Goal: Task Accomplishment & Management: Use online tool/utility

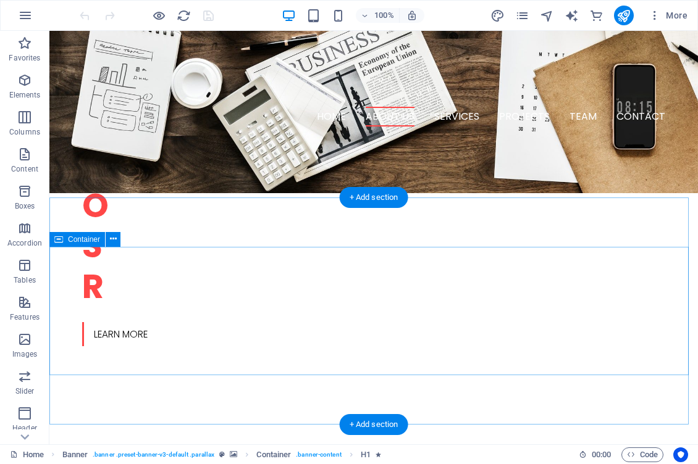
scroll to position [512, 0]
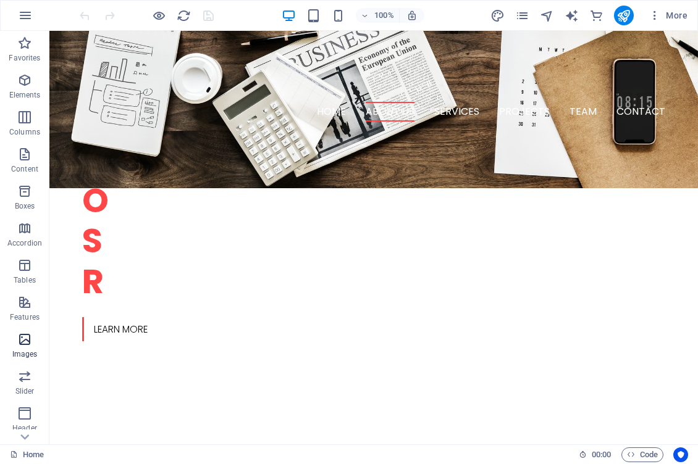
click at [26, 340] on icon "button" at bounding box center [24, 339] width 15 height 15
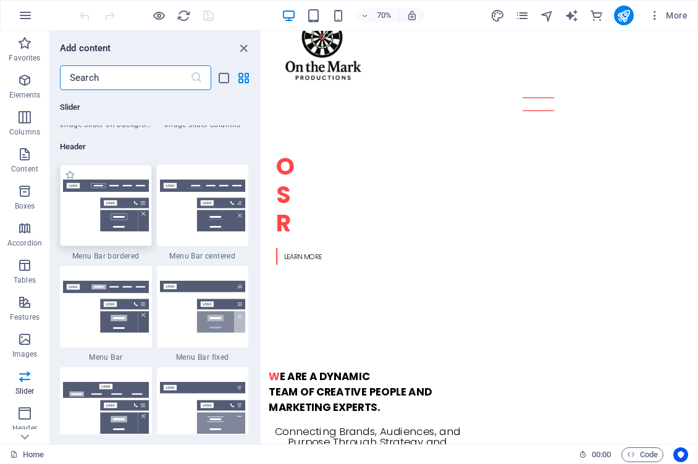
scroll to position [7396, 0]
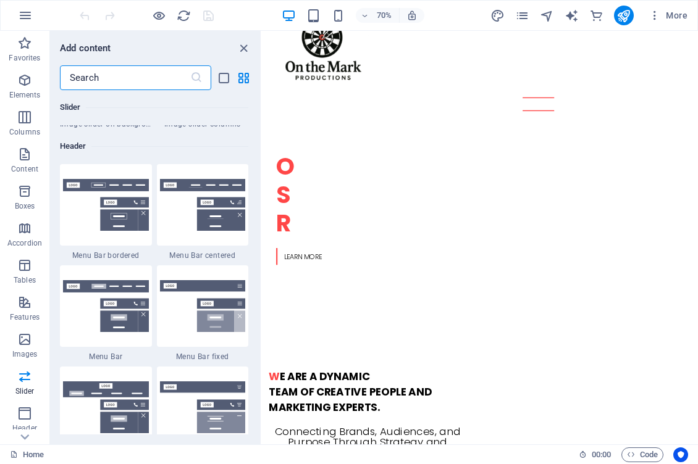
click at [120, 73] on input "text" at bounding box center [125, 77] width 130 height 25
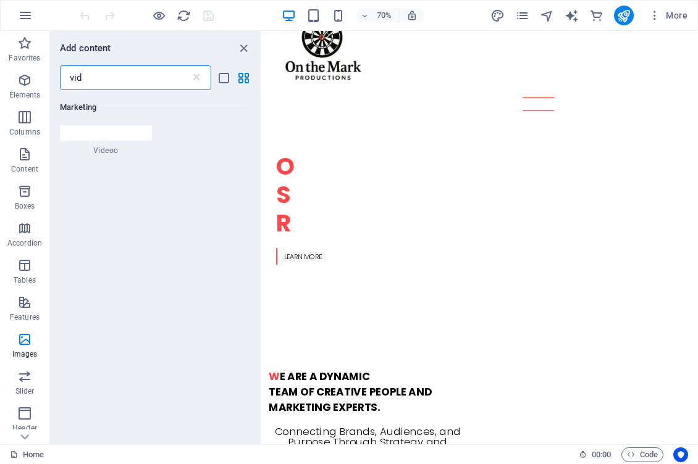
scroll to position [0, 0]
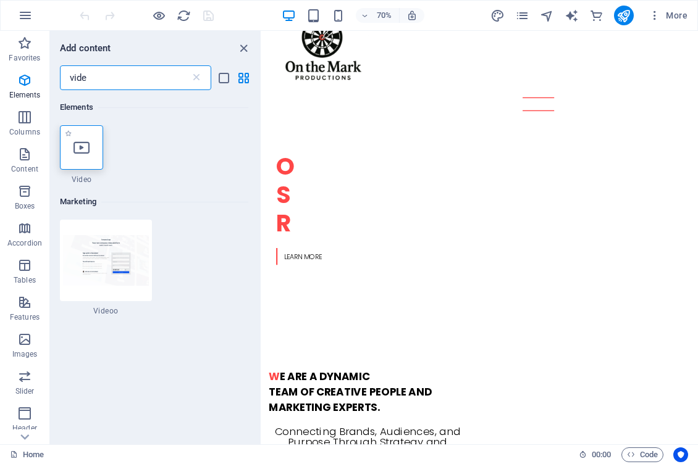
type input "vide"
click at [83, 137] on div at bounding box center [81, 147] width 43 height 44
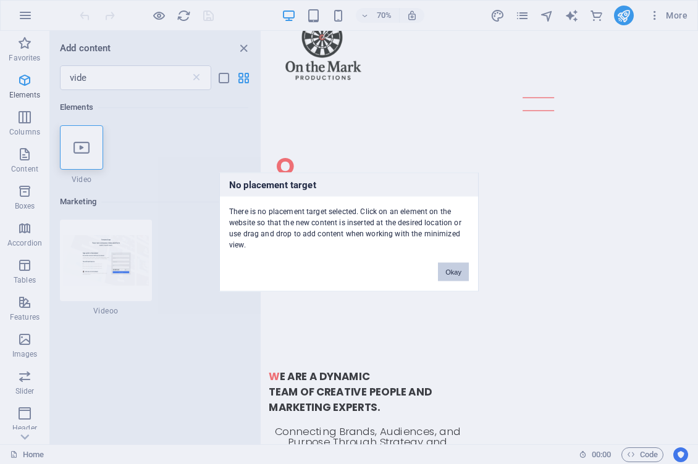
click at [454, 269] on button "Okay" at bounding box center [453, 272] width 31 height 19
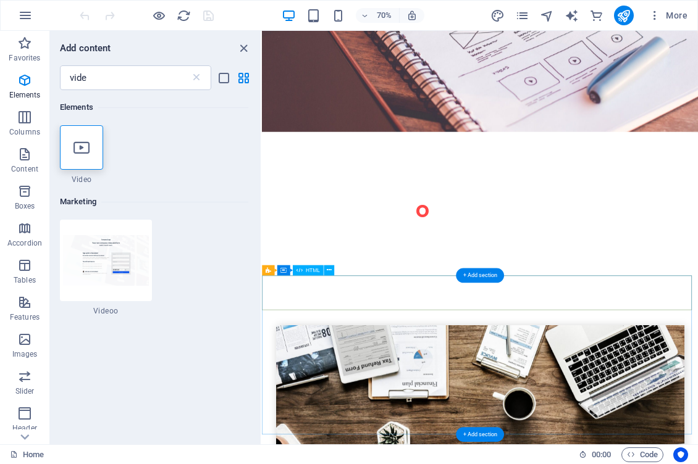
scroll to position [2359, 0]
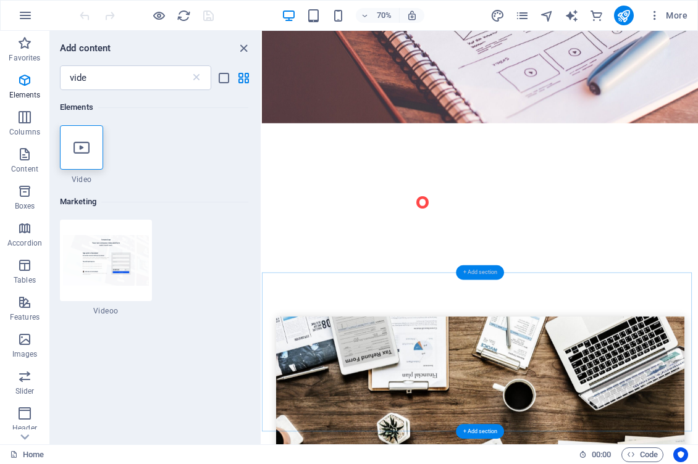
click at [472, 270] on div "+ Add section" at bounding box center [480, 272] width 48 height 15
click at [472, 272] on div "+ Add section" at bounding box center [480, 272] width 48 height 15
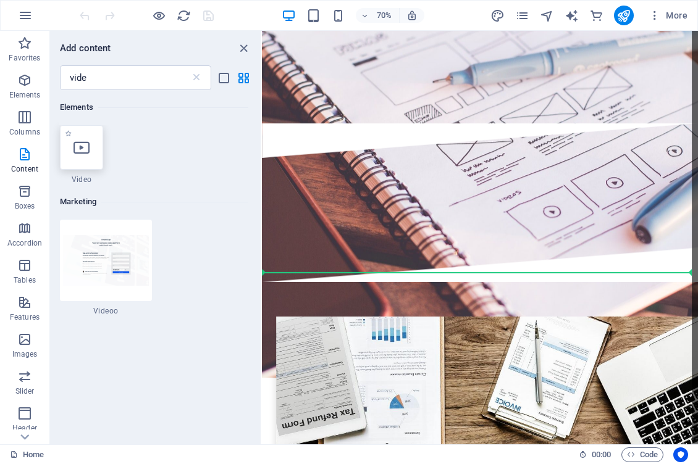
select select "%"
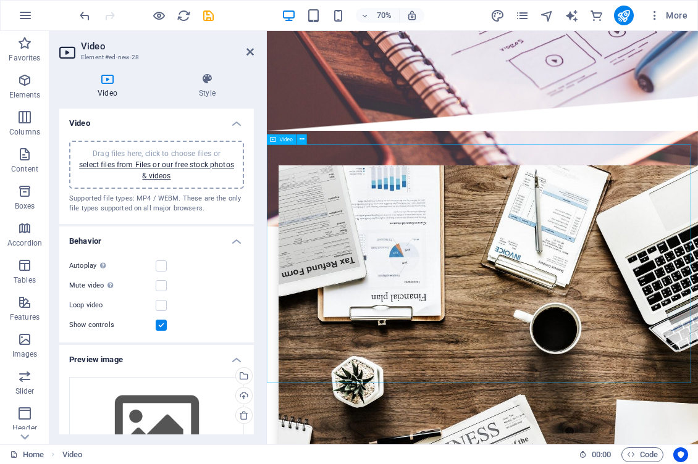
scroll to position [2580, 0]
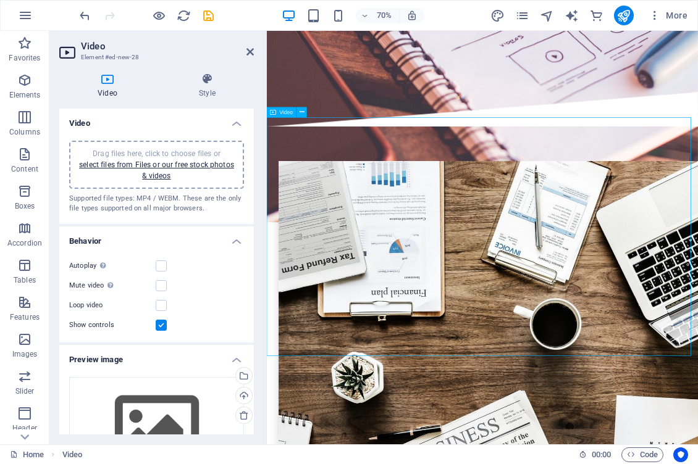
click at [301, 111] on icon at bounding box center [301, 112] width 5 height 9
click at [165, 149] on span "Drag files here, click to choose files or select files from Files or our free s…" at bounding box center [156, 164] width 155 height 31
click at [123, 165] on link "select files from Files or our free stock photos & videos" at bounding box center [156, 171] width 155 height 20
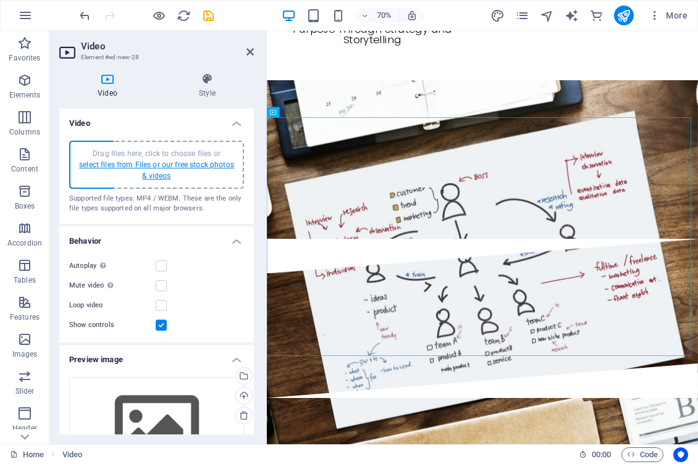
scroll to position [3983, 0]
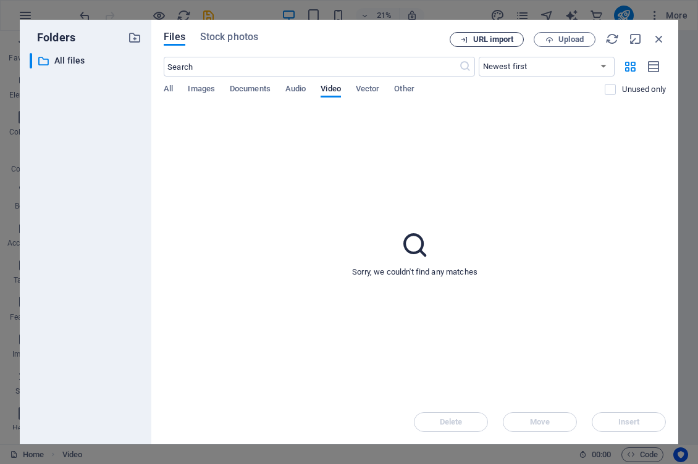
click at [484, 39] on span "URL import" at bounding box center [493, 39] width 40 height 7
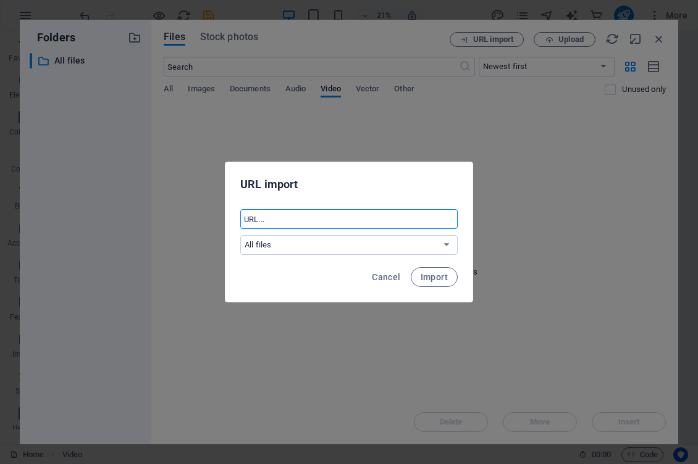
click at [309, 224] on input "text" at bounding box center [348, 219] width 217 height 20
paste input "https://youtu.be/tiYQ3SNI5cc?si=U7ao_MEmAOsTpN-_"
type input "https://youtu.be/tiYQ3SNI5cc?si=U7ao_MEmAOsTpN-_"
click at [446, 245] on select "All files" at bounding box center [348, 245] width 217 height 20
click at [240, 235] on select "All files" at bounding box center [348, 245] width 217 height 20
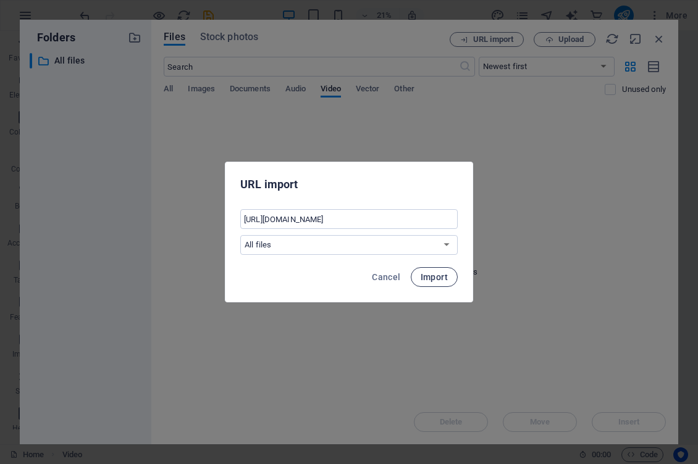
click at [437, 277] on span "Import" at bounding box center [433, 277] width 27 height 10
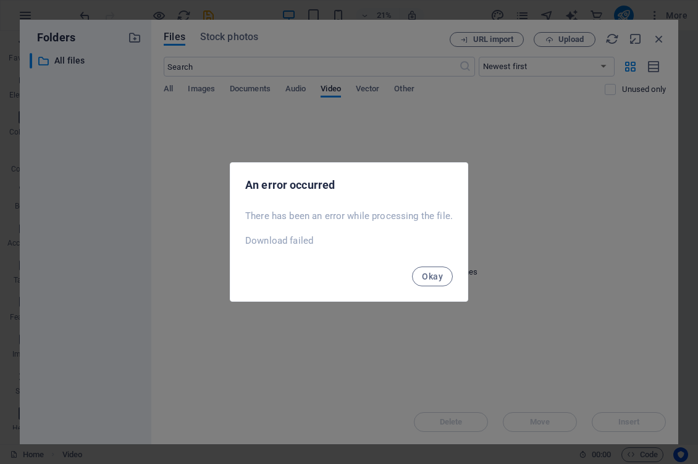
click at [437, 277] on span "Okay" at bounding box center [432, 277] width 21 height 10
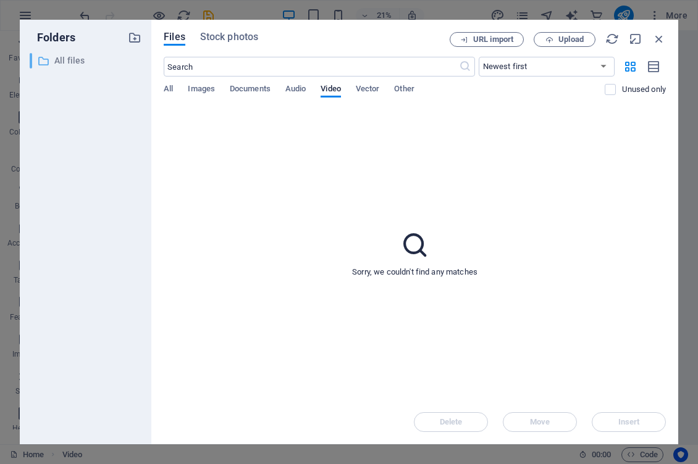
click at [62, 54] on p "All files" at bounding box center [86, 61] width 64 height 14
click at [64, 61] on p "All files" at bounding box center [86, 61] width 64 height 14
click at [560, 40] on span "Upload" at bounding box center [570, 39] width 25 height 7
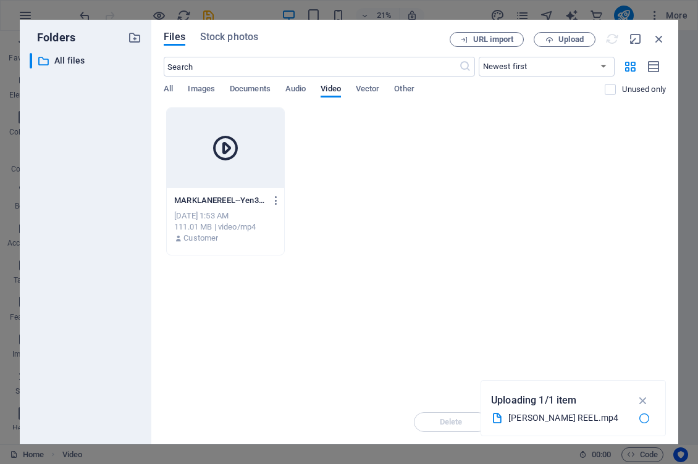
click at [230, 153] on icon at bounding box center [226, 148] width 30 height 30
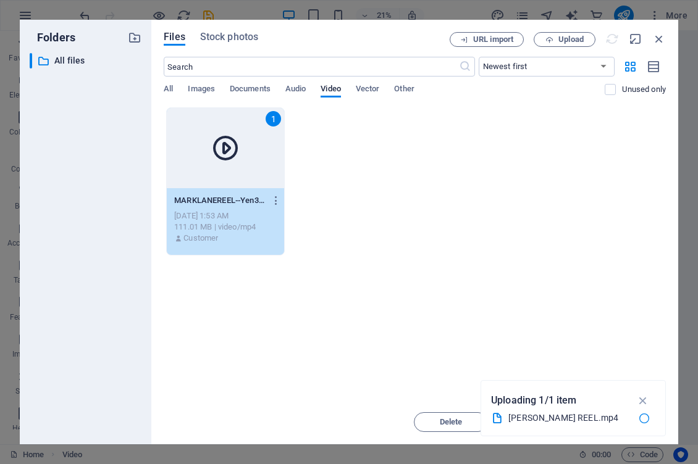
click at [230, 153] on icon at bounding box center [226, 148] width 30 height 30
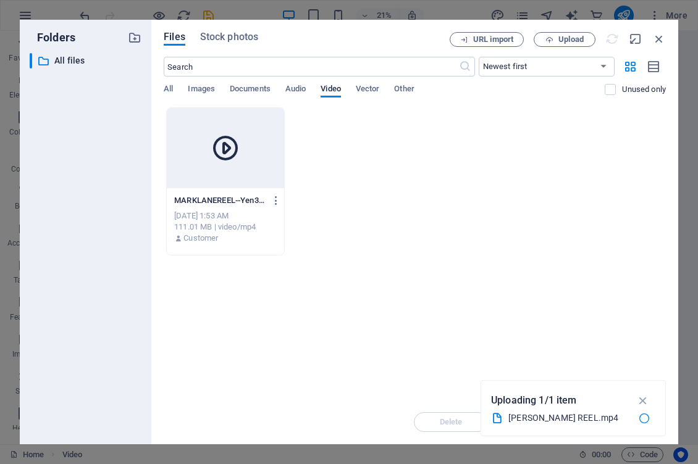
click at [230, 153] on icon at bounding box center [226, 148] width 30 height 30
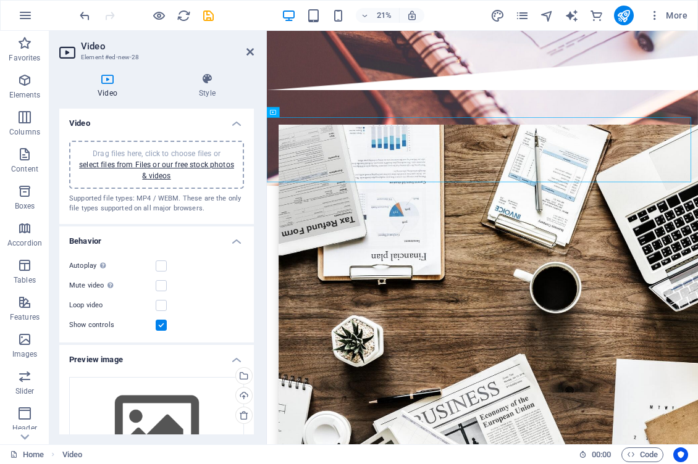
scroll to position [2580, 0]
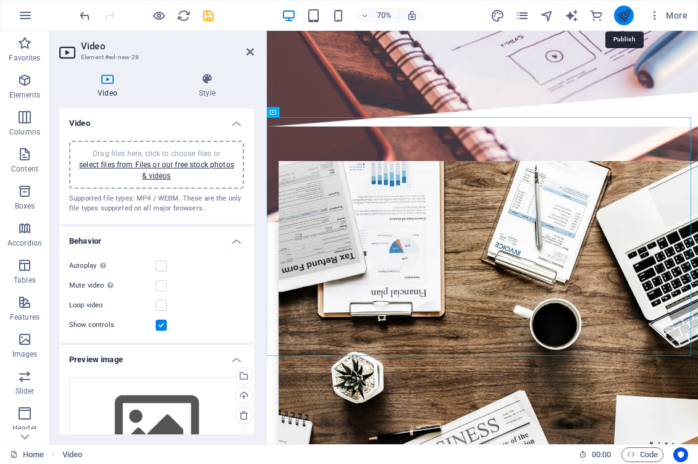
click at [621, 11] on icon "publish" at bounding box center [623, 16] width 14 height 14
checkbox input "false"
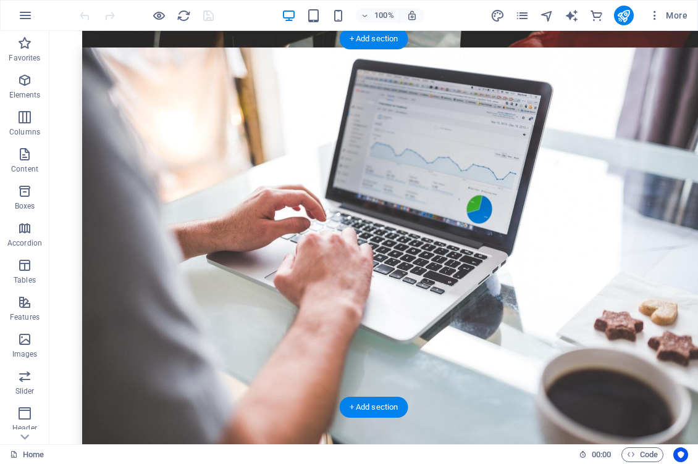
scroll to position [3866, 0]
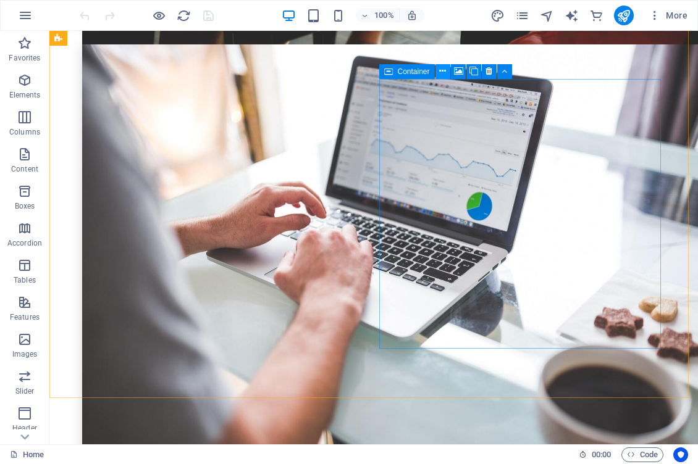
click at [444, 70] on icon at bounding box center [442, 71] width 7 height 13
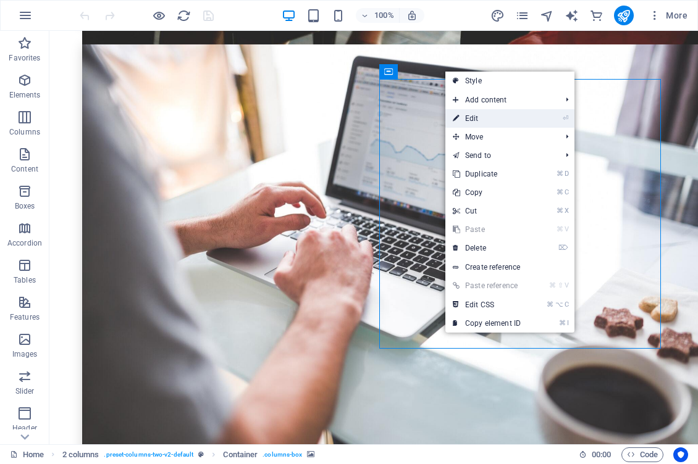
click at [471, 117] on link "⏎ Edit" at bounding box center [486, 118] width 83 height 19
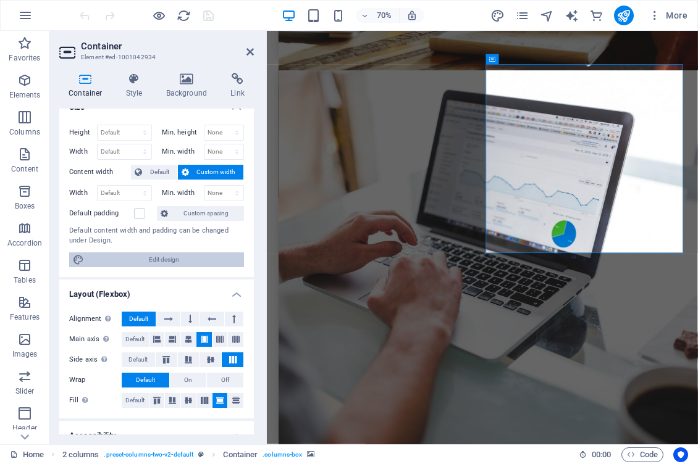
scroll to position [0, 0]
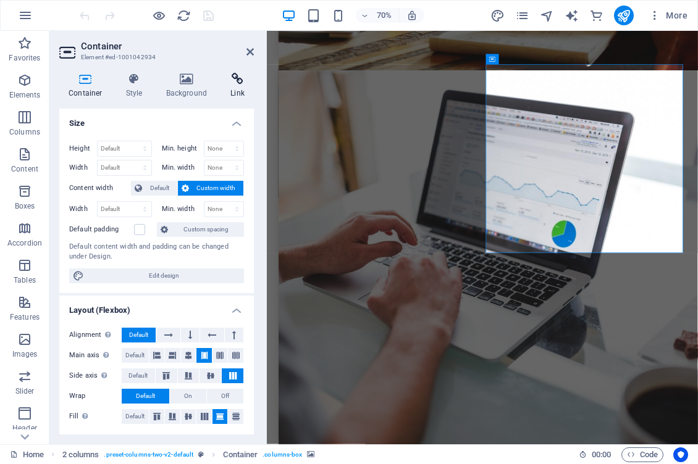
click at [232, 87] on h4 "Link" at bounding box center [237, 86] width 33 height 26
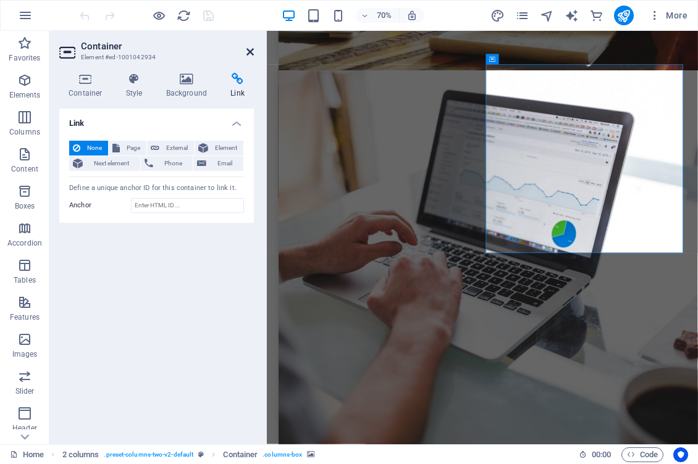
click at [253, 48] on icon at bounding box center [249, 52] width 7 height 10
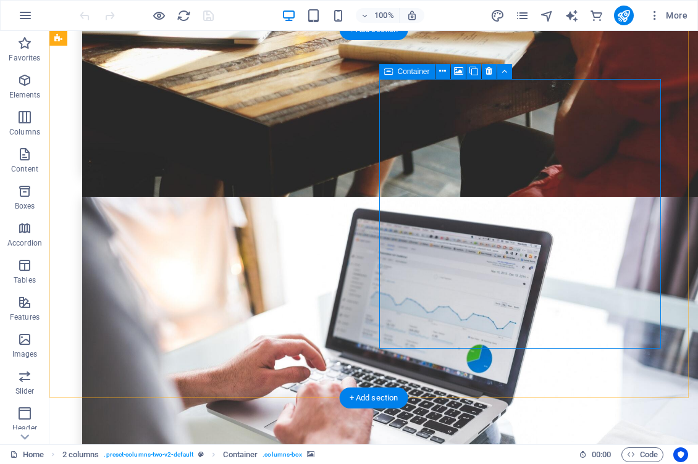
scroll to position [3976, 0]
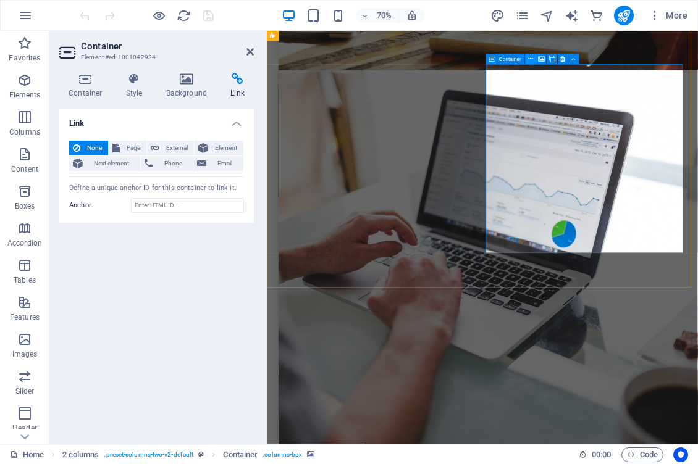
click at [532, 61] on icon at bounding box center [530, 59] width 5 height 9
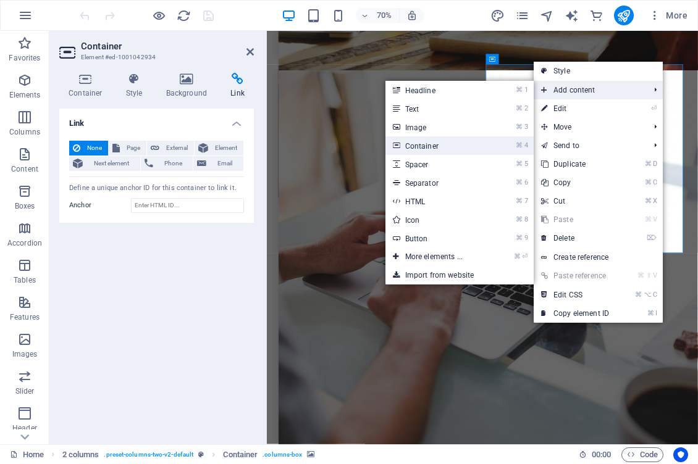
click at [430, 142] on link "⌘ 4 Container" at bounding box center [436, 145] width 102 height 19
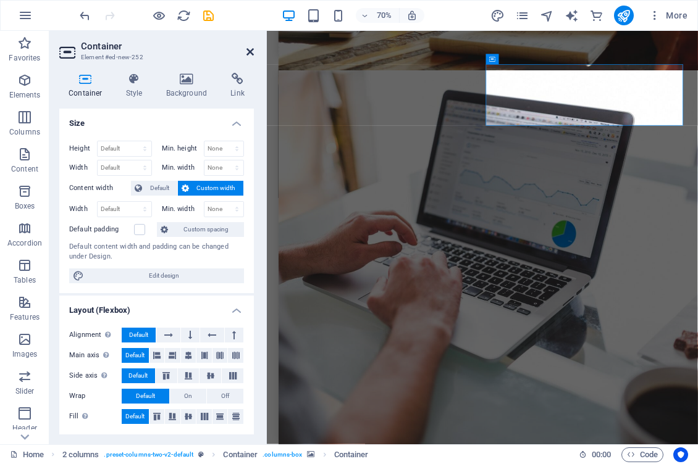
click at [251, 51] on icon at bounding box center [249, 52] width 7 height 10
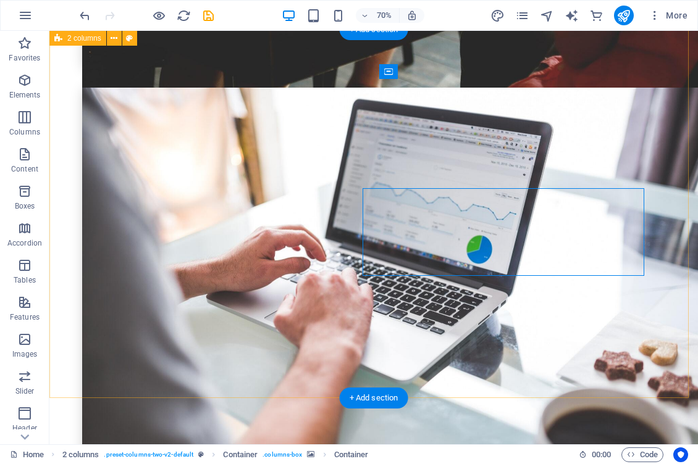
scroll to position [3866, 0]
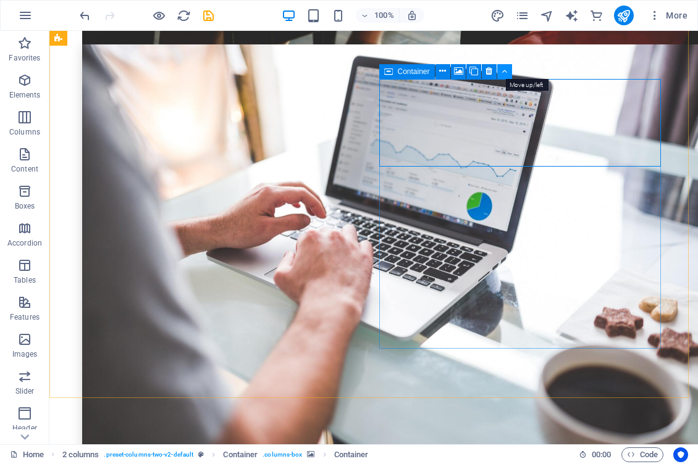
click at [502, 72] on icon at bounding box center [504, 71] width 6 height 13
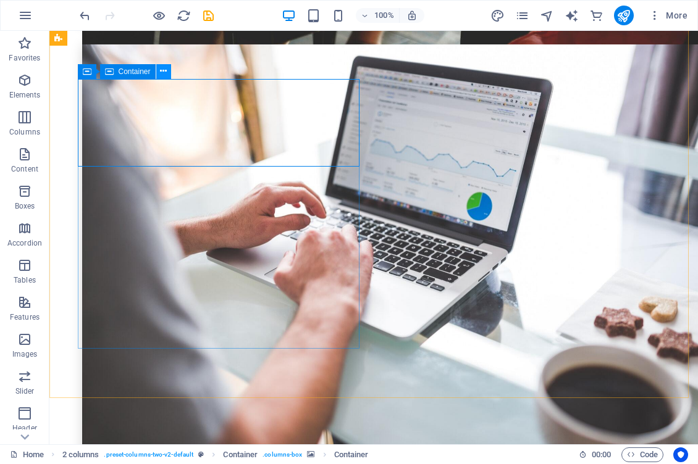
click at [166, 73] on icon at bounding box center [163, 71] width 7 height 13
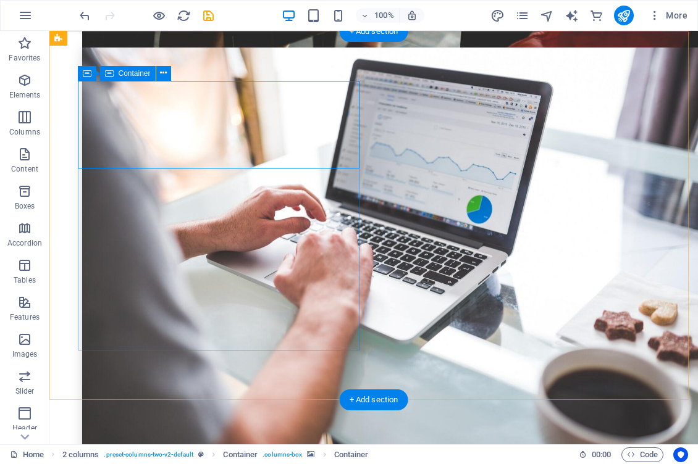
scroll to position [3868, 0]
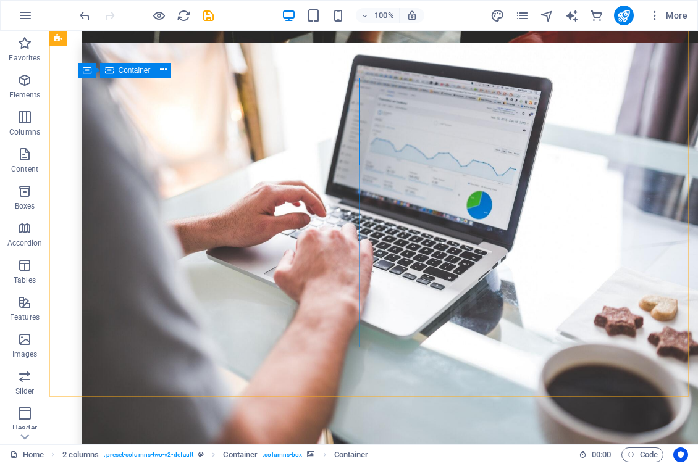
click at [132, 69] on span "Container" at bounding box center [135, 70] width 32 height 7
click at [85, 71] on icon at bounding box center [87, 70] width 9 height 15
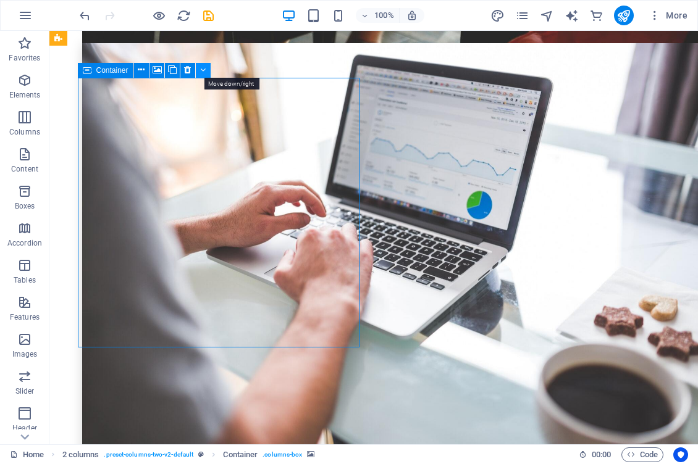
click at [201, 70] on icon at bounding box center [203, 70] width 6 height 13
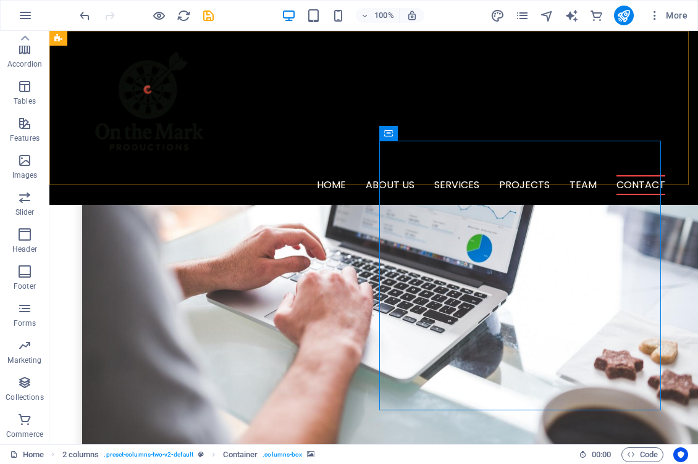
scroll to position [3807, 0]
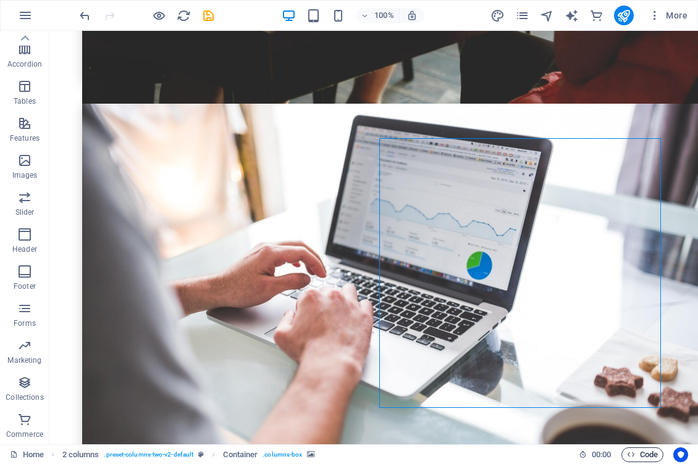
click at [647, 451] on span "Code" at bounding box center [642, 455] width 31 height 15
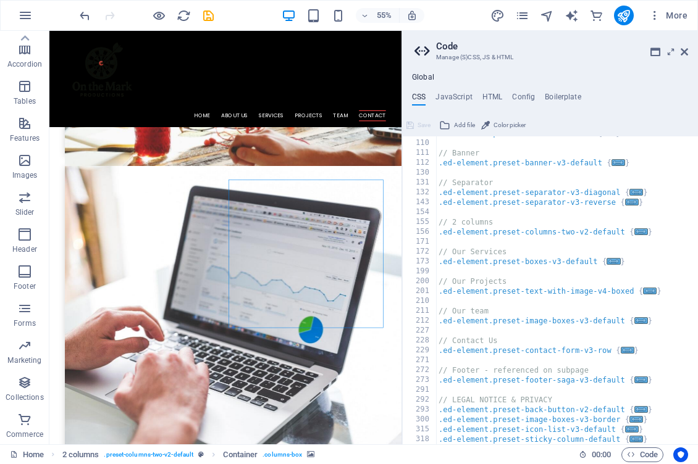
scroll to position [38, 0]
click at [687, 49] on icon at bounding box center [683, 52] width 7 height 10
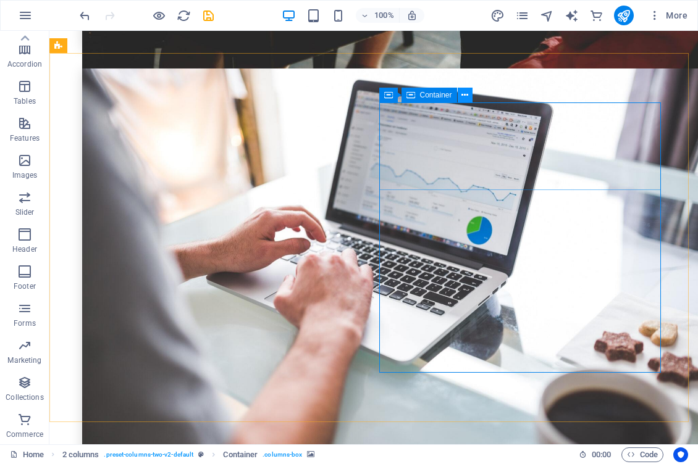
click at [464, 94] on icon at bounding box center [464, 95] width 7 height 13
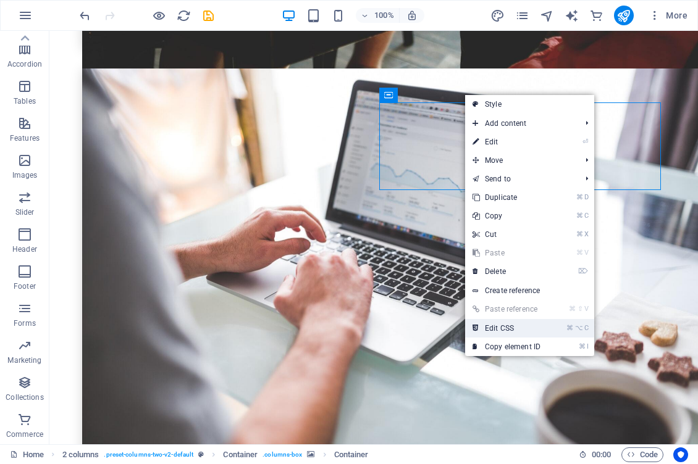
click at [504, 327] on link "⌘ ⌥ C Edit CSS" at bounding box center [506, 328] width 83 height 19
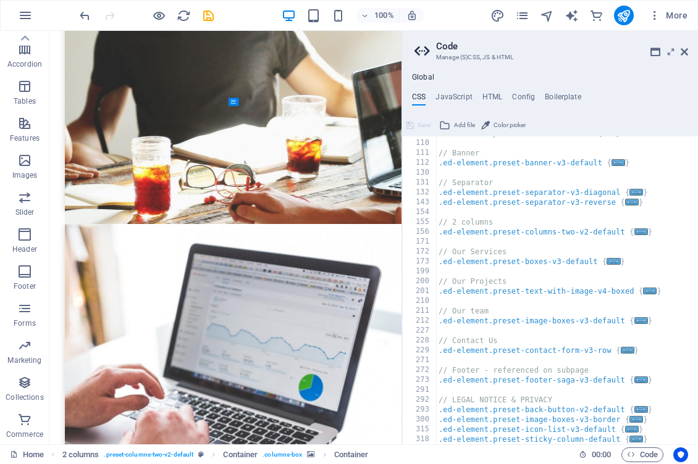
scroll to position [4062, 0]
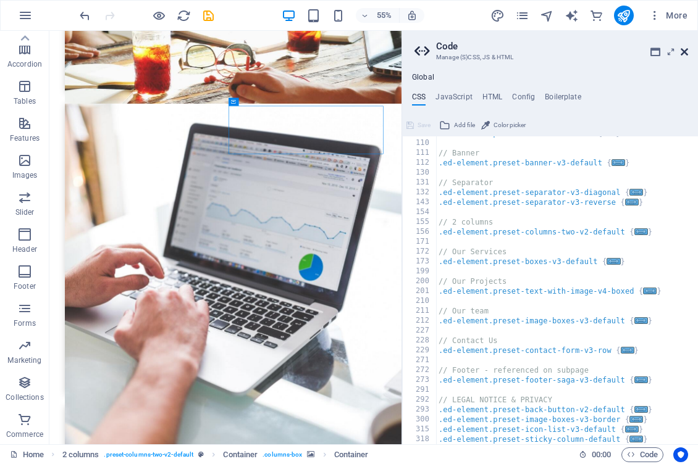
click at [686, 52] on icon at bounding box center [683, 52] width 7 height 10
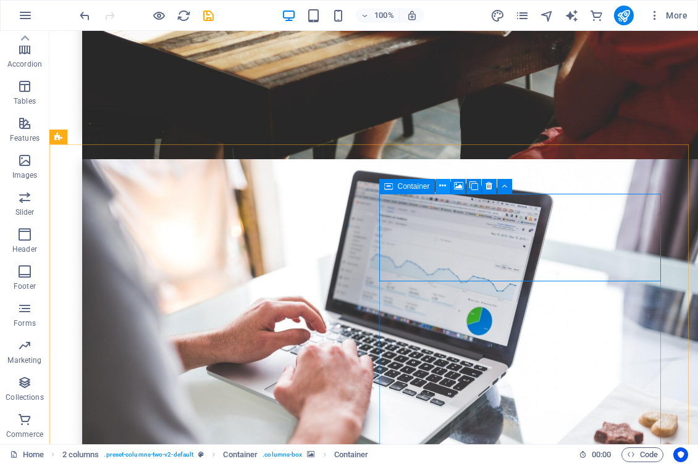
click at [441, 187] on icon at bounding box center [442, 186] width 7 height 13
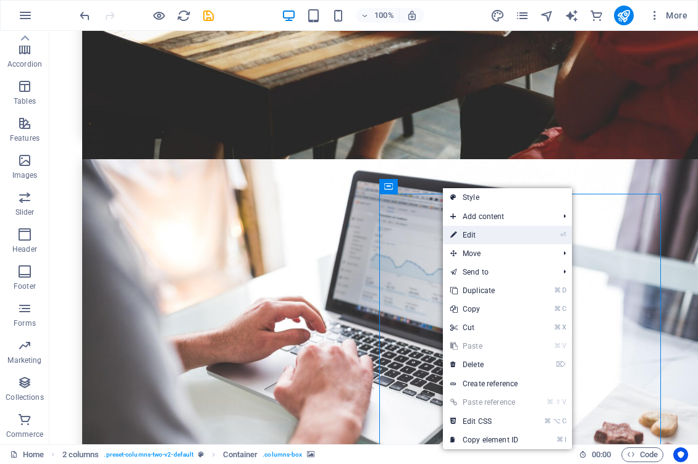
click at [452, 235] on icon at bounding box center [453, 235] width 6 height 19
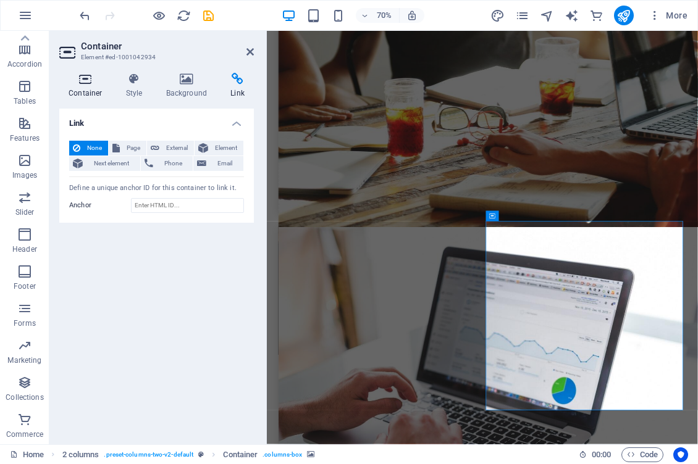
click at [80, 82] on icon at bounding box center [85, 79] width 52 height 12
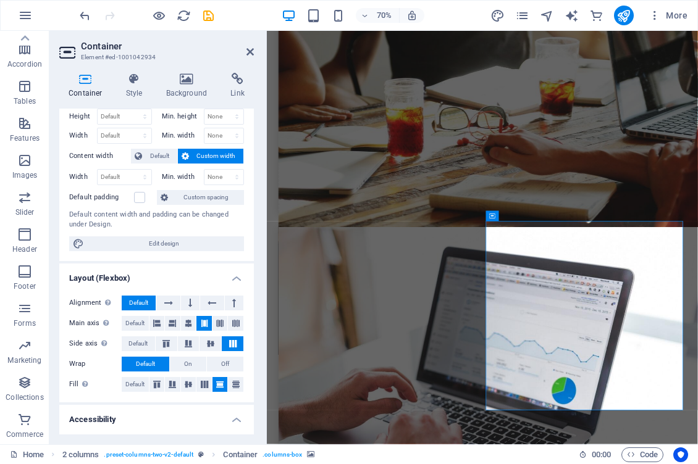
scroll to position [0, 0]
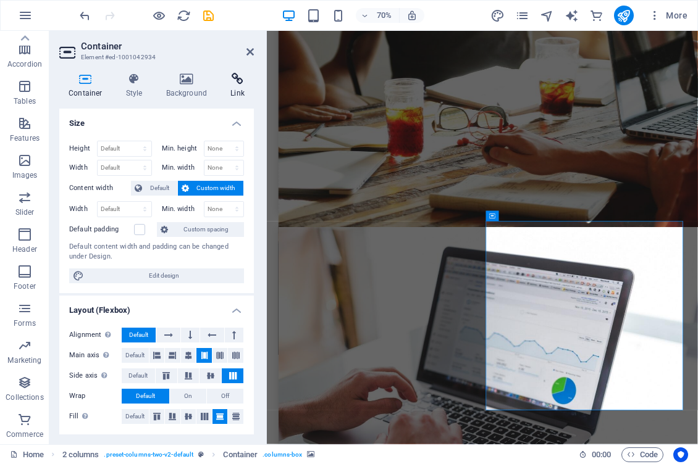
click at [236, 79] on icon at bounding box center [237, 79] width 33 height 12
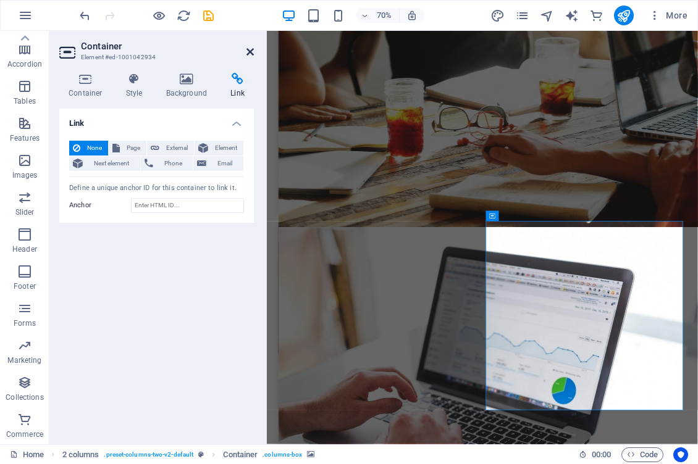
click at [253, 52] on icon at bounding box center [249, 52] width 7 height 10
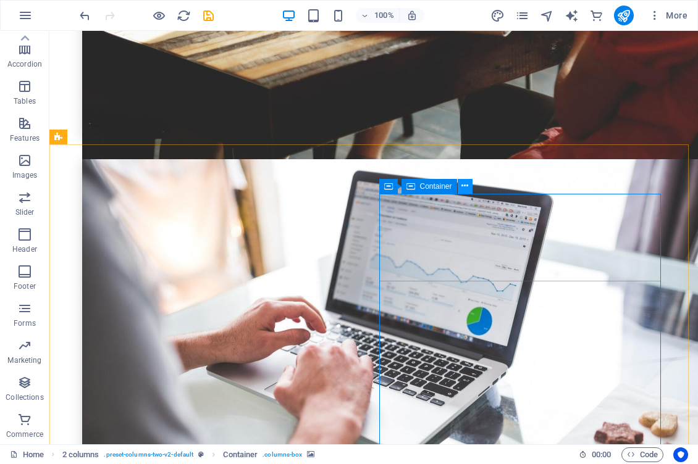
click at [466, 185] on icon at bounding box center [464, 186] width 7 height 13
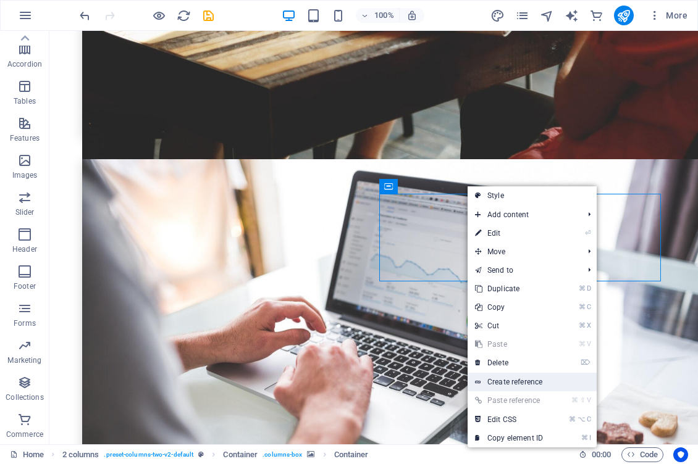
click at [517, 382] on link "Create reference" at bounding box center [531, 382] width 129 height 19
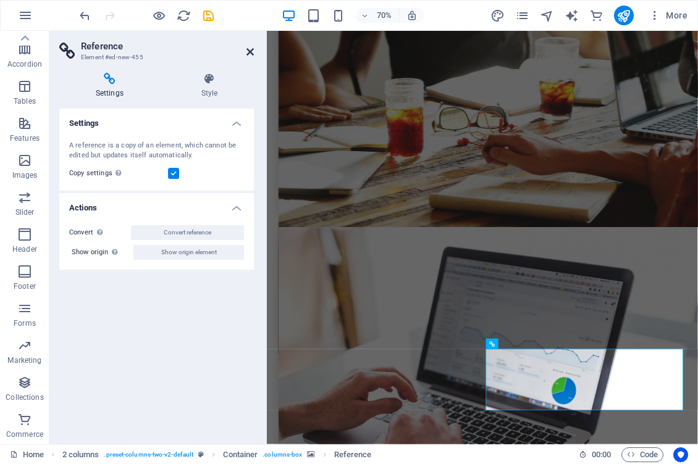
click at [249, 48] on icon at bounding box center [249, 52] width 7 height 10
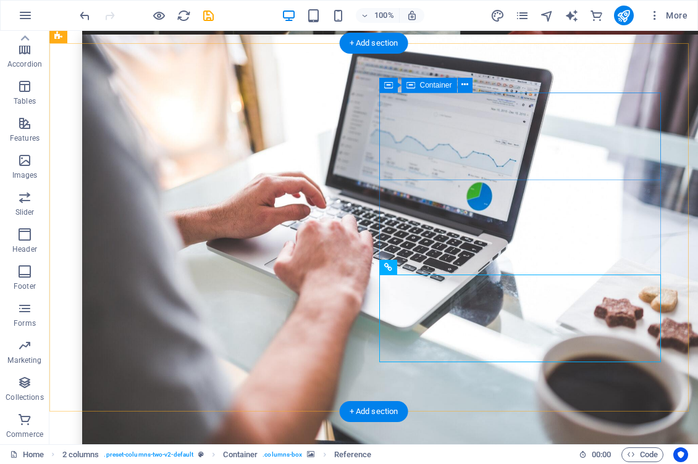
scroll to position [3886, 0]
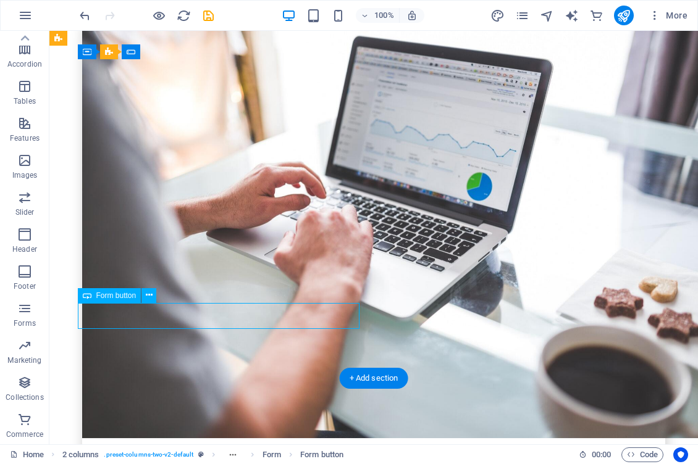
click at [148, 296] on icon at bounding box center [149, 295] width 7 height 13
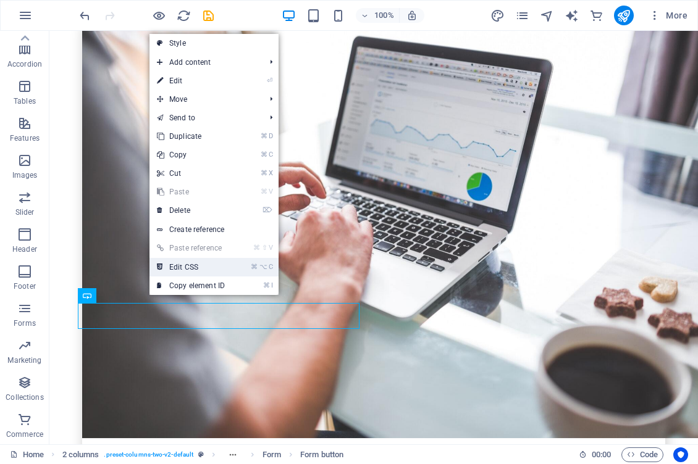
click at [191, 267] on link "⌘ ⌥ C Edit CSS" at bounding box center [190, 267] width 83 height 19
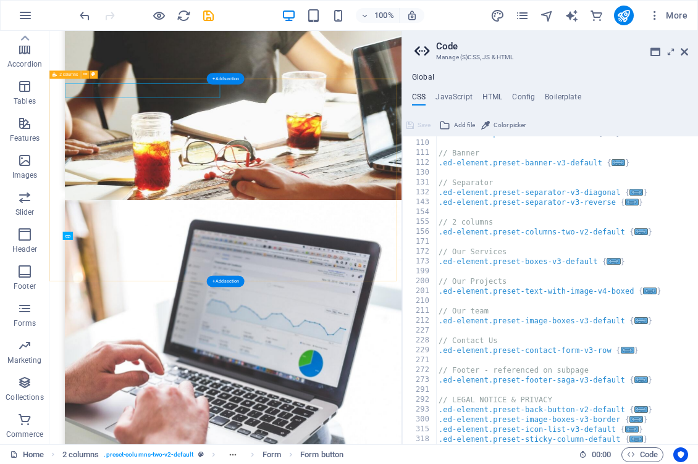
scroll to position [4062, 0]
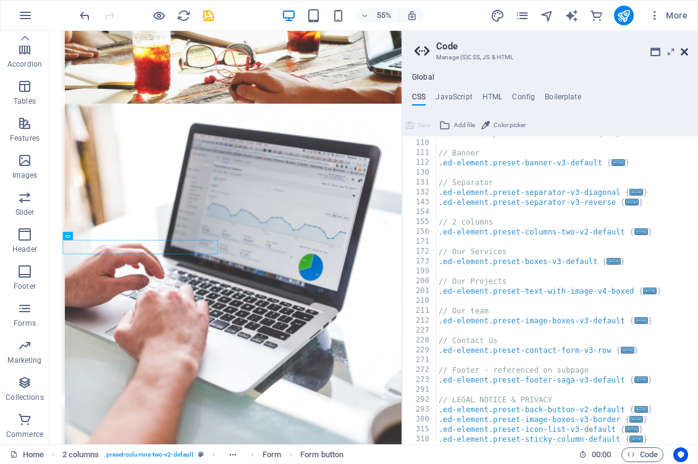
click at [680, 52] on icon at bounding box center [683, 52] width 7 height 10
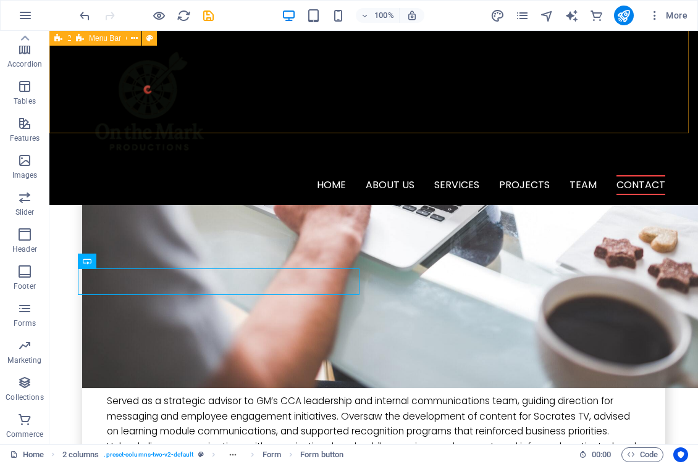
scroll to position [3908, 0]
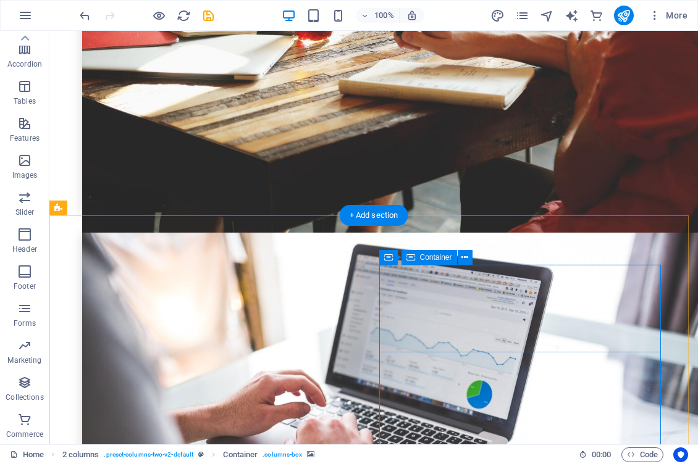
scroll to position [3680, 0]
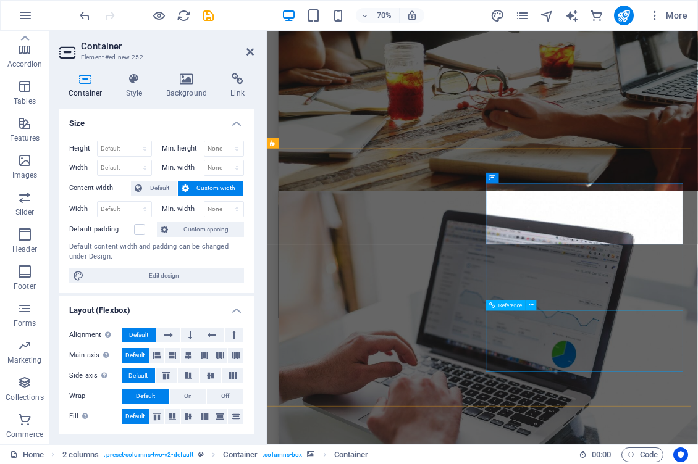
scroll to position [3815, 0]
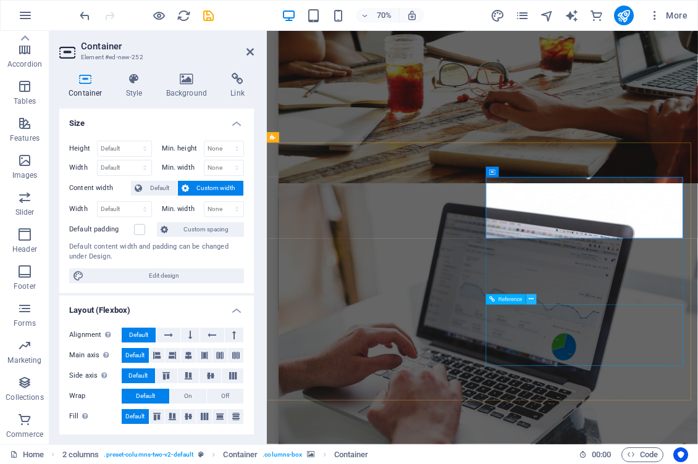
click at [530, 299] on icon at bounding box center [531, 299] width 5 height 9
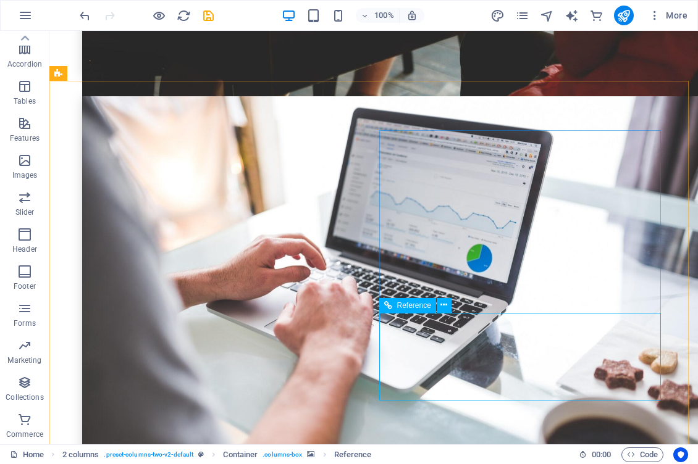
click at [410, 309] on span "Reference" at bounding box center [414, 305] width 34 height 7
click at [387, 308] on icon at bounding box center [388, 305] width 8 height 15
click at [445, 306] on icon at bounding box center [443, 305] width 7 height 13
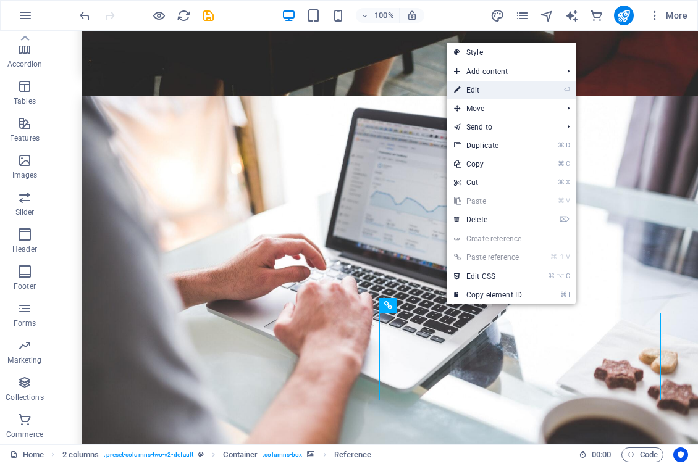
click at [490, 90] on link "⏎ Edit" at bounding box center [487, 90] width 83 height 19
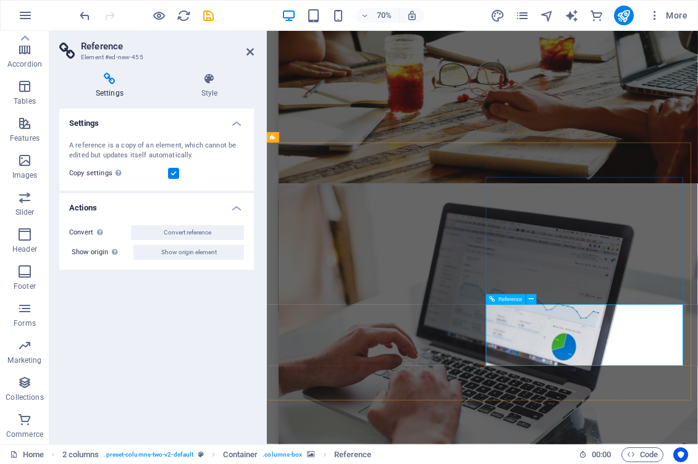
click at [111, 78] on icon at bounding box center [109, 79] width 101 height 12
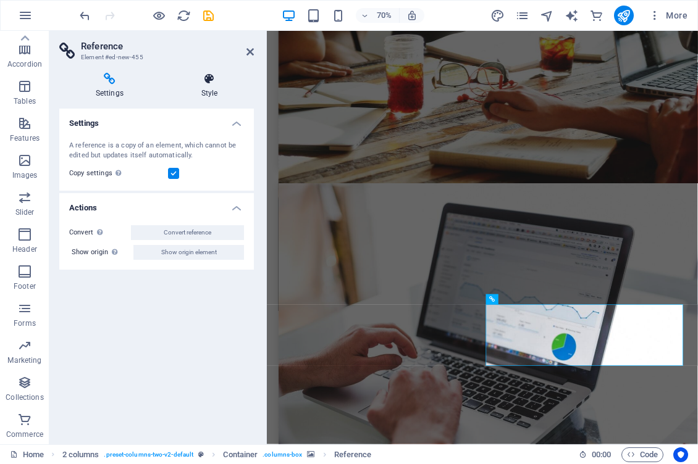
click at [208, 80] on icon at bounding box center [209, 79] width 89 height 12
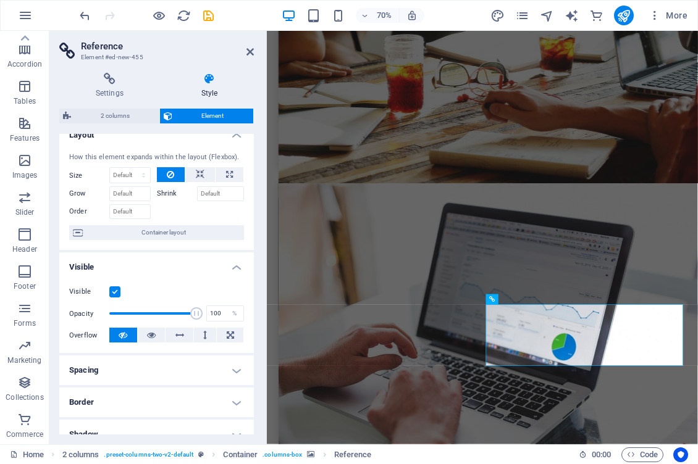
scroll to position [0, 0]
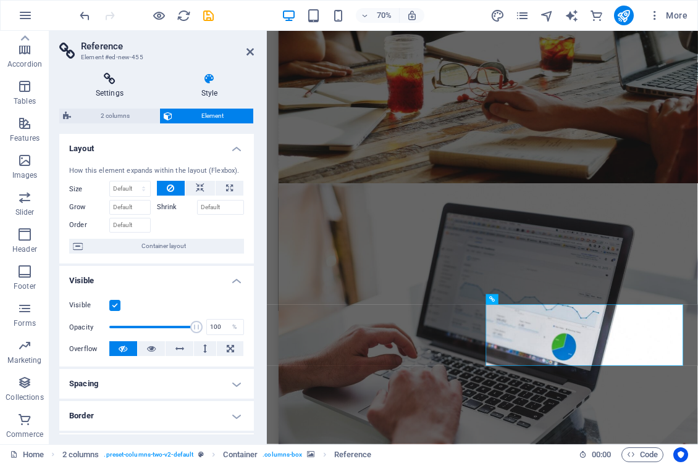
click at [110, 79] on icon at bounding box center [109, 79] width 101 height 12
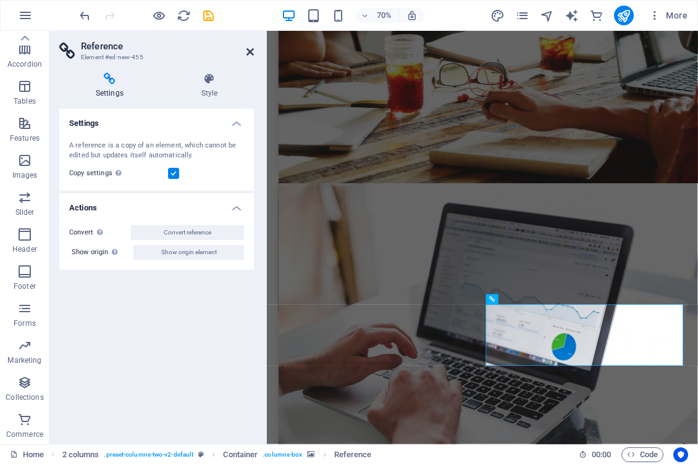
click at [248, 52] on icon at bounding box center [249, 52] width 7 height 10
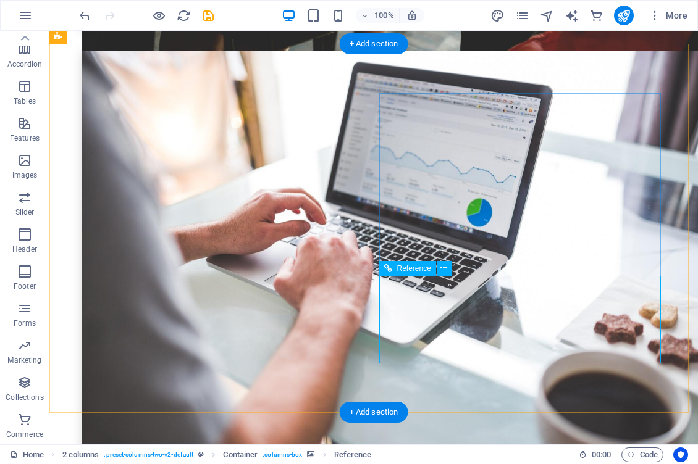
scroll to position [3865, 0]
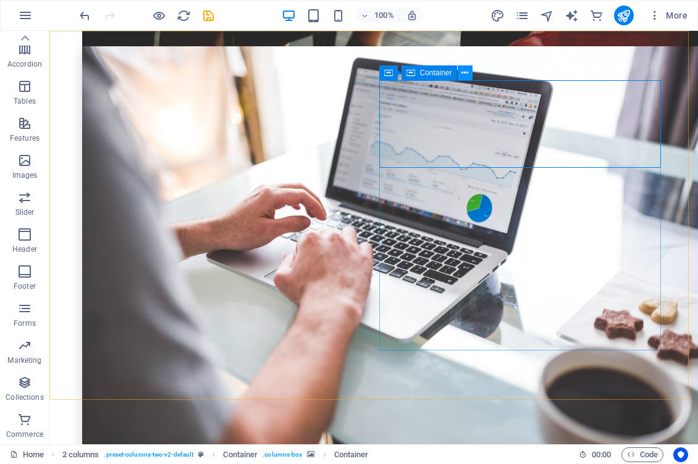
click at [465, 70] on icon at bounding box center [464, 73] width 7 height 13
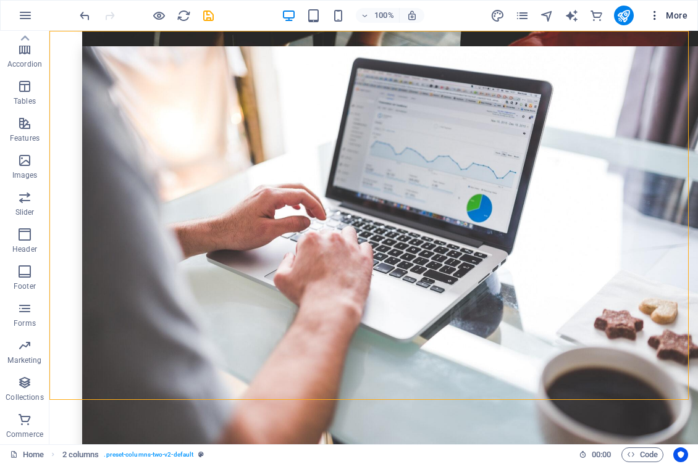
click at [675, 15] on span "More" at bounding box center [667, 15] width 39 height 12
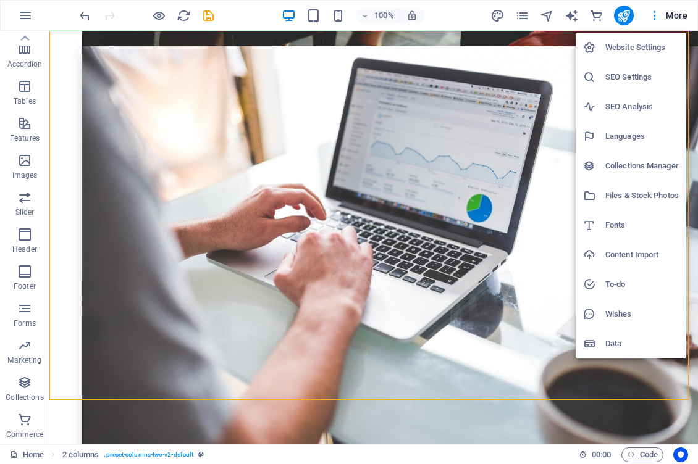
click at [631, 51] on h6 "Website Settings" at bounding box center [641, 47] width 73 height 15
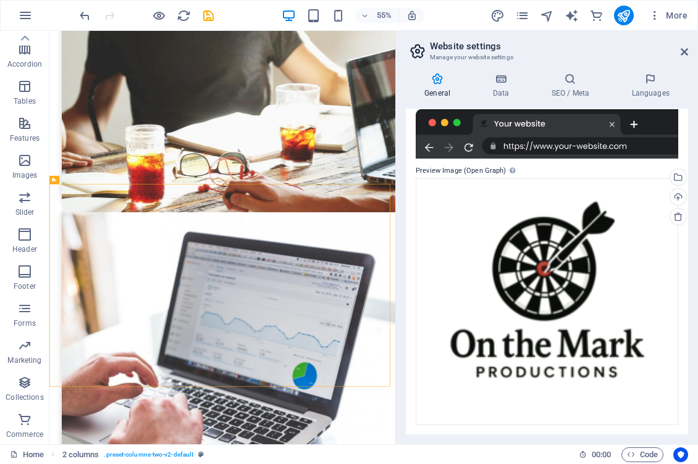
scroll to position [0, 0]
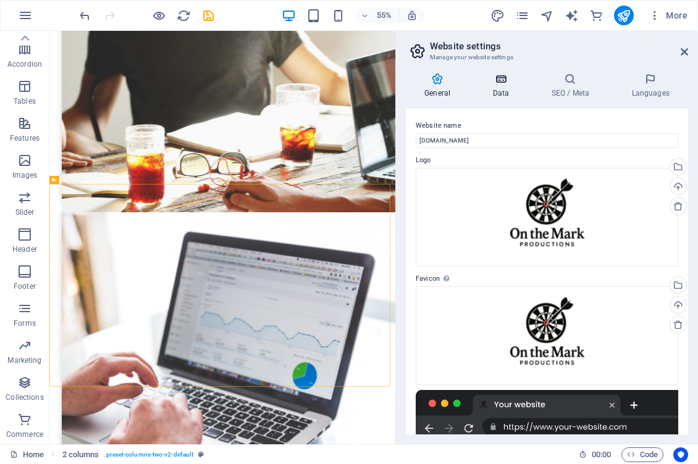
click at [501, 79] on icon at bounding box center [501, 79] width 54 height 12
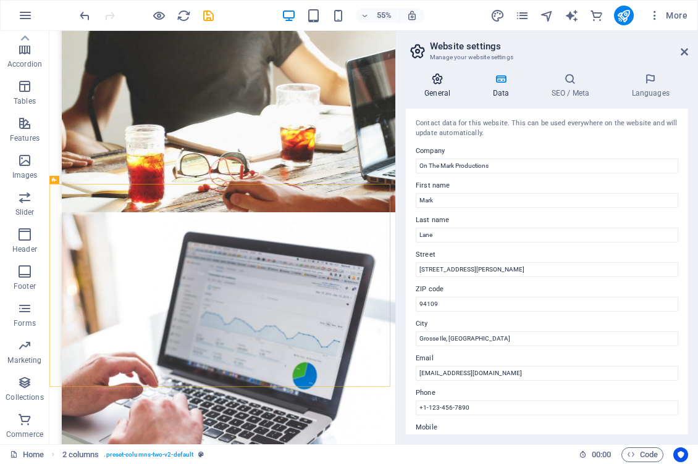
click at [438, 82] on icon at bounding box center [437, 79] width 63 height 12
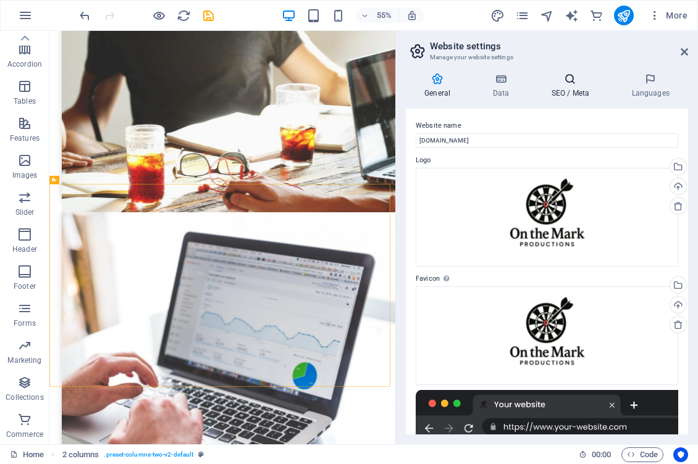
click at [572, 75] on icon at bounding box center [569, 79] width 75 height 12
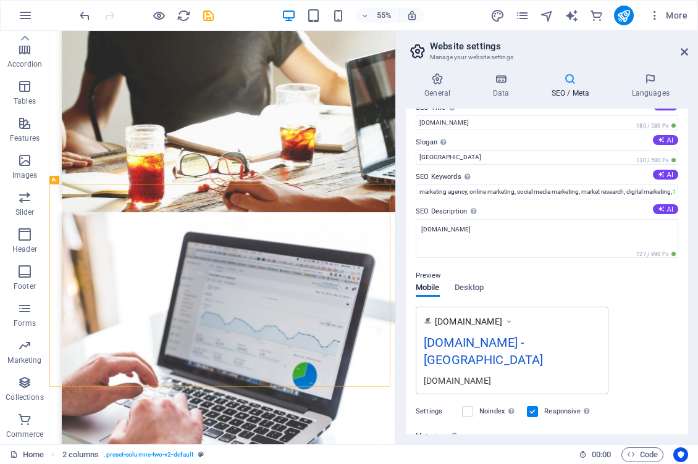
scroll to position [19, 0]
click at [551, 337] on div "onthemarkprod.com - San Francisco" at bounding box center [512, 352] width 177 height 41
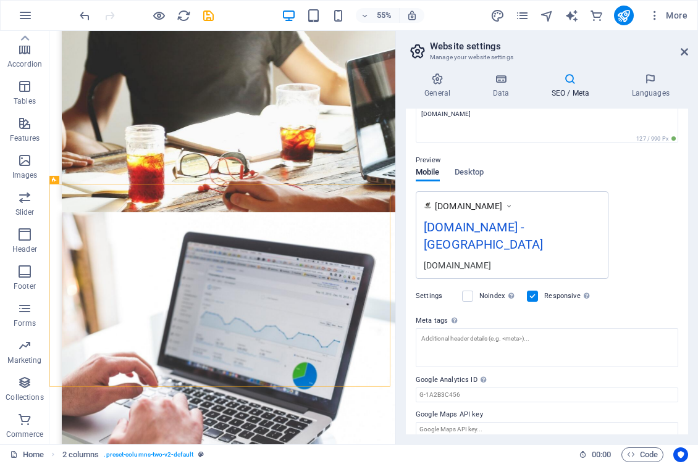
scroll to position [145, 0]
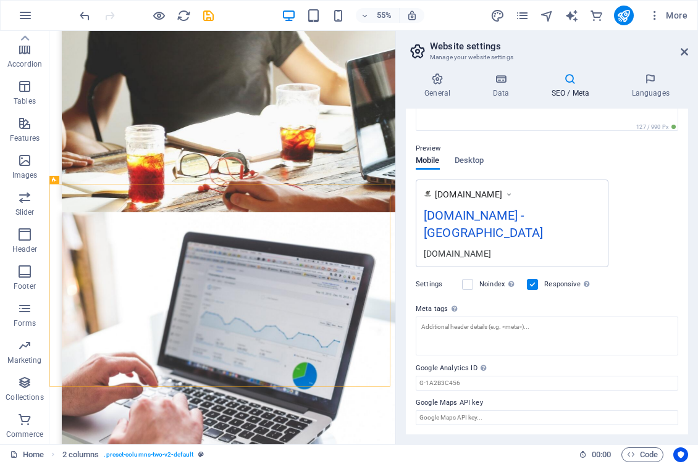
click at [428, 285] on label "Settings" at bounding box center [436, 284] width 40 height 15
click at [454, 223] on div "onthemarkprod.com - San Francisco" at bounding box center [512, 226] width 177 height 41
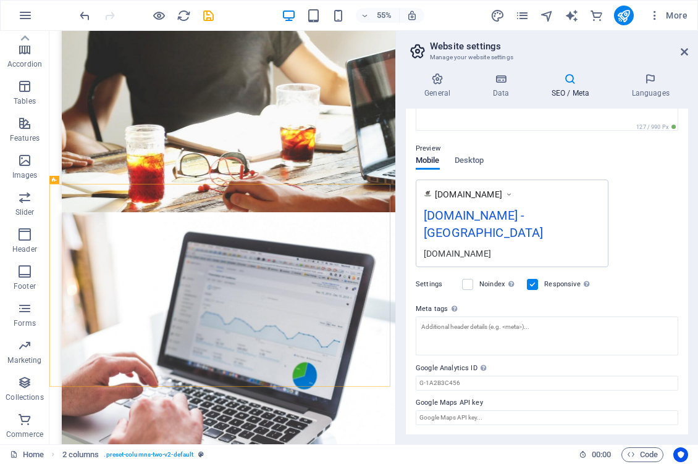
click at [454, 223] on div "onthemarkprod.com - San Francisco" at bounding box center [512, 226] width 177 height 41
click at [513, 193] on icon at bounding box center [508, 194] width 9 height 12
click at [476, 161] on span "Desktop" at bounding box center [469, 161] width 30 height 17
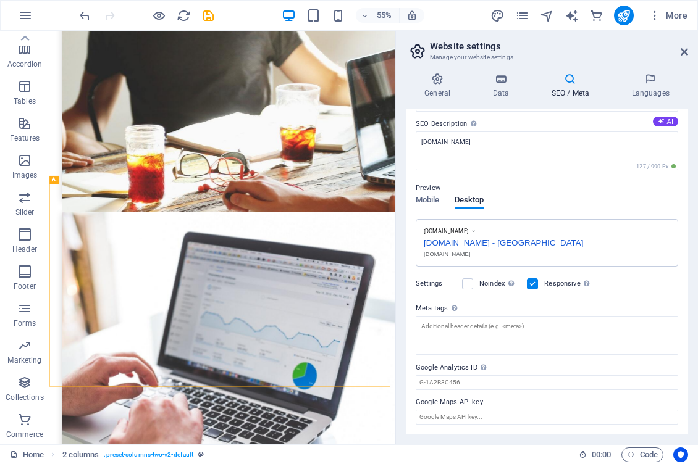
click at [482, 239] on div "onthemarkprod.com - San Francisco" at bounding box center [547, 241] width 246 height 13
click at [481, 242] on div "onthemarkprod.com - San Francisco" at bounding box center [547, 241] width 246 height 13
click at [470, 381] on input "Google Analytics ID Please only add the Google Analytics ID. We automatically i…" at bounding box center [547, 382] width 262 height 15
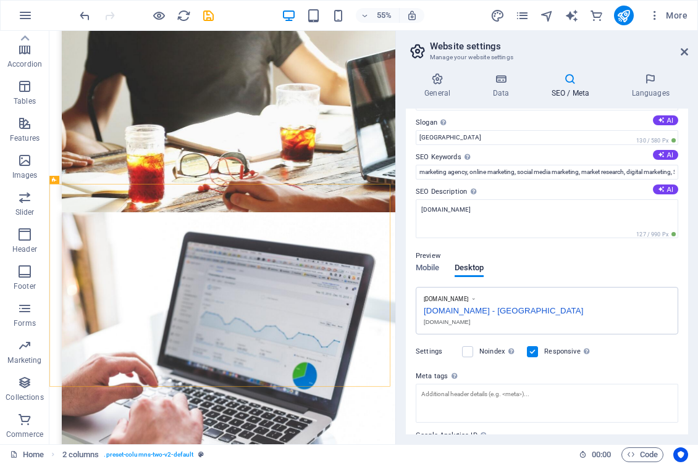
scroll to position [0, 0]
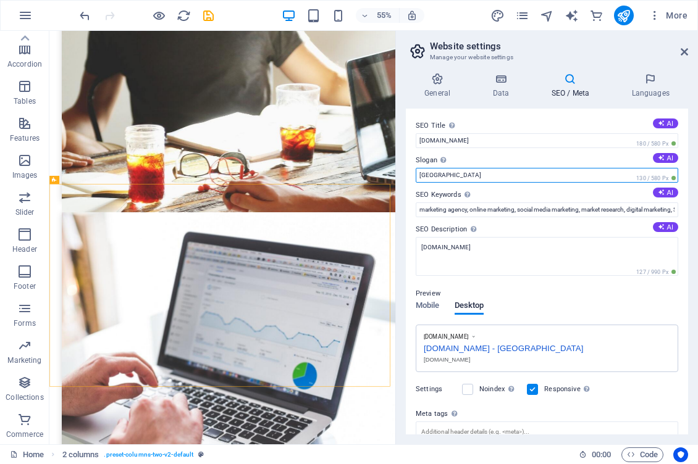
drag, startPoint x: 482, startPoint y: 175, endPoint x: 398, endPoint y: 167, distance: 84.4
click at [398, 167] on aside "Website settings Manage your website settings General Data SEO / Meta Languages…" at bounding box center [546, 238] width 303 height 414
drag, startPoint x: 512, startPoint y: 207, endPoint x: 643, endPoint y: 301, distance: 160.6
drag, startPoint x: 455, startPoint y: 172, endPoint x: 419, endPoint y: 175, distance: 36.0
click at [458, 172] on input "Grosse Isle" at bounding box center [547, 175] width 262 height 15
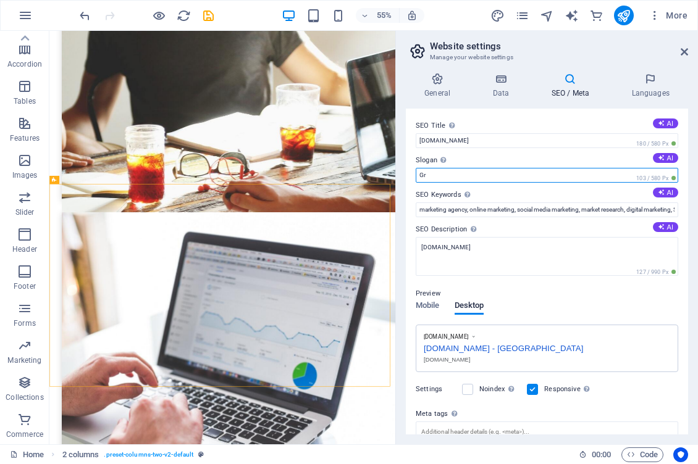
type input "G"
paste input "Grosse Ile"
type input "Grosse Ile, MI"
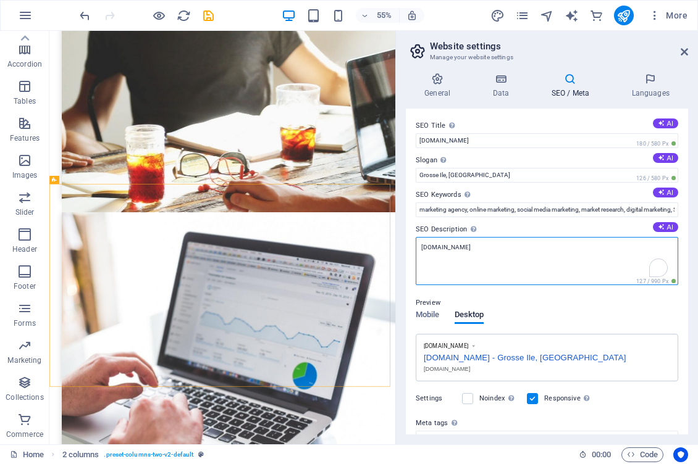
click at [530, 256] on textarea "onthemarkprod.com" at bounding box center [547, 261] width 262 height 48
click at [441, 87] on h4 "General" at bounding box center [440, 86] width 68 height 26
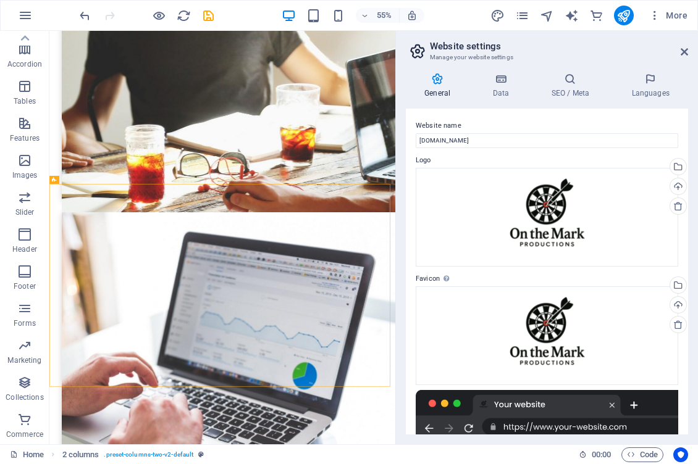
click at [680, 54] on header "Website settings Manage your website settings" at bounding box center [548, 47] width 280 height 32
click at [685, 51] on icon at bounding box center [683, 52] width 7 height 10
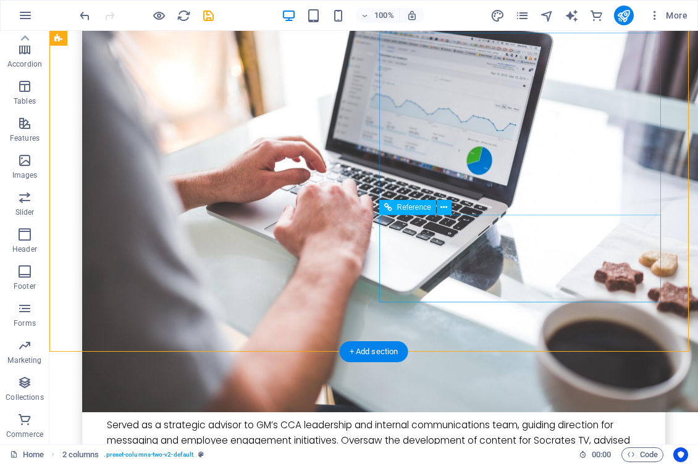
scroll to position [3913, 0]
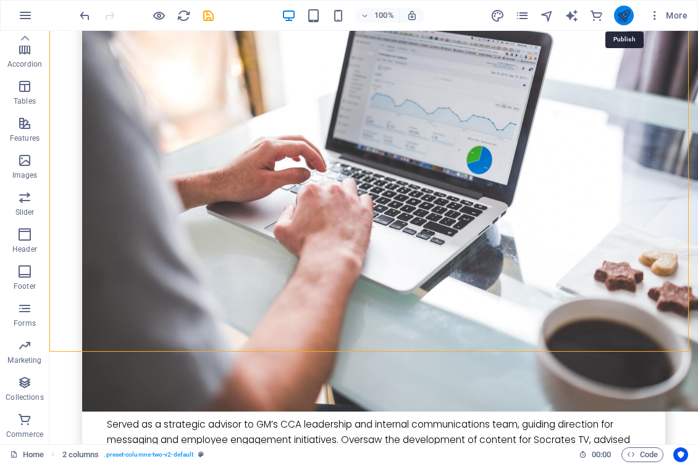
click at [623, 14] on icon "publish" at bounding box center [623, 16] width 14 height 14
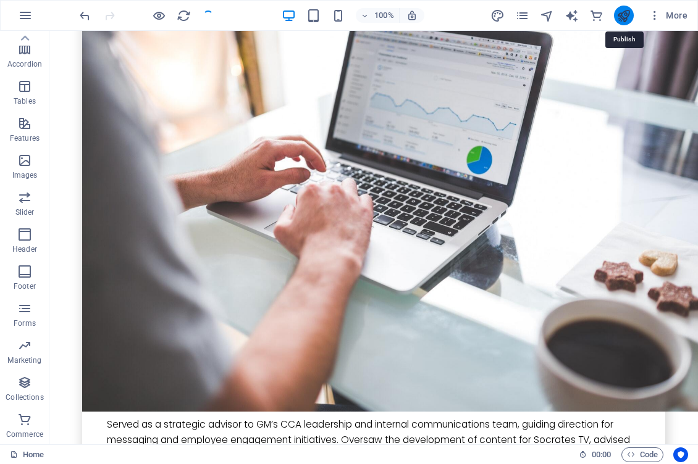
checkbox input "false"
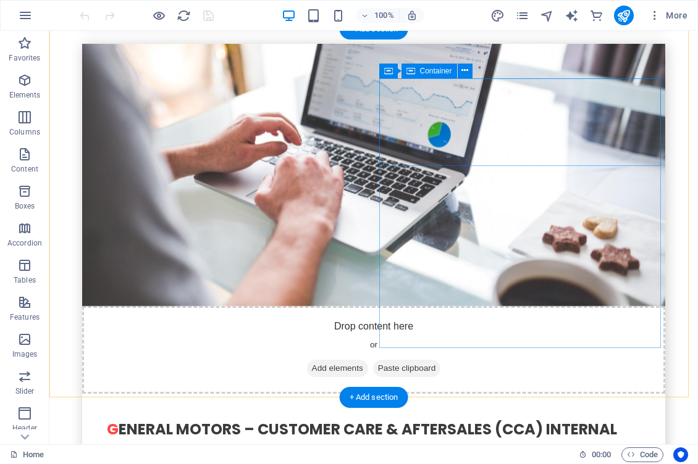
scroll to position [3868, 0]
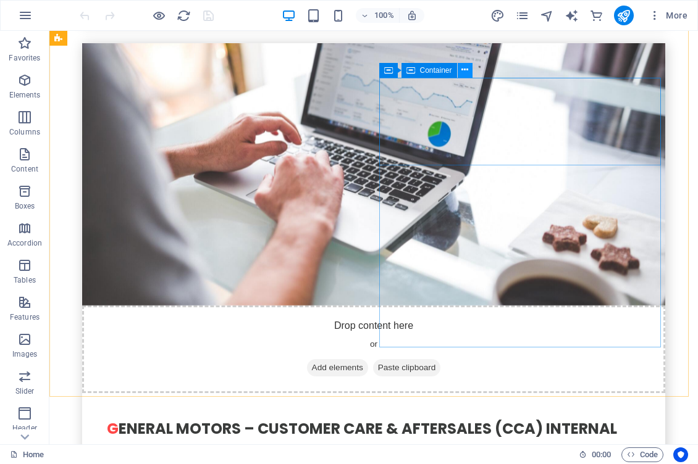
click at [463, 70] on icon at bounding box center [464, 70] width 7 height 13
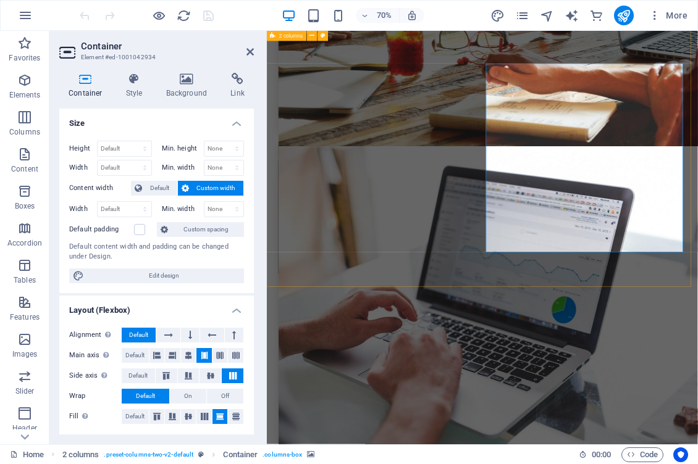
scroll to position [3977, 0]
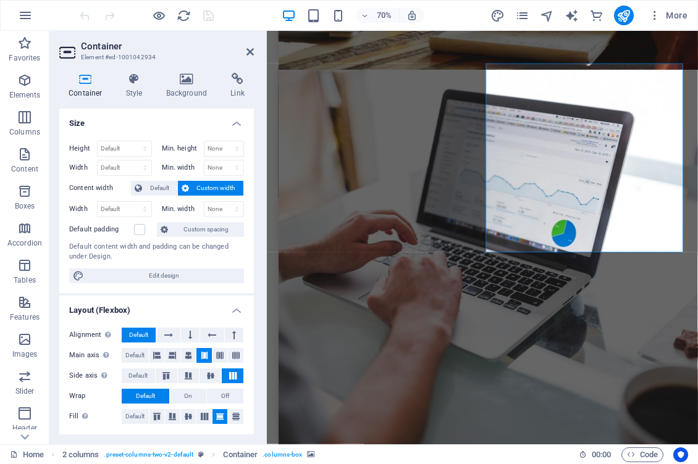
click at [84, 80] on icon at bounding box center [85, 79] width 52 height 12
click at [136, 80] on icon at bounding box center [134, 79] width 35 height 12
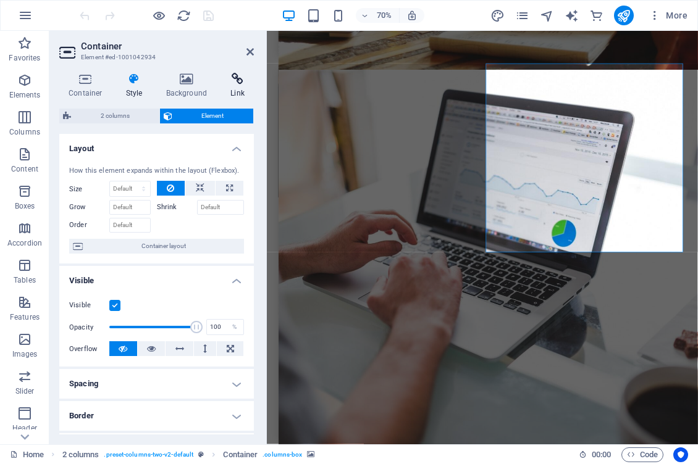
click at [240, 76] on icon at bounding box center [237, 79] width 33 height 12
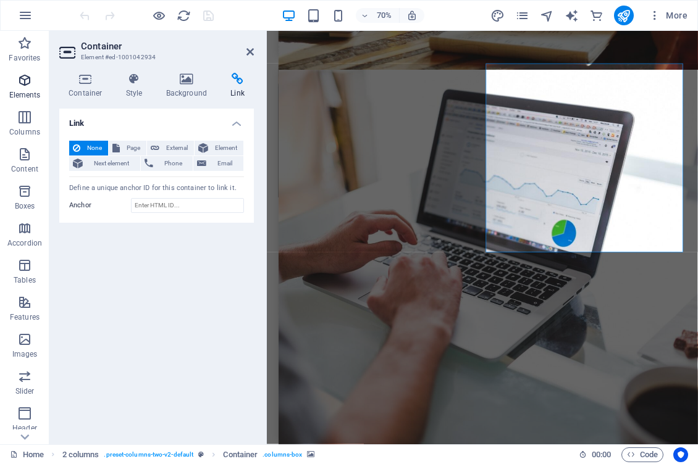
click at [25, 87] on icon "button" at bounding box center [24, 80] width 15 height 15
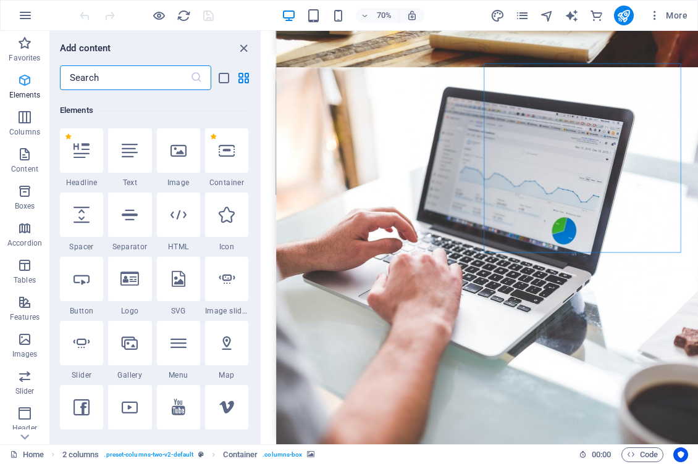
scroll to position [132, 0]
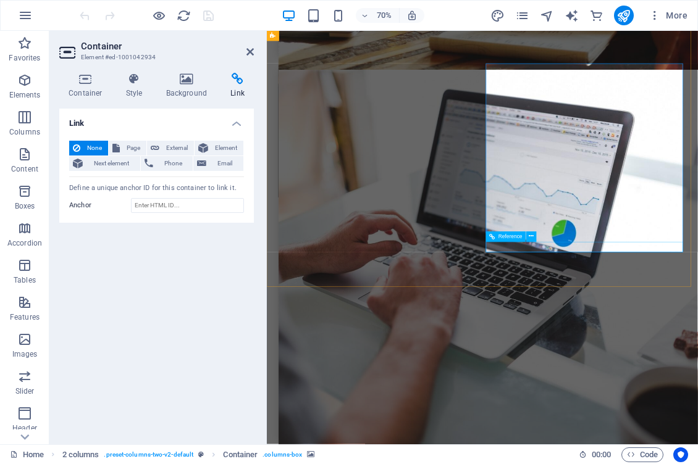
click at [511, 237] on span "Reference" at bounding box center [510, 236] width 24 height 5
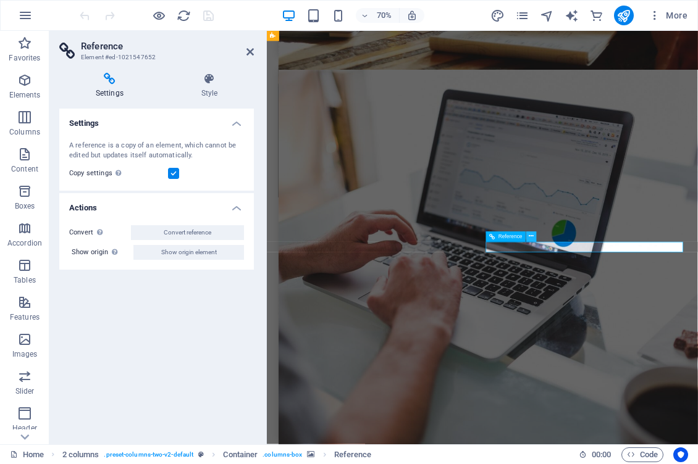
click at [530, 238] on icon at bounding box center [531, 236] width 5 height 9
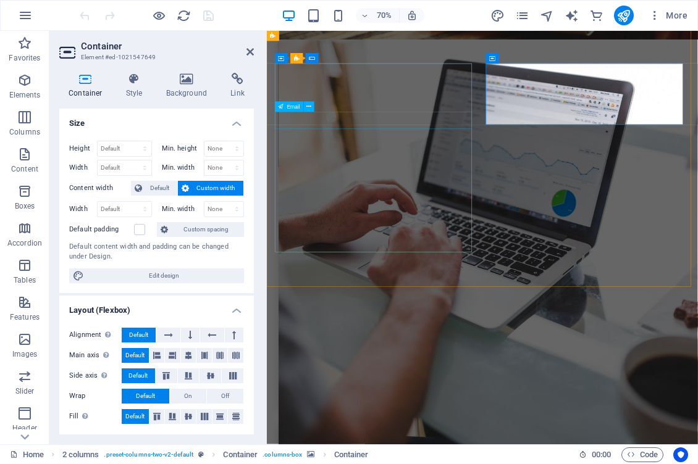
scroll to position [3977, 0]
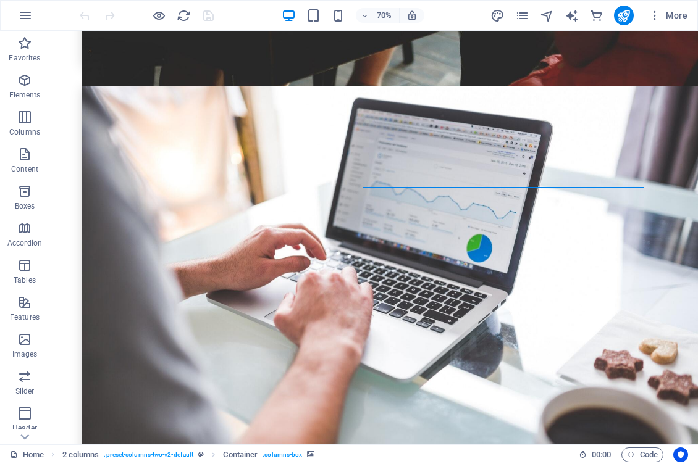
scroll to position [3868, 0]
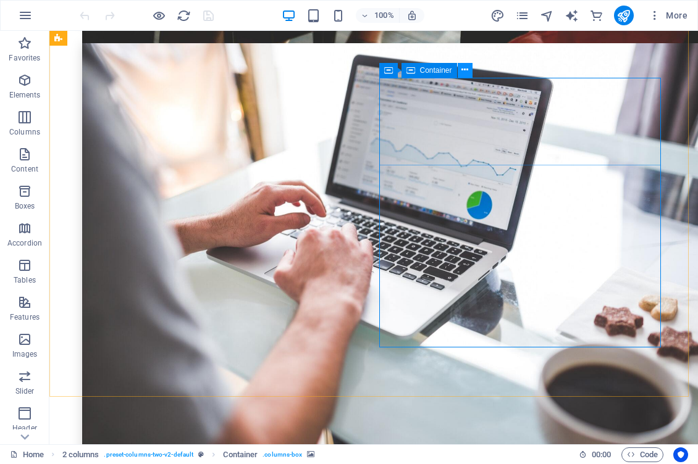
click at [465, 71] on icon at bounding box center [464, 70] width 7 height 13
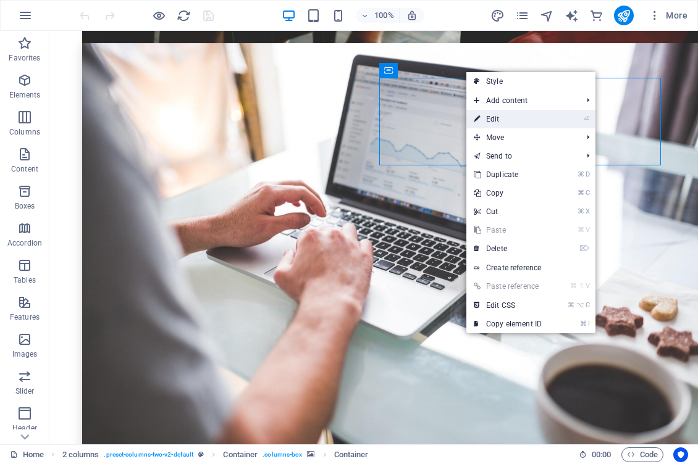
click at [497, 116] on link "⏎ Edit" at bounding box center [507, 119] width 83 height 19
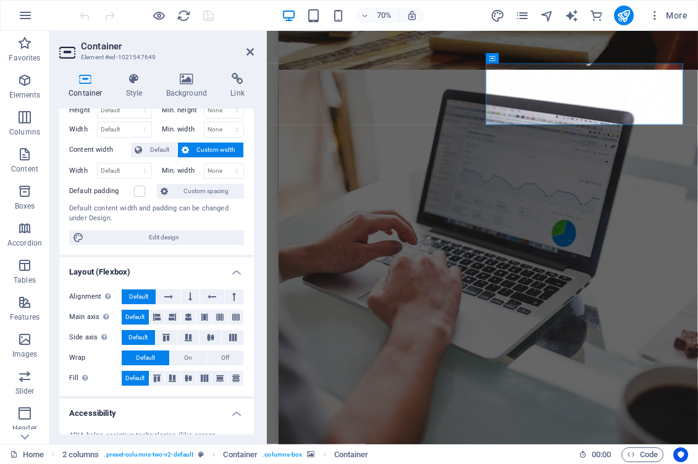
scroll to position [0, 0]
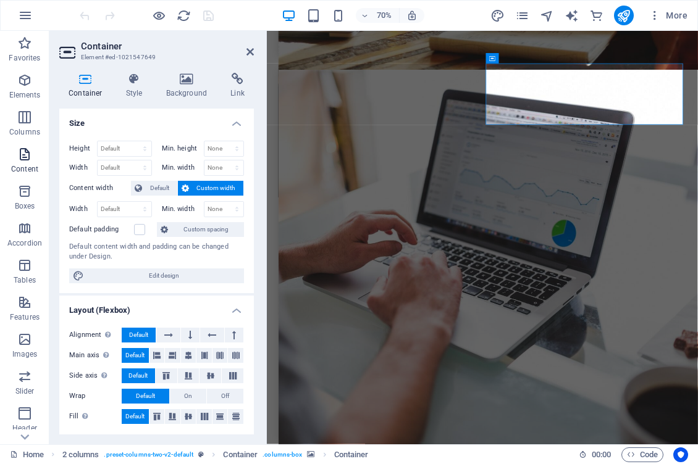
click at [27, 152] on icon "button" at bounding box center [24, 154] width 15 height 15
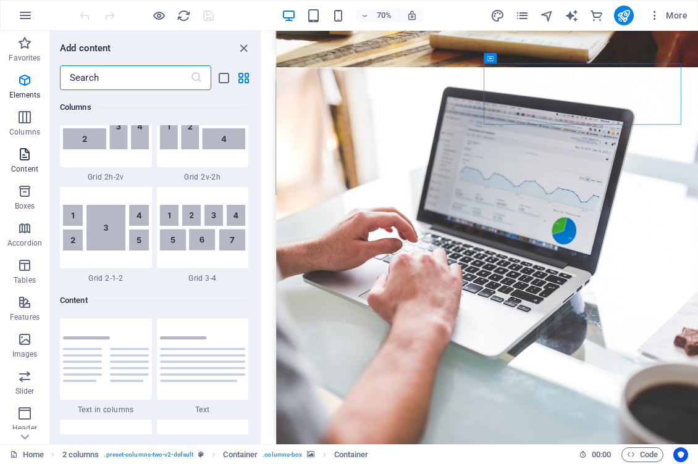
scroll to position [2160, 0]
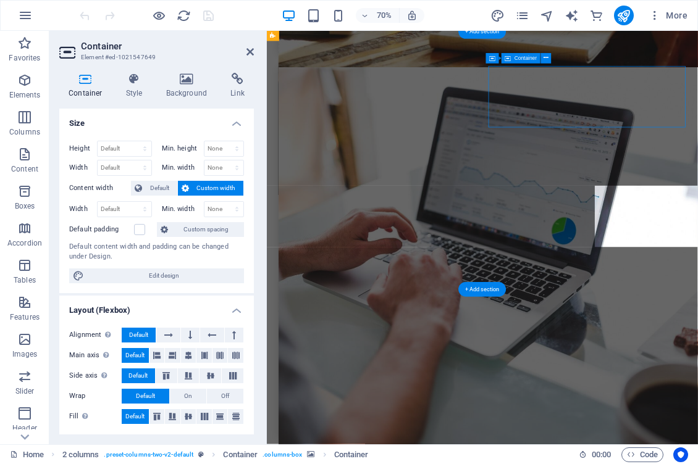
scroll to position [3977, 0]
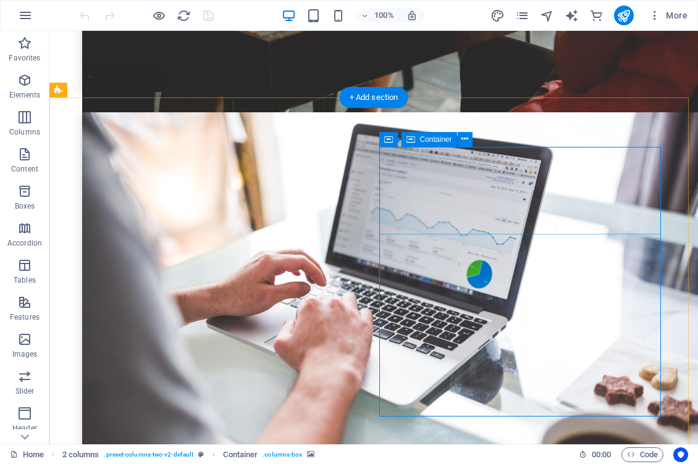
scroll to position [3815, 0]
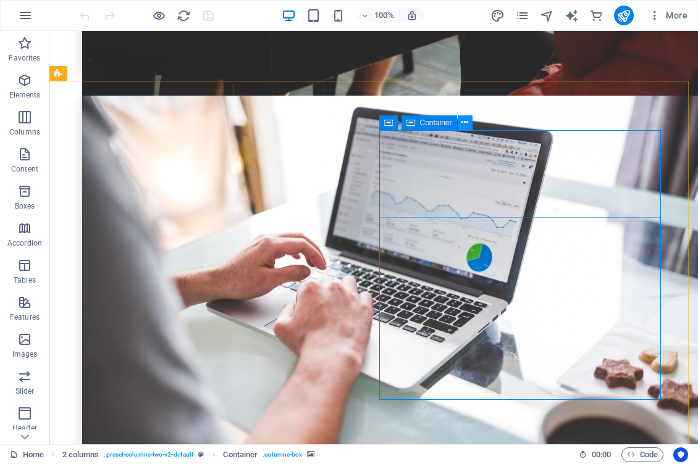
click at [464, 123] on icon at bounding box center [464, 122] width 7 height 13
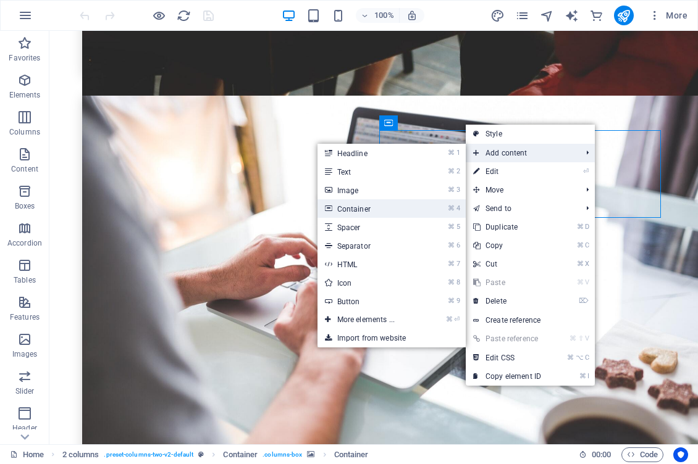
click at [364, 211] on link "⌘ 4 Container" at bounding box center [368, 208] width 102 height 19
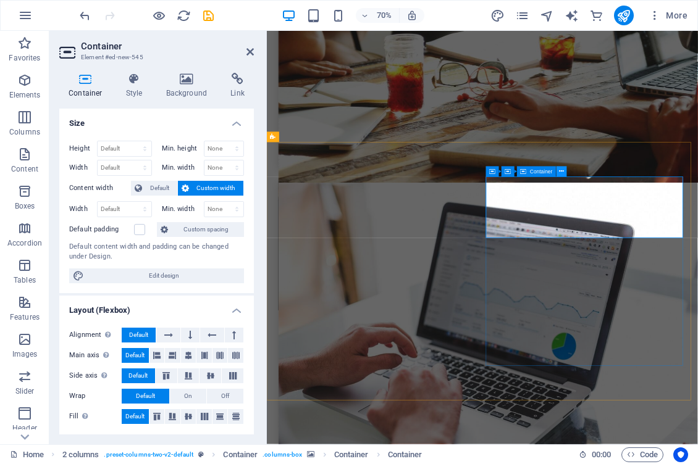
click at [560, 176] on icon at bounding box center [561, 171] width 5 height 9
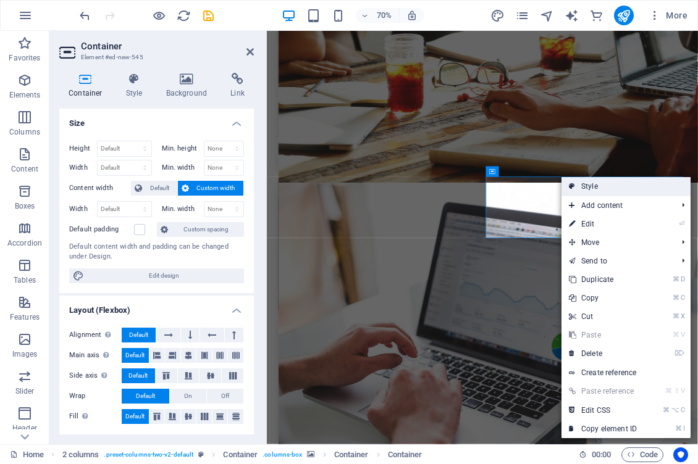
click at [577, 184] on link "Style" at bounding box center [625, 186] width 129 height 19
select select "rem"
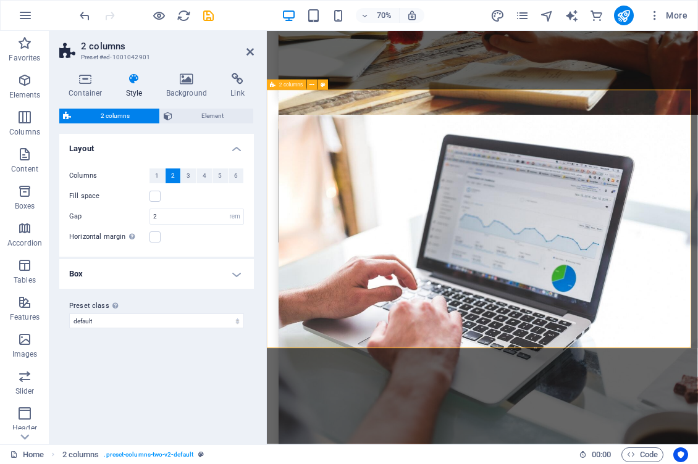
scroll to position [3921, 0]
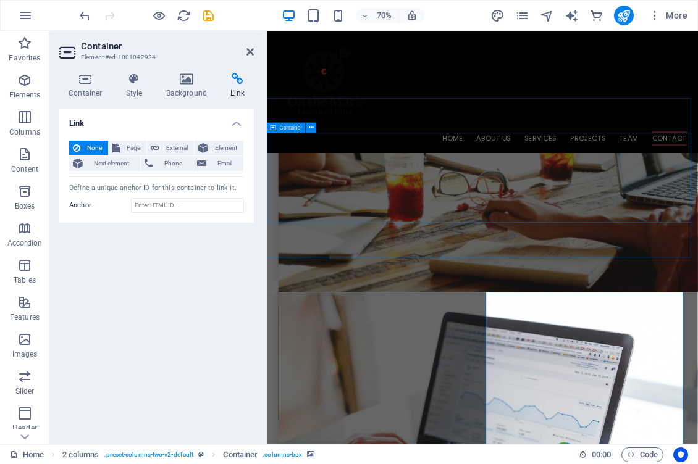
scroll to position [3608, 0]
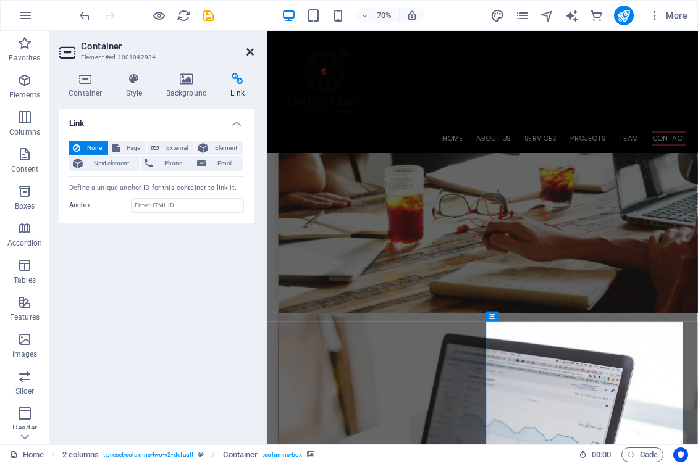
click at [250, 52] on icon at bounding box center [249, 52] width 7 height 10
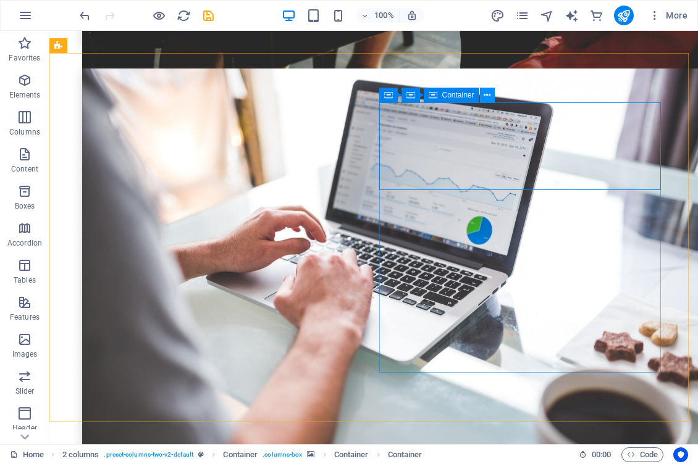
click at [483, 96] on icon at bounding box center [486, 95] width 7 height 13
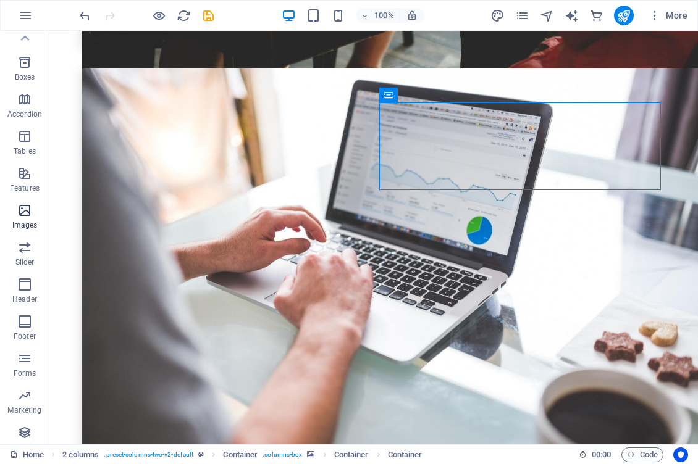
scroll to position [117, 0]
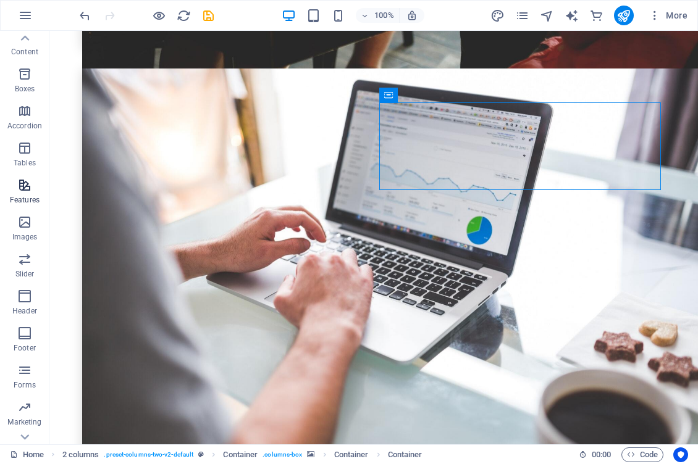
click at [20, 188] on icon "button" at bounding box center [24, 185] width 15 height 15
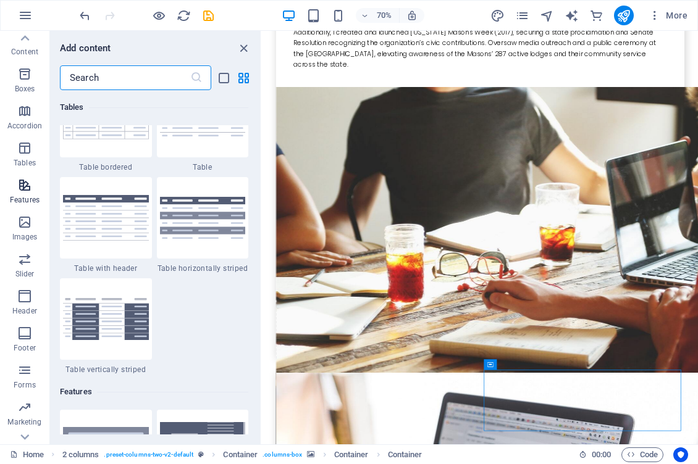
scroll to position [4813, 0]
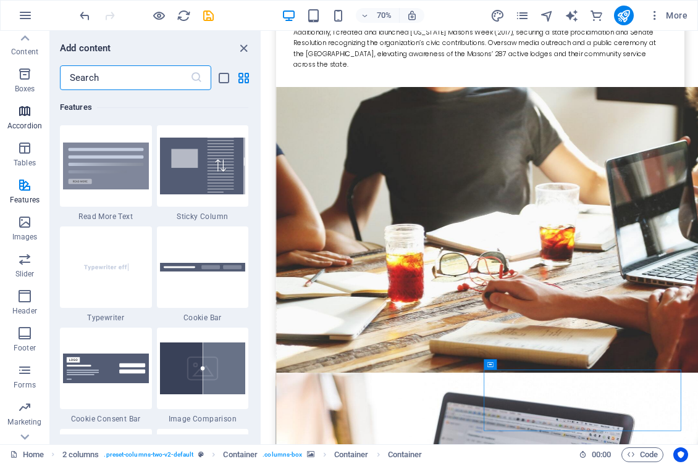
click at [24, 113] on icon "button" at bounding box center [24, 111] width 15 height 15
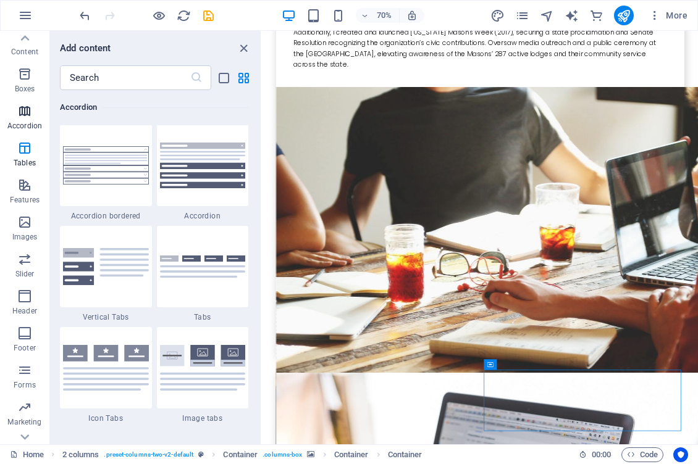
scroll to position [3942, 0]
click at [26, 81] on icon "button" at bounding box center [24, 74] width 15 height 15
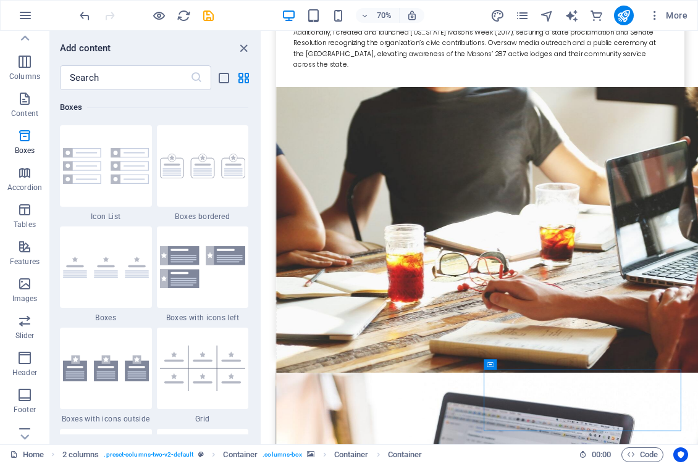
scroll to position [0, 0]
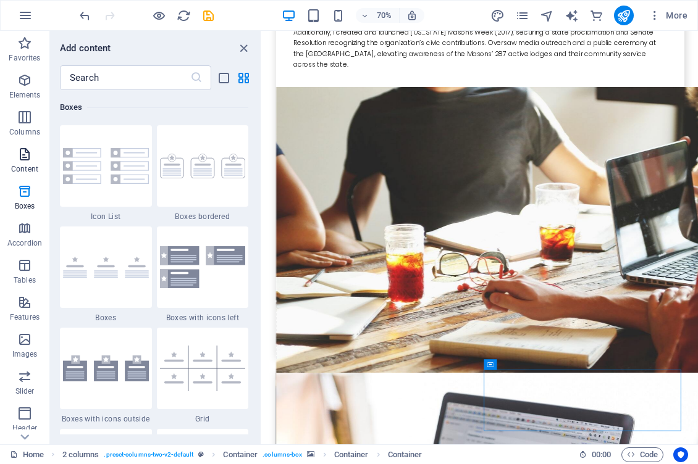
click at [21, 145] on button "Content" at bounding box center [24, 160] width 49 height 37
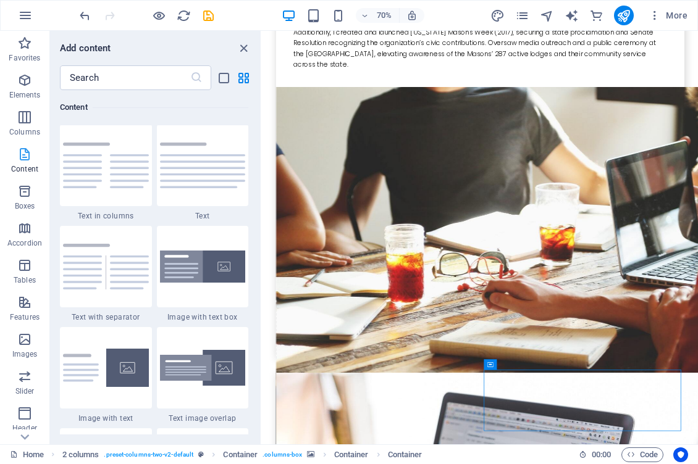
scroll to position [2160, 0]
click at [25, 156] on icon "button" at bounding box center [24, 154] width 15 height 15
click at [123, 75] on input "text" at bounding box center [125, 77] width 130 height 25
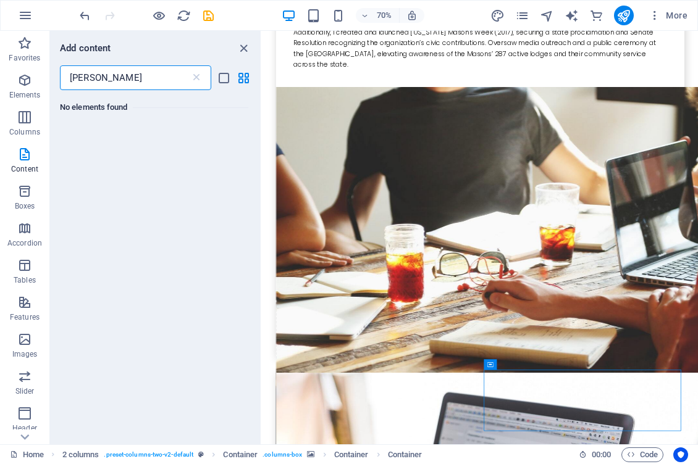
scroll to position [0, 0]
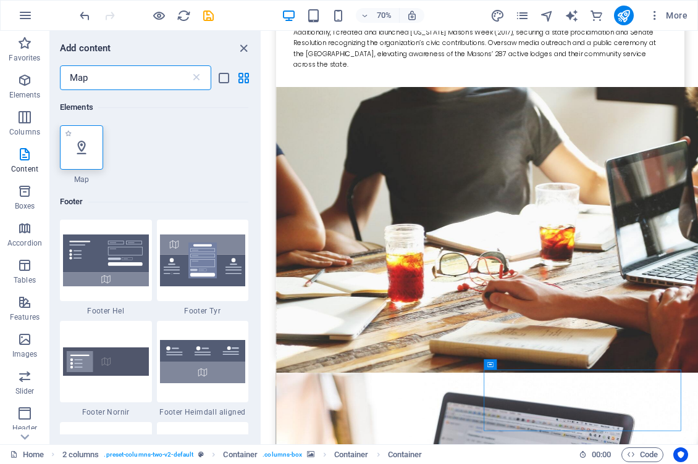
type input "Map"
click at [81, 148] on icon at bounding box center [81, 148] width 16 height 16
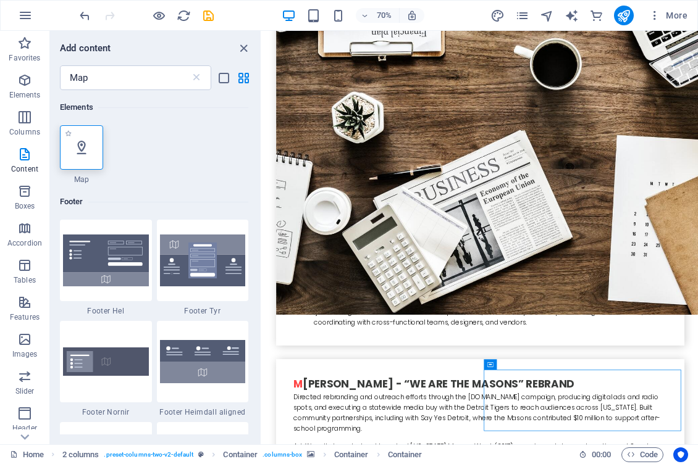
scroll to position [4136, 0]
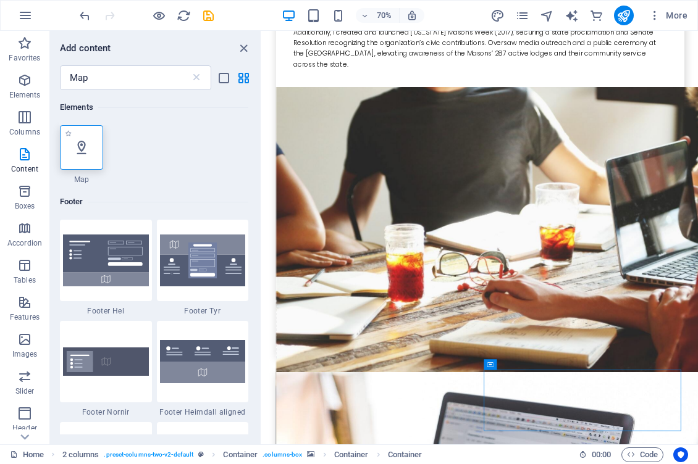
select select "1"
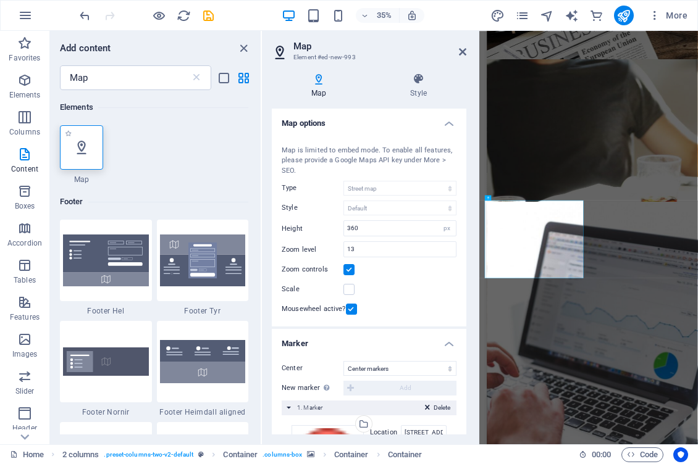
click at [81, 148] on icon at bounding box center [81, 148] width 16 height 16
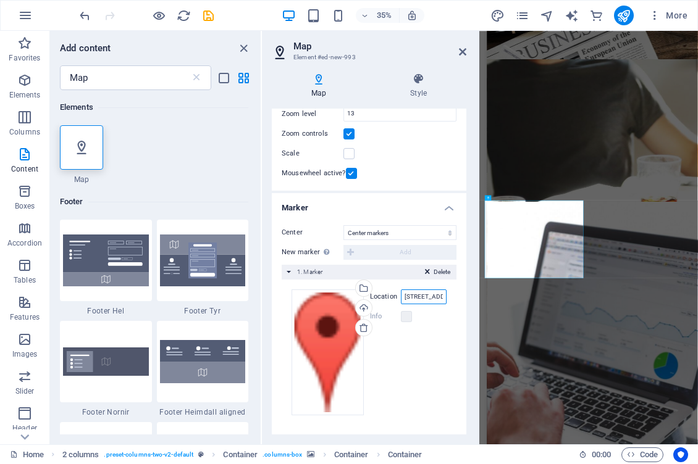
scroll to position [0, 67]
drag, startPoint x: 403, startPoint y: 296, endPoint x: 453, endPoint y: 298, distance: 50.6
click at [453, 298] on div "Drag files here, click to choose files or select files from Files or our free s…" at bounding box center [369, 353] width 175 height 146
type input "Grosse, Ile MI"
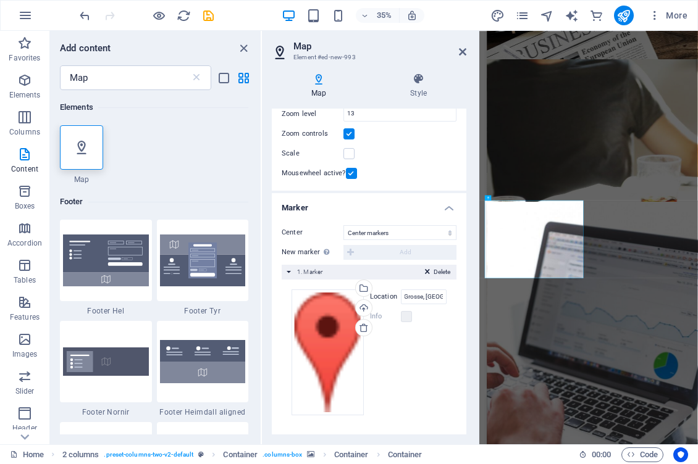
scroll to position [0, 0]
click at [430, 351] on div "Drag files here, click to choose files or select files from Files or our free s…" at bounding box center [368, 353] width 155 height 126
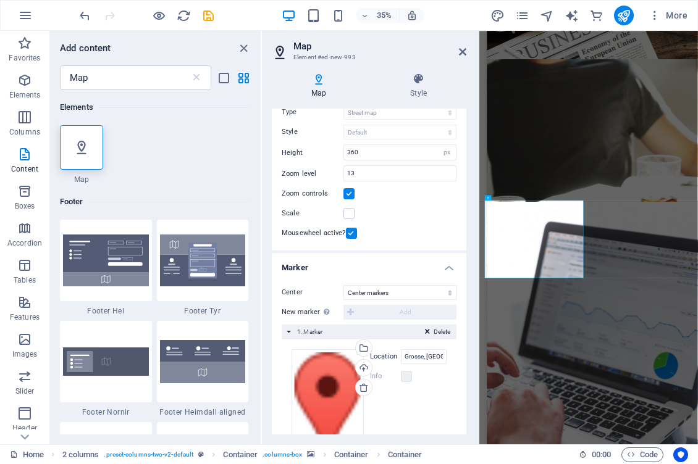
scroll to position [136, 0]
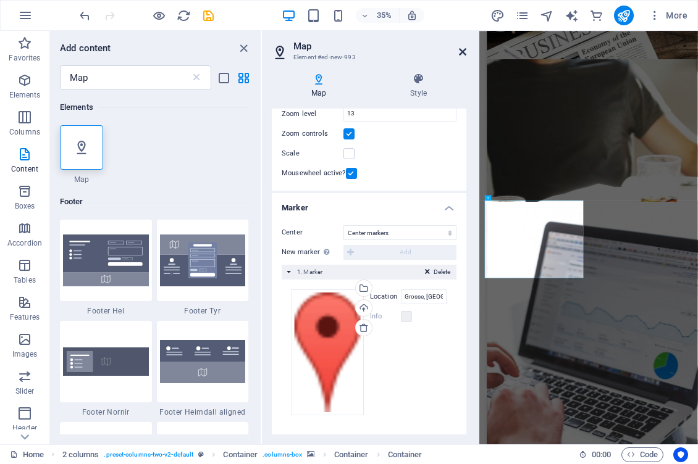
click at [461, 51] on icon at bounding box center [462, 52] width 7 height 10
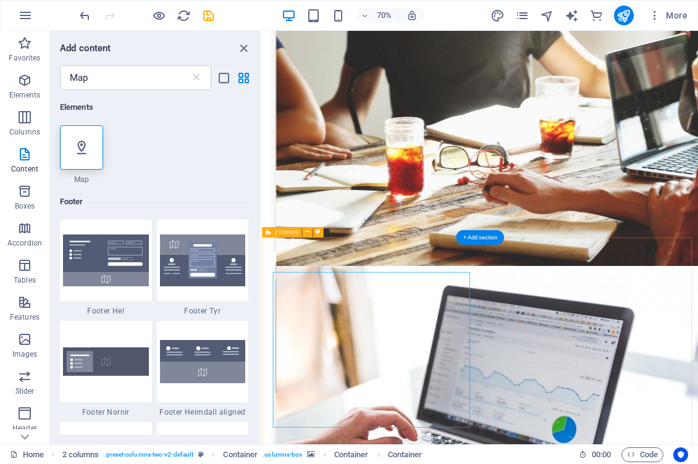
scroll to position [3700, 0]
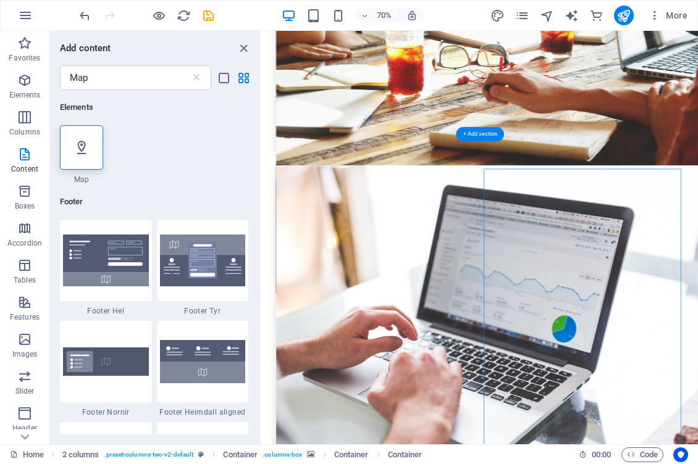
scroll to position [3841, 0]
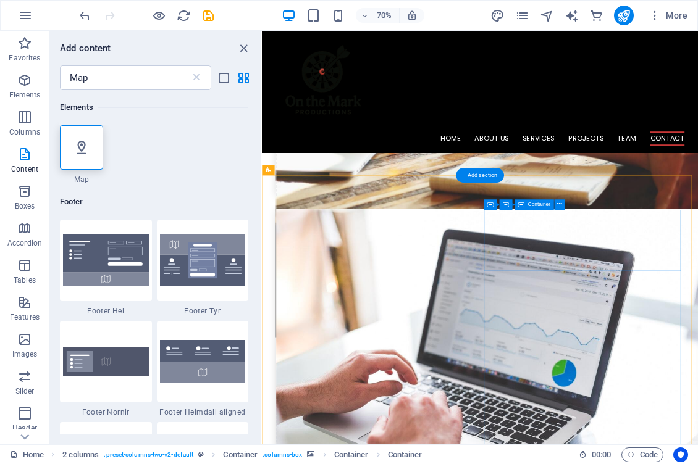
scroll to position [3744, 0]
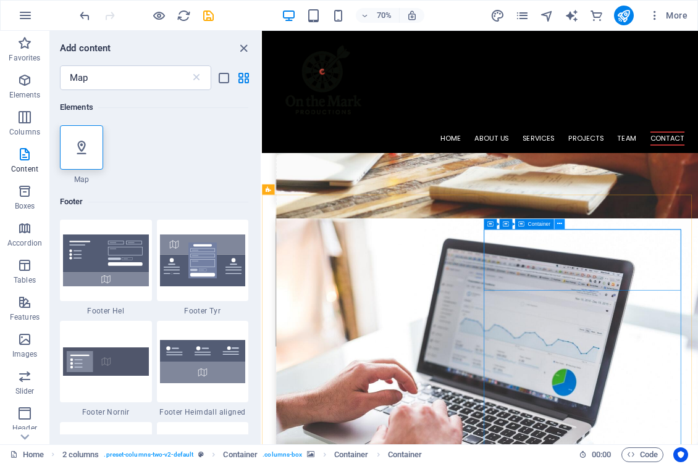
click at [558, 220] on icon at bounding box center [559, 224] width 5 height 9
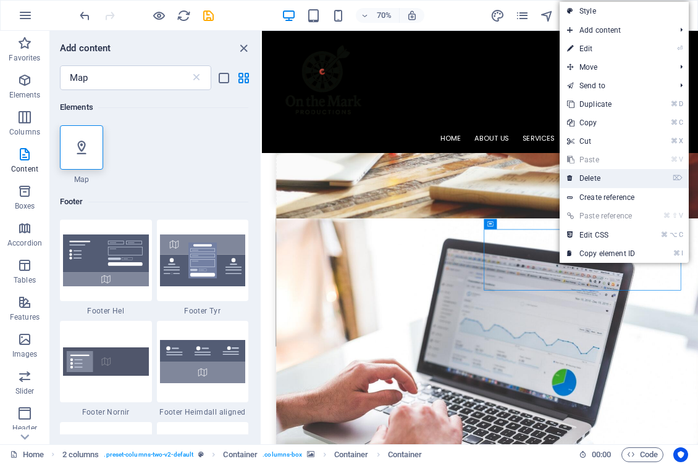
click at [596, 180] on link "⌦ Delete" at bounding box center [600, 178] width 83 height 19
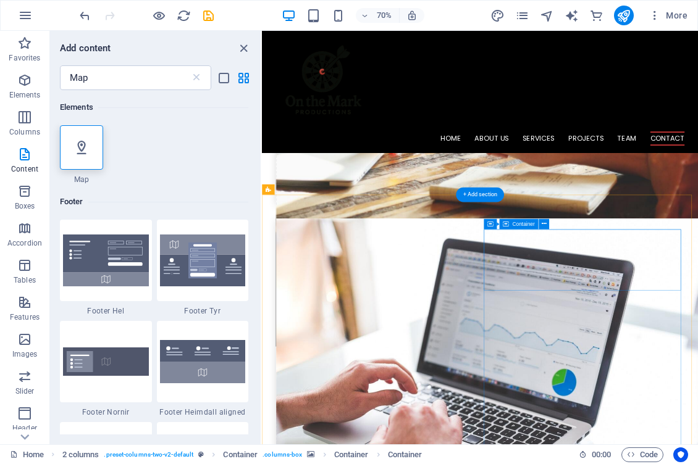
click at [543, 224] on icon at bounding box center [543, 224] width 5 height 9
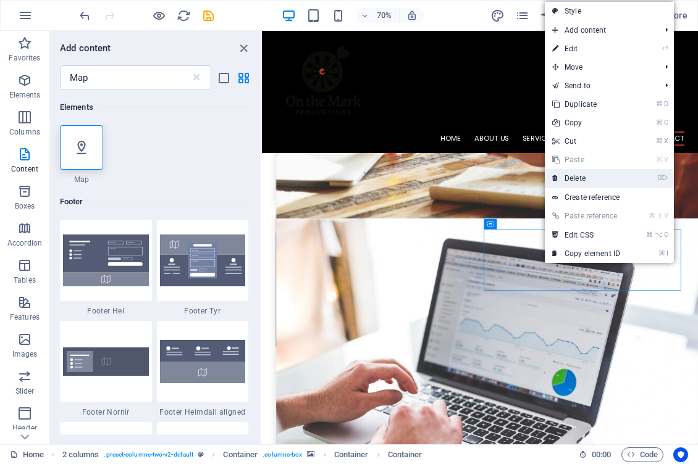
click at [574, 172] on link "⌦ Delete" at bounding box center [586, 178] width 83 height 19
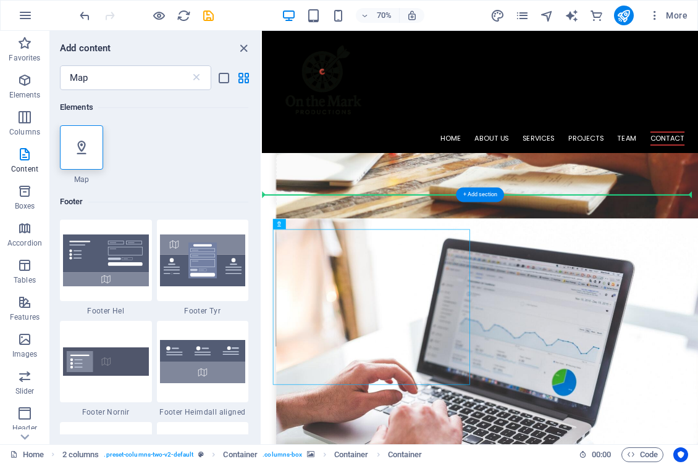
drag, startPoint x: 482, startPoint y: 417, endPoint x: 693, endPoint y: 430, distance: 211.0
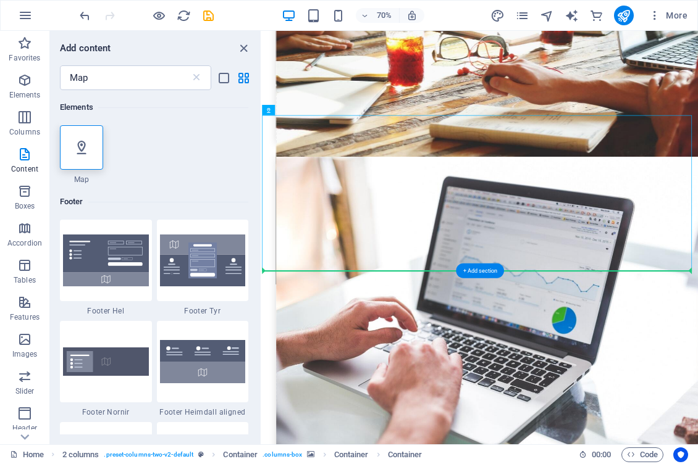
drag, startPoint x: 582, startPoint y: 348, endPoint x: 656, endPoint y: 547, distance: 213.0
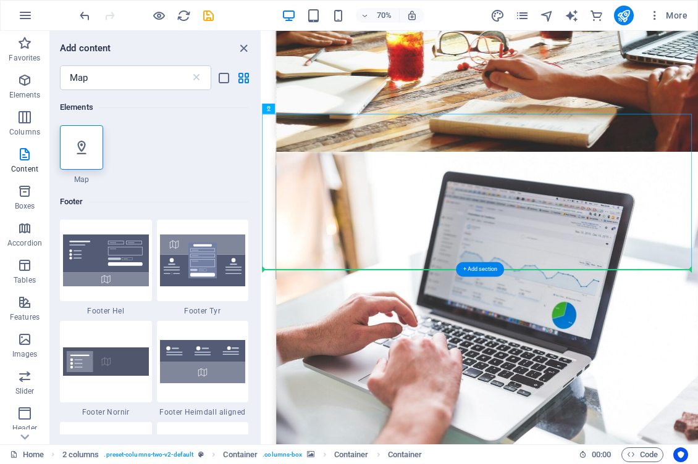
drag, startPoint x: 467, startPoint y: 240, endPoint x: 648, endPoint y: 489, distance: 307.6
drag, startPoint x: 539, startPoint y: 141, endPoint x: 621, endPoint y: 483, distance: 352.4
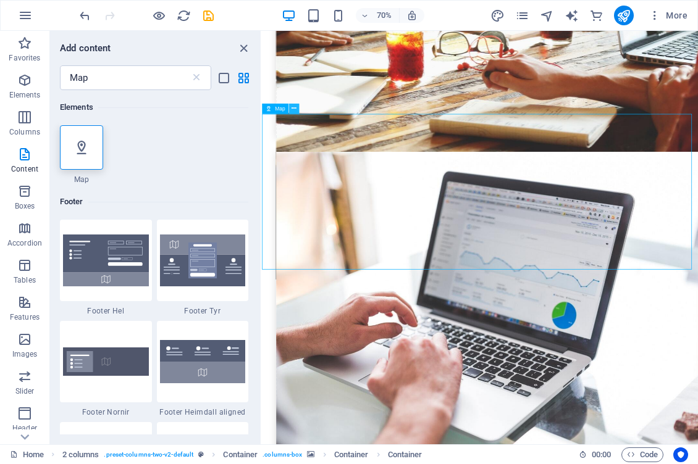
click at [292, 109] on icon at bounding box center [293, 108] width 5 height 9
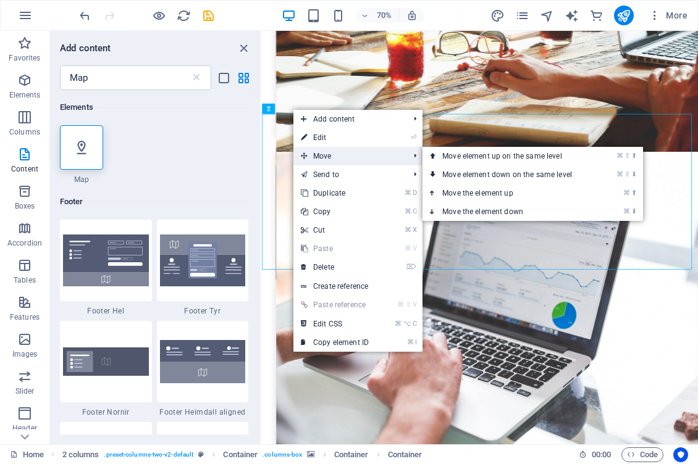
click at [327, 154] on span "Move" at bounding box center [348, 156] width 111 height 19
click at [495, 210] on link "⌘ ⬇ Move the element down" at bounding box center [509, 212] width 174 height 19
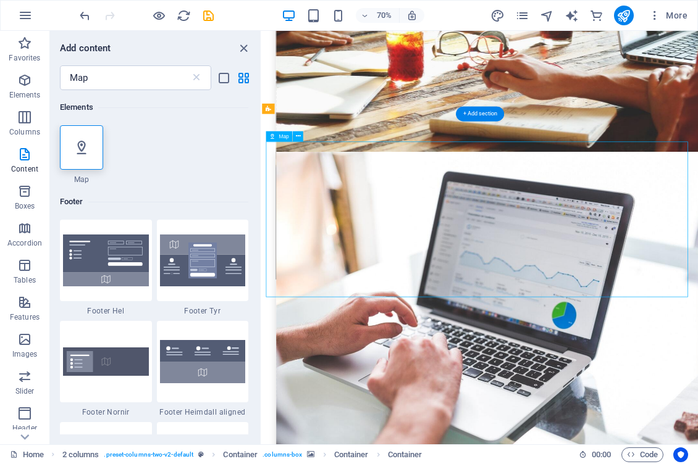
drag, startPoint x: 471, startPoint y: 303, endPoint x: 541, endPoint y: 353, distance: 86.0
drag, startPoint x: 533, startPoint y: 169, endPoint x: 426, endPoint y: 393, distance: 248.8
drag, startPoint x: 351, startPoint y: 394, endPoint x: 465, endPoint y: 397, distance: 113.7
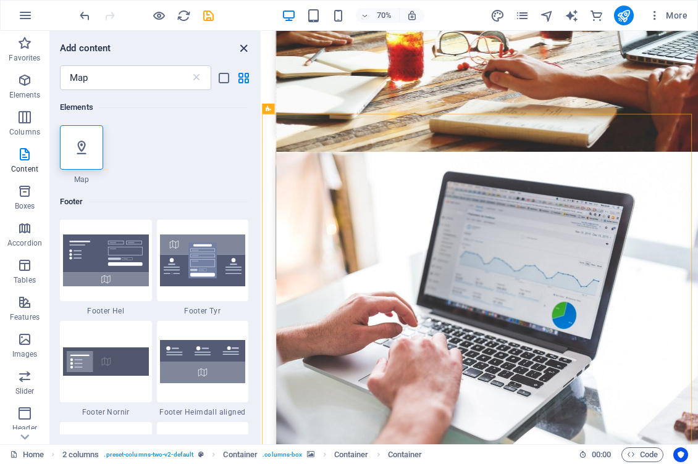
click at [244, 49] on icon "close panel" at bounding box center [243, 48] width 14 height 14
click at [241, 46] on icon "close panel" at bounding box center [243, 48] width 14 height 14
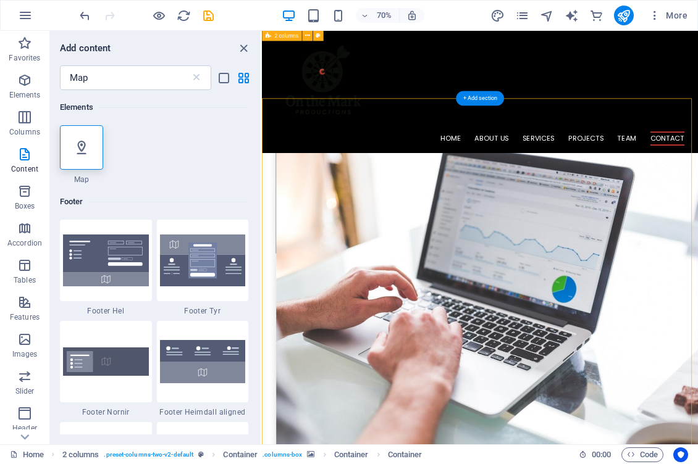
scroll to position [3829, 0]
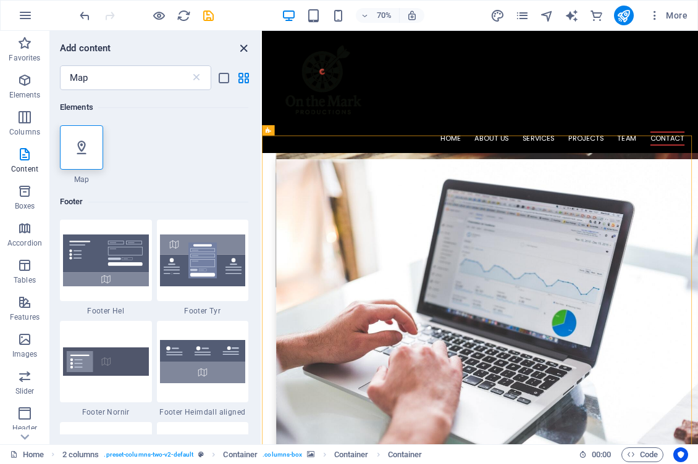
click at [239, 51] on icon "close panel" at bounding box center [243, 48] width 14 height 14
click at [87, 17] on icon "undo" at bounding box center [85, 16] width 14 height 14
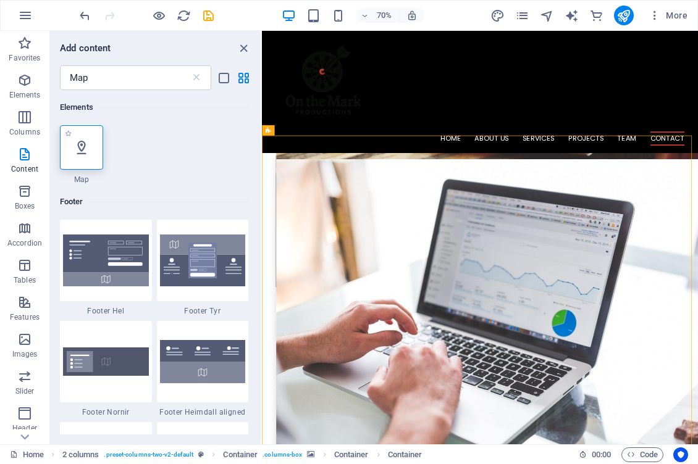
click at [88, 128] on div at bounding box center [81, 147] width 43 height 44
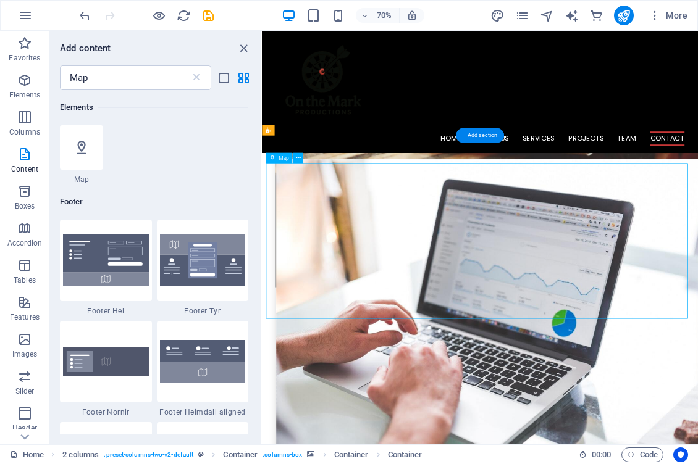
click at [244, 46] on icon "close panel" at bounding box center [243, 48] width 14 height 14
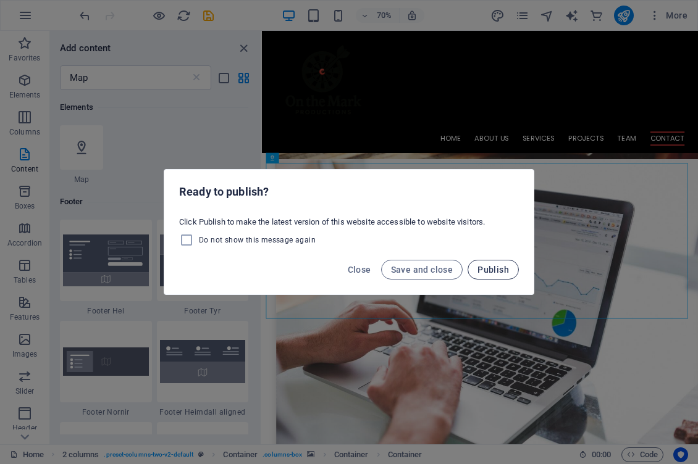
click at [503, 269] on span "Publish" at bounding box center [492, 270] width 31 height 10
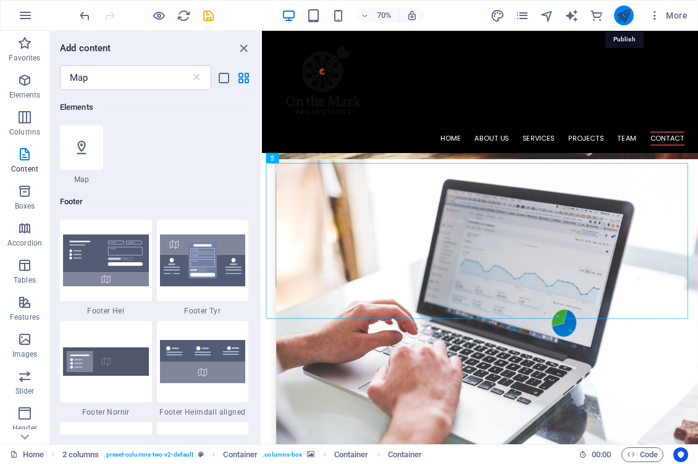
click at [621, 19] on icon "publish" at bounding box center [623, 16] width 14 height 14
click at [626, 13] on icon "publish" at bounding box center [623, 16] width 14 height 14
click at [242, 45] on icon "close panel" at bounding box center [243, 48] width 14 height 14
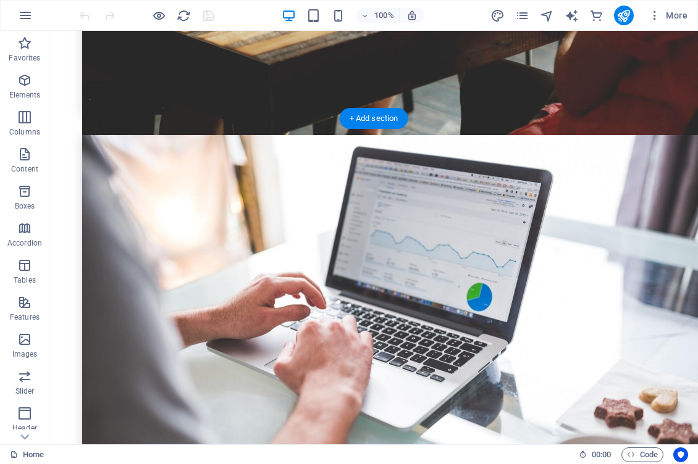
scroll to position [3790, 0]
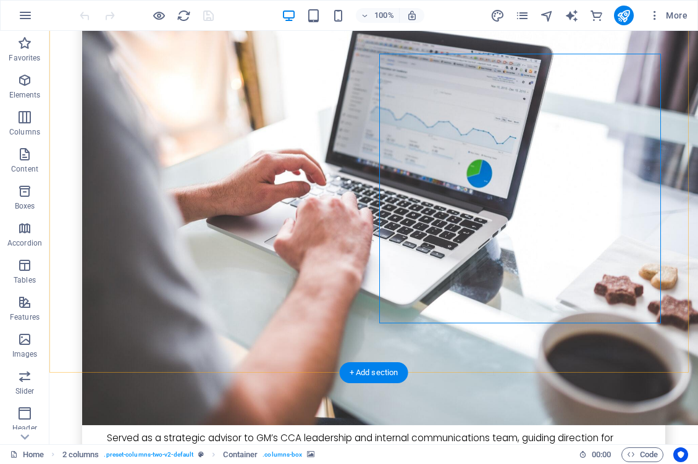
scroll to position [3901, 0]
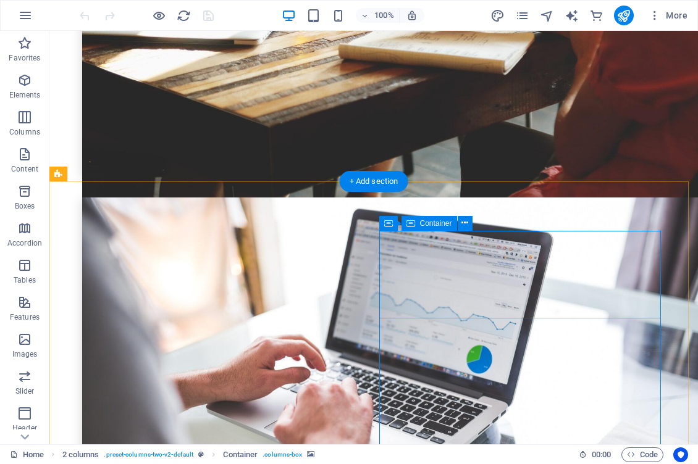
scroll to position [3714, 0]
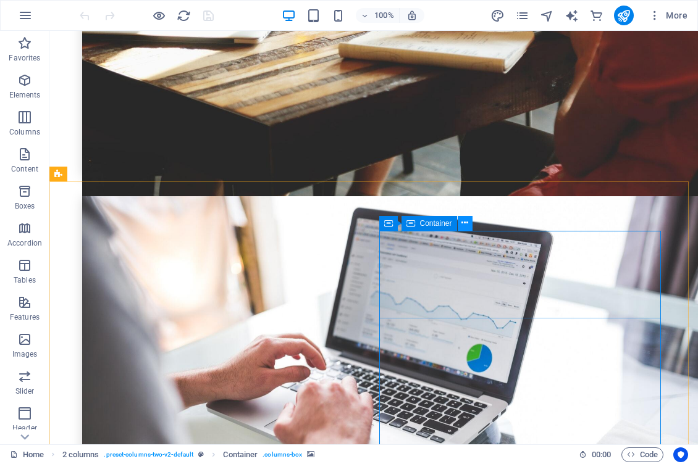
click at [465, 220] on icon at bounding box center [464, 223] width 7 height 13
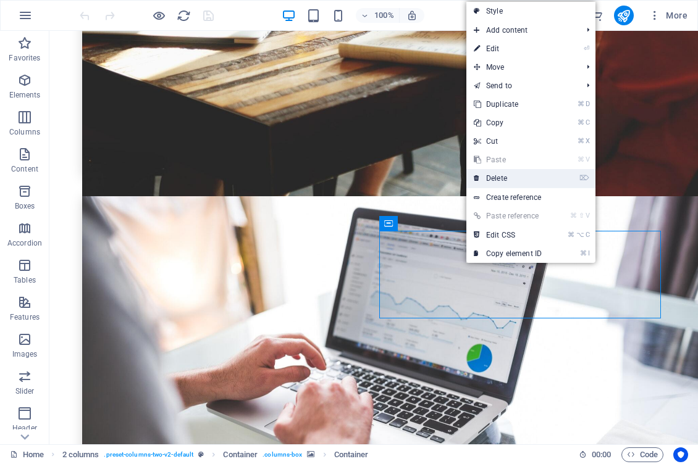
click at [503, 175] on link "⌦ Delete" at bounding box center [507, 178] width 83 height 19
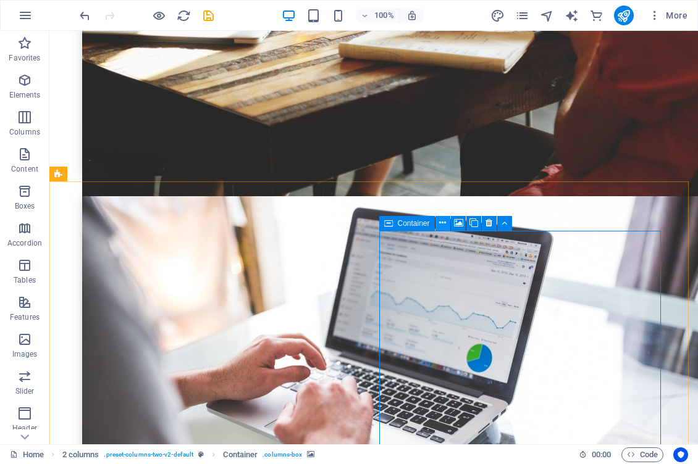
click at [439, 223] on icon at bounding box center [442, 223] width 7 height 13
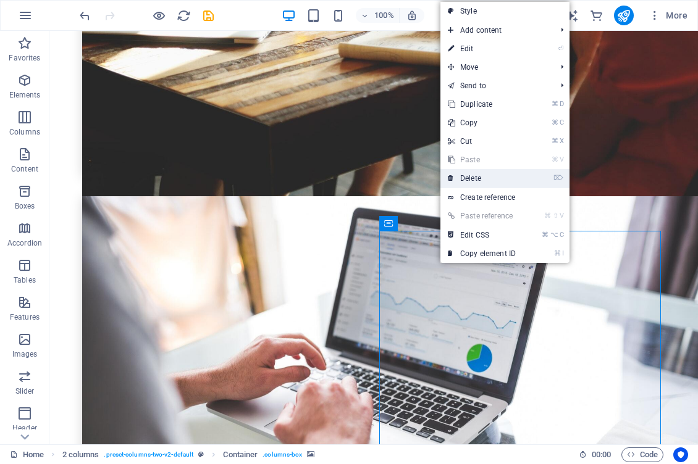
click at [479, 178] on link "⌦ Delete" at bounding box center [481, 178] width 83 height 19
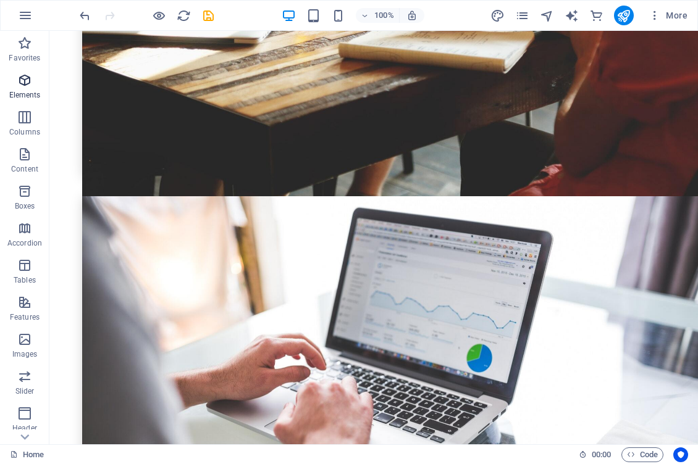
click at [25, 81] on icon "button" at bounding box center [24, 80] width 15 height 15
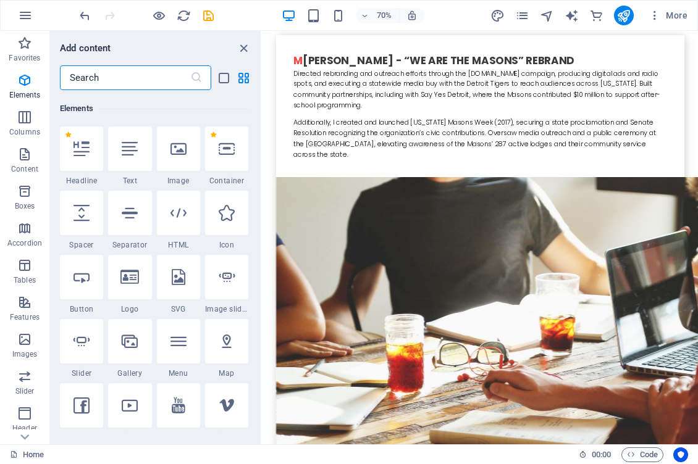
scroll to position [132, 0]
click at [101, 78] on input "text" at bounding box center [125, 77] width 130 height 25
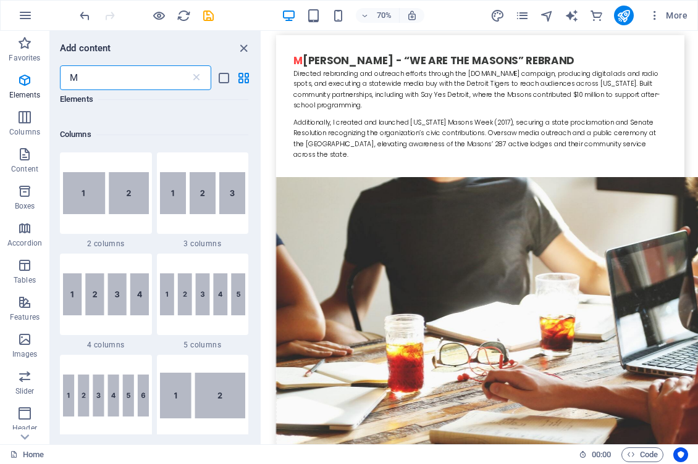
scroll to position [0, 0]
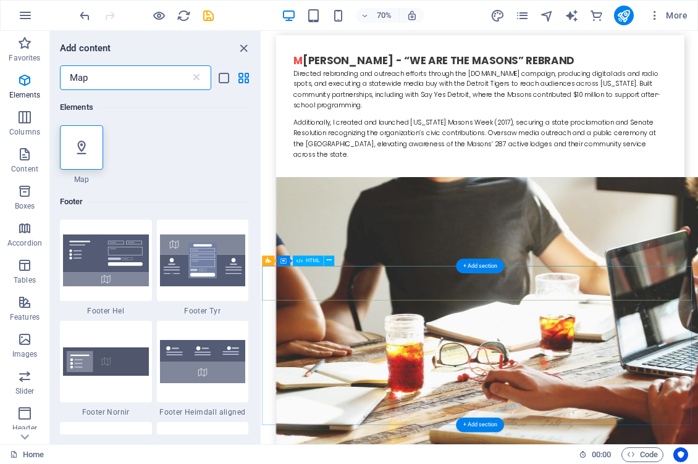
type input "Map"
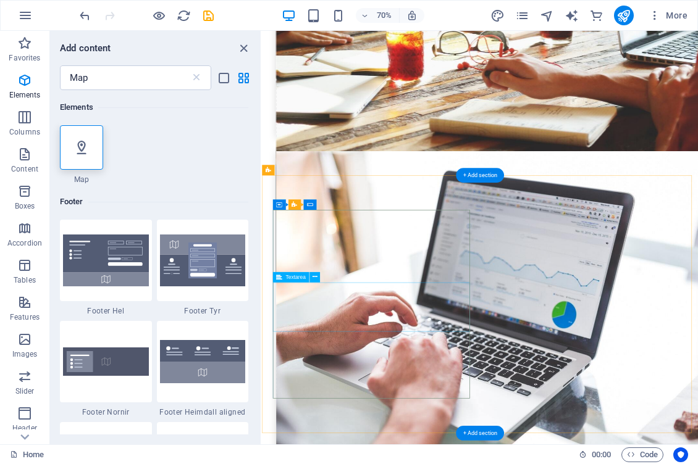
scroll to position [3879, 0]
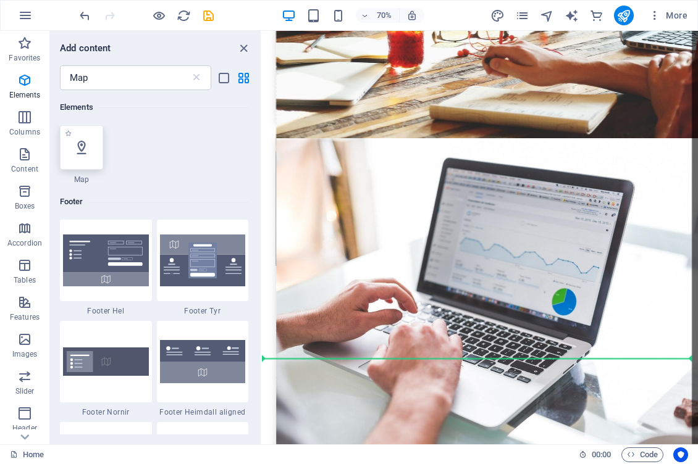
select select "1"
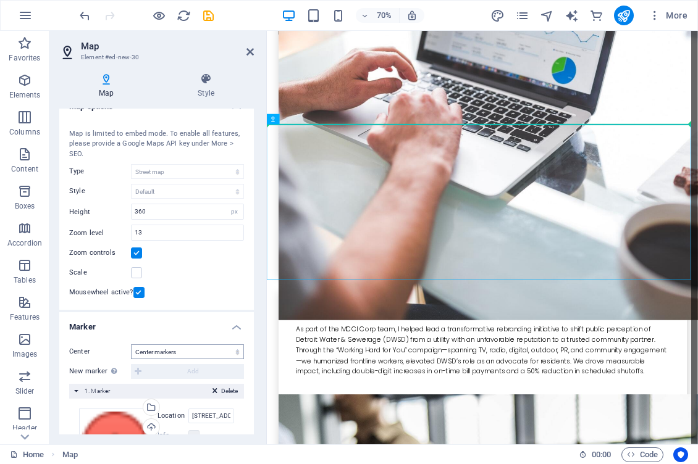
scroll to position [0, 0]
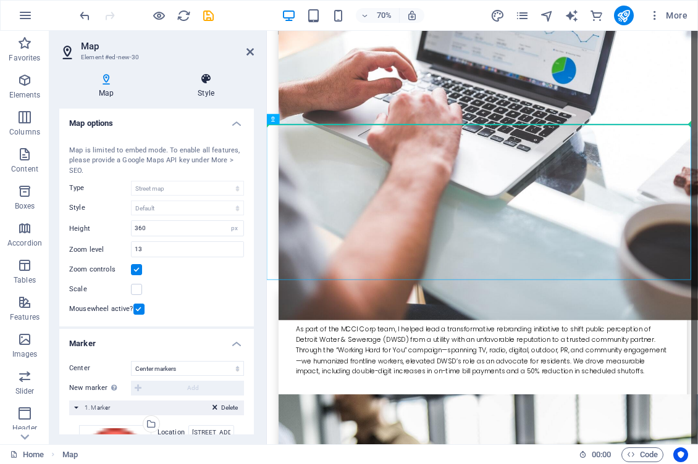
click at [205, 82] on icon at bounding box center [206, 79] width 96 height 12
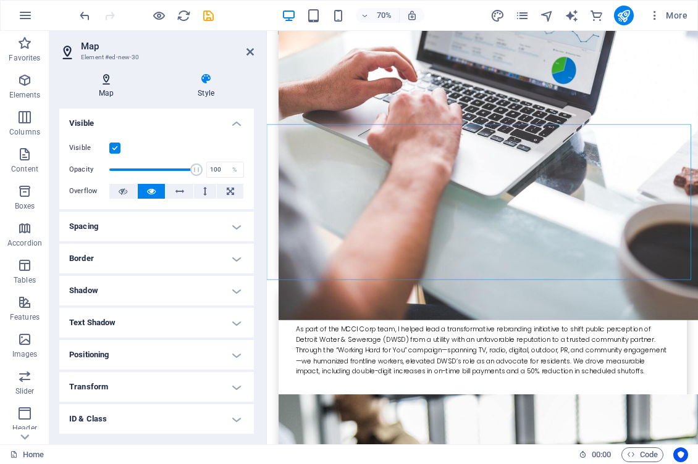
click at [101, 79] on icon at bounding box center [106, 79] width 94 height 12
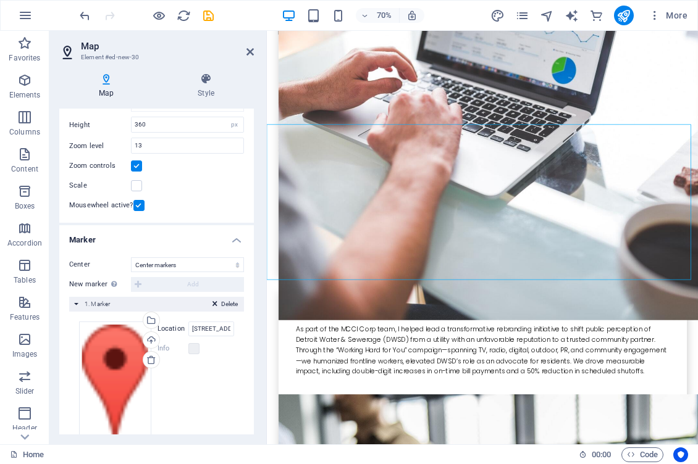
scroll to position [136, 0]
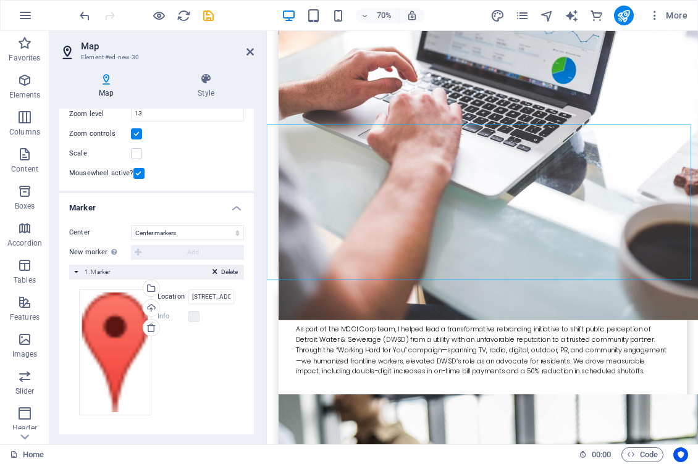
click at [170, 253] on div "New marker To enable this feature, please provide a Google Maps API key in the …" at bounding box center [156, 252] width 175 height 15
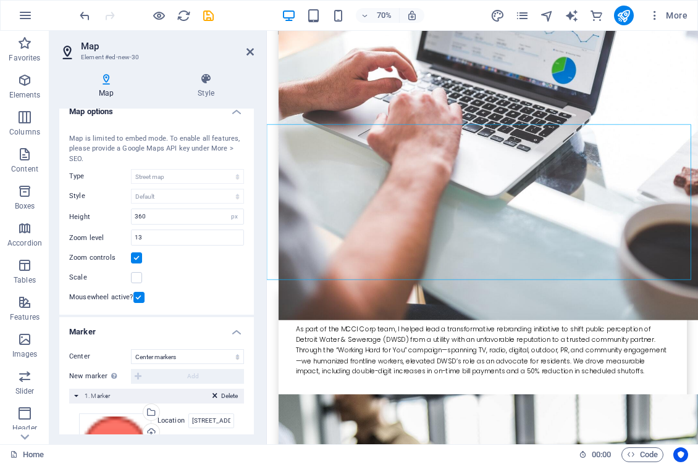
scroll to position [0, 0]
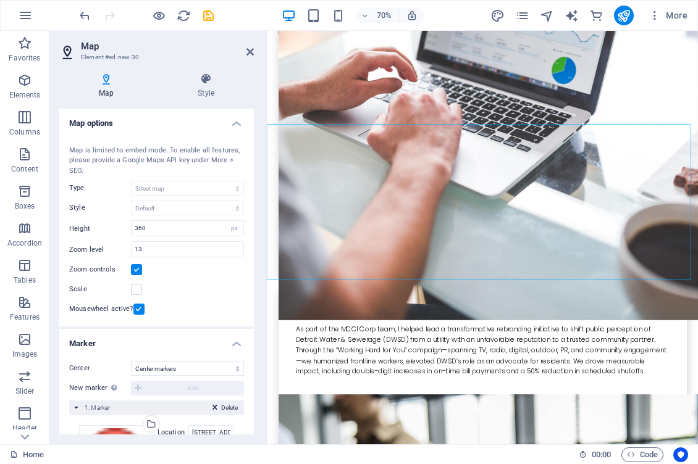
click at [232, 122] on h4 "Map options" at bounding box center [156, 120] width 194 height 22
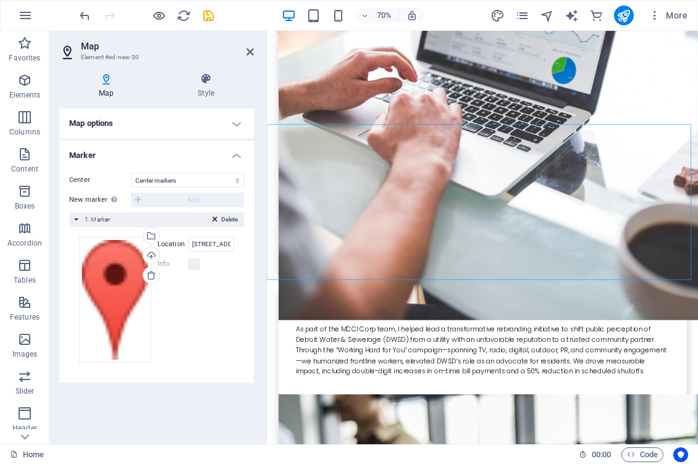
click at [232, 122] on h4 "Map options" at bounding box center [156, 124] width 194 height 30
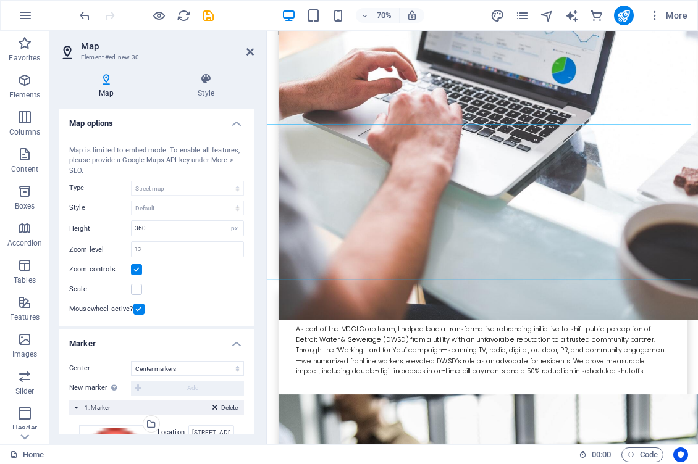
click at [232, 122] on h4 "Map options" at bounding box center [156, 120] width 194 height 22
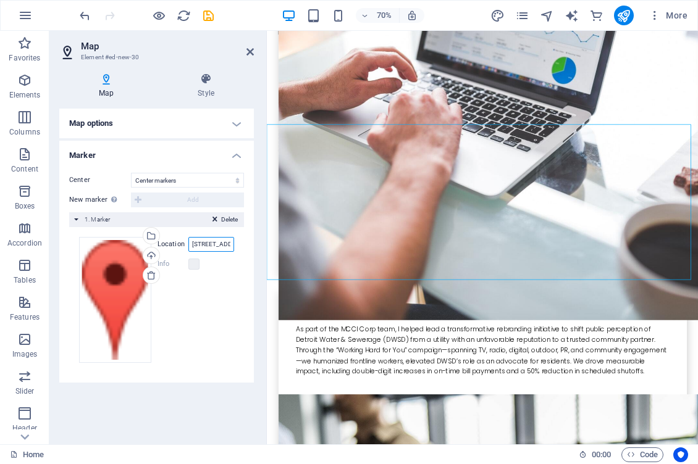
click at [215, 245] on input "1119 Geary Blvd, 94109 Grosse Ile, MI" at bounding box center [211, 244] width 46 height 15
drag, startPoint x: 191, startPoint y: 243, endPoint x: 256, endPoint y: 250, distance: 64.6
click at [256, 250] on div "Map Style Map options Map center 1119 Geary Blvd, 94109 Grosse Ile, MI Map is l…" at bounding box center [156, 254] width 214 height 382
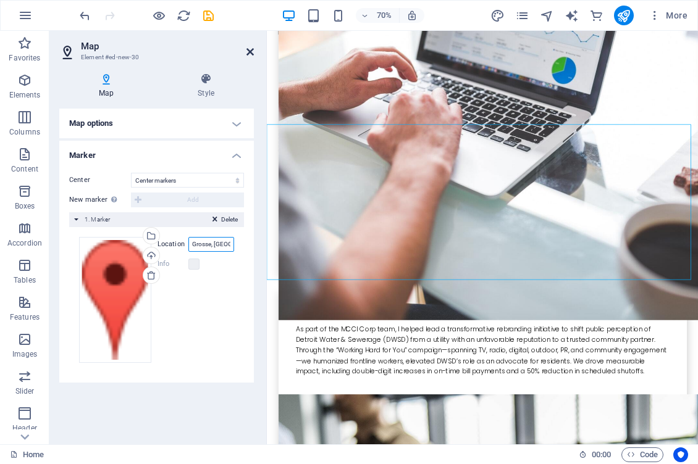
type input "Grosse, Ile MI"
click at [249, 51] on icon at bounding box center [249, 52] width 7 height 10
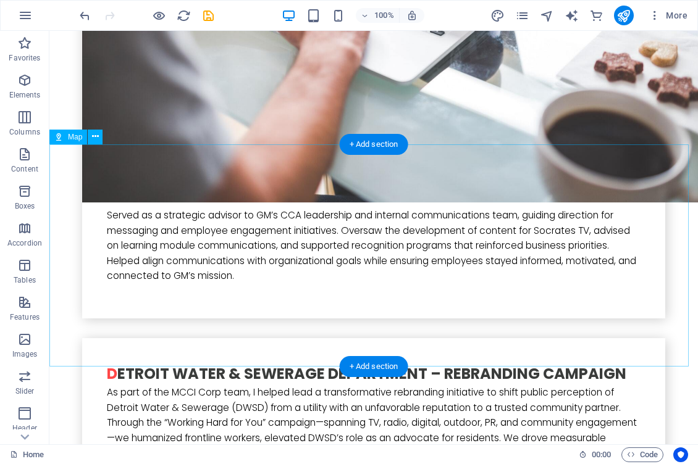
scroll to position [4123, 0]
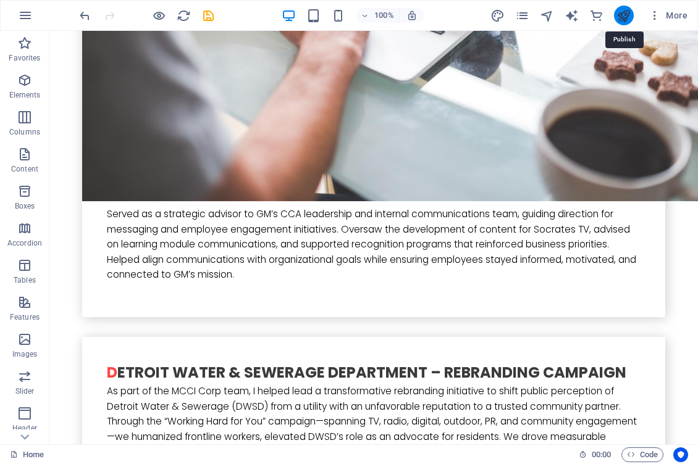
click at [624, 17] on icon "publish" at bounding box center [623, 16] width 14 height 14
checkbox input "false"
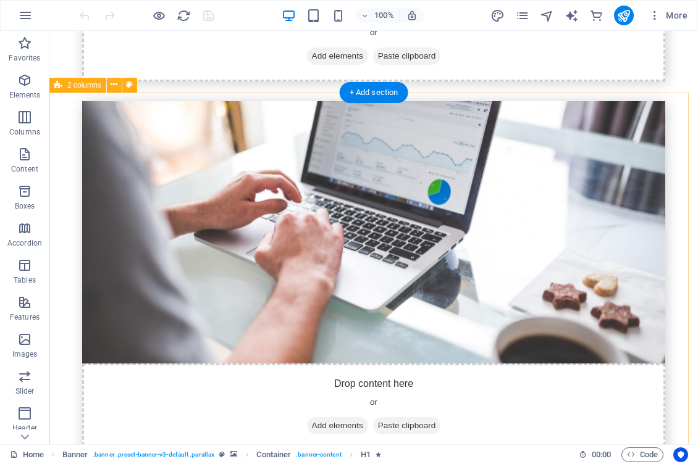
scroll to position [3811, 0]
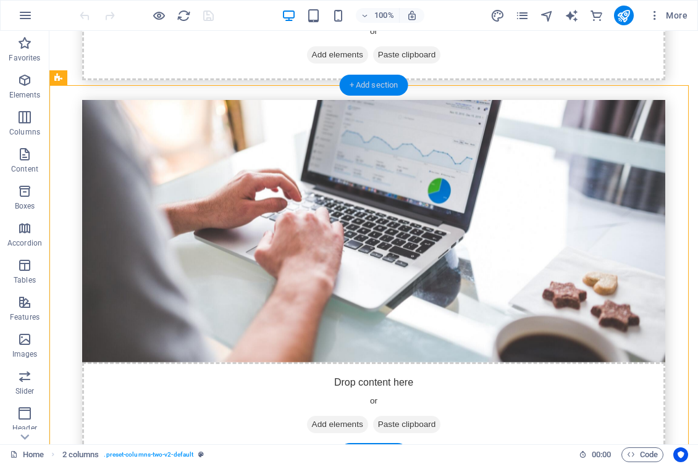
click at [371, 86] on div "+ Add section" at bounding box center [374, 85] width 69 height 21
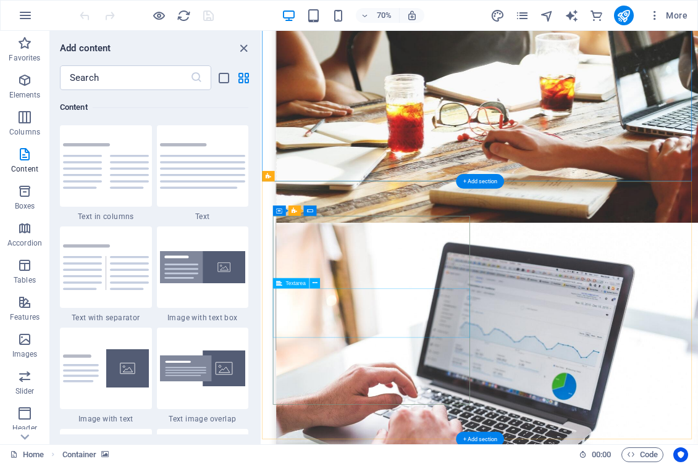
scroll to position [3765, 0]
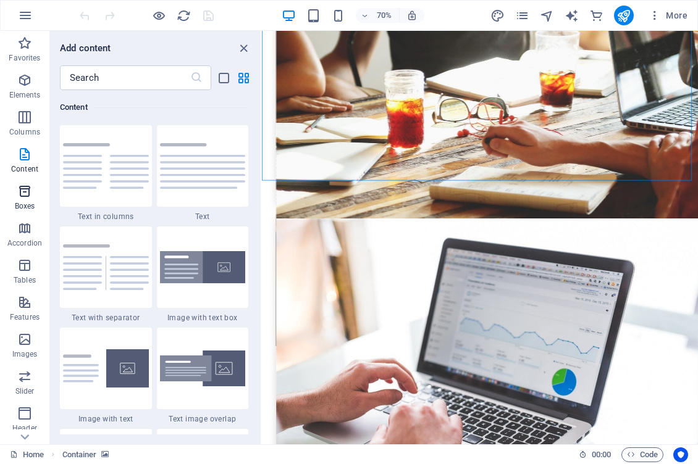
click at [23, 193] on icon "button" at bounding box center [24, 191] width 15 height 15
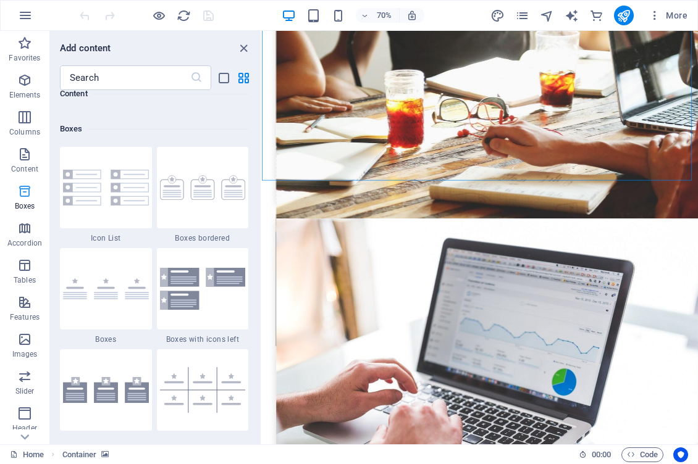
scroll to position [3406, 0]
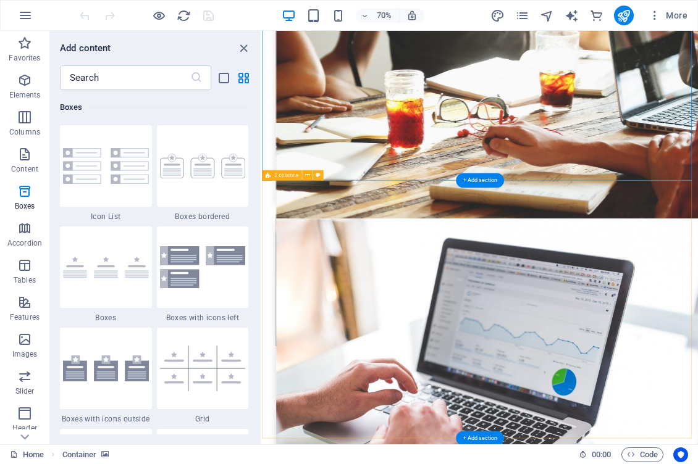
drag, startPoint x: 284, startPoint y: 299, endPoint x: 659, endPoint y: 403, distance: 389.3
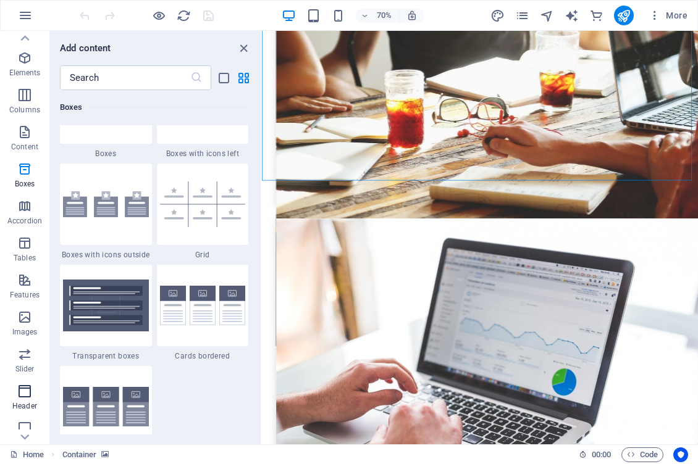
scroll to position [22, 0]
click at [23, 250] on icon "button" at bounding box center [24, 243] width 15 height 15
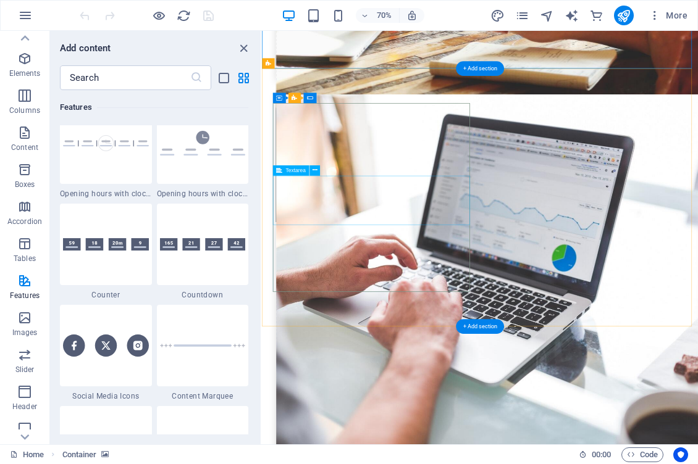
scroll to position [3945, 0]
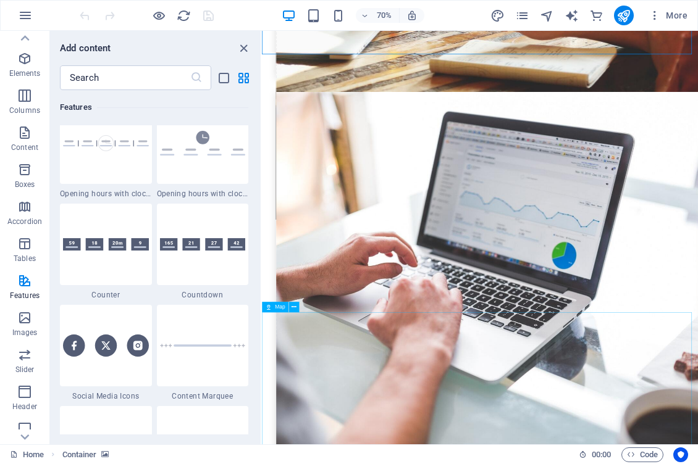
click at [270, 306] on icon at bounding box center [268, 308] width 6 height 10
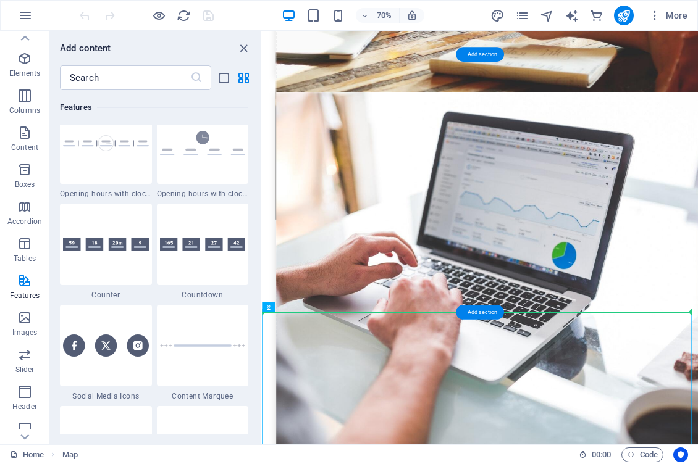
drag, startPoint x: 532, startPoint y: 337, endPoint x: 611, endPoint y: 345, distance: 79.4
drag, startPoint x: 532, startPoint y: 338, endPoint x: 630, endPoint y: 259, distance: 126.1
drag, startPoint x: 737, startPoint y: 338, endPoint x: 635, endPoint y: 273, distance: 121.3
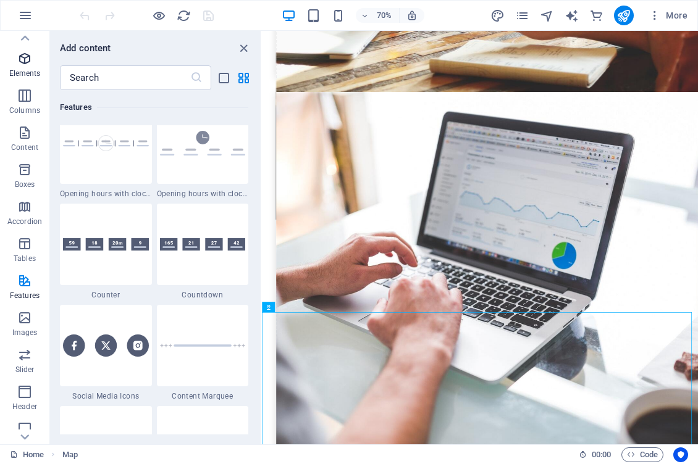
click at [19, 72] on p "Elements" at bounding box center [24, 74] width 31 height 10
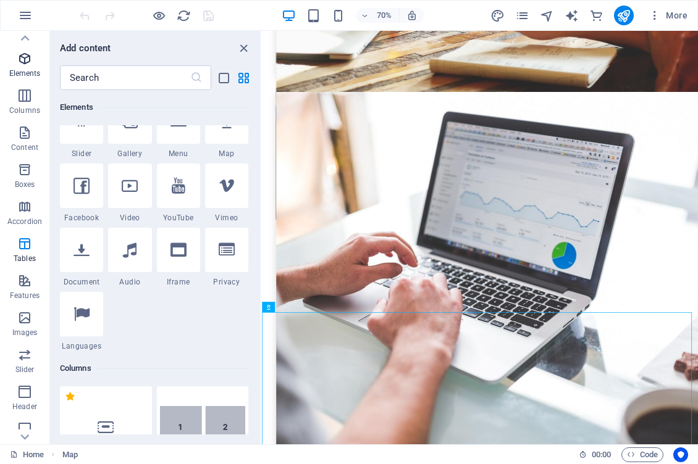
scroll to position [132, 0]
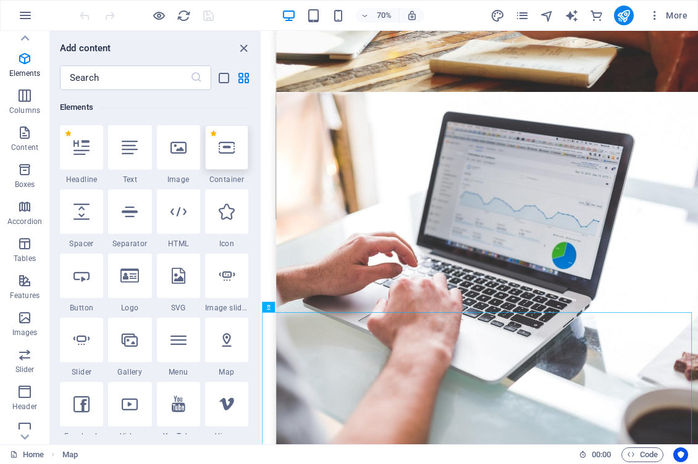
click at [229, 157] on div at bounding box center [226, 147] width 43 height 44
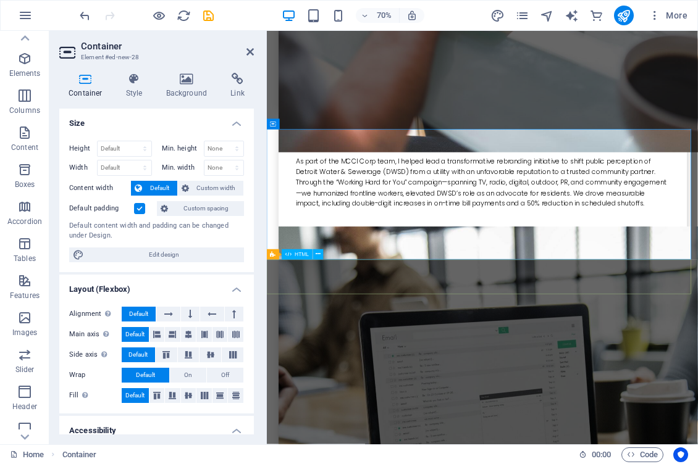
scroll to position [4457, 0]
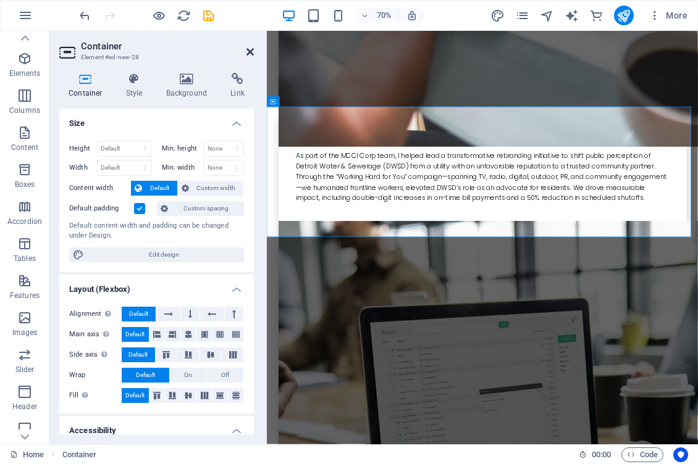
click at [248, 49] on icon at bounding box center [249, 52] width 7 height 10
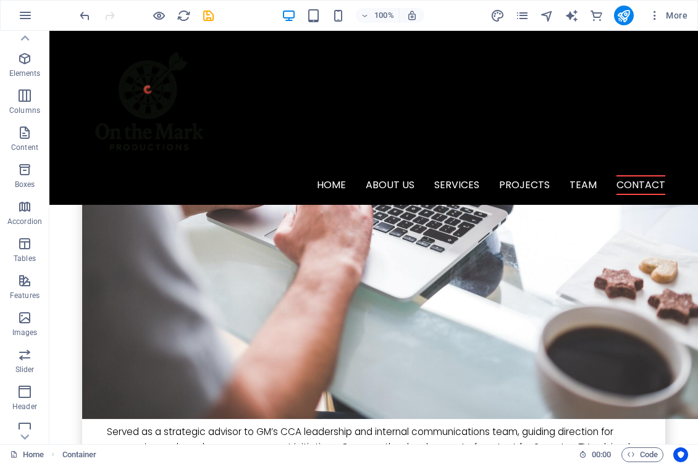
scroll to position [3885, 0]
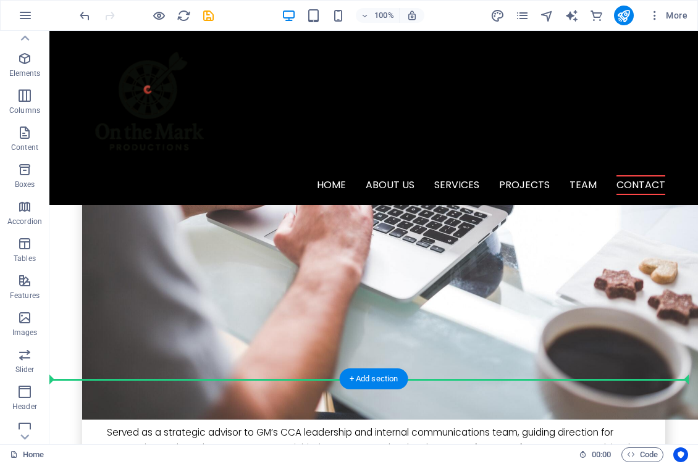
drag, startPoint x: 133, startPoint y: 68, endPoint x: 443, endPoint y: 262, distance: 366.1
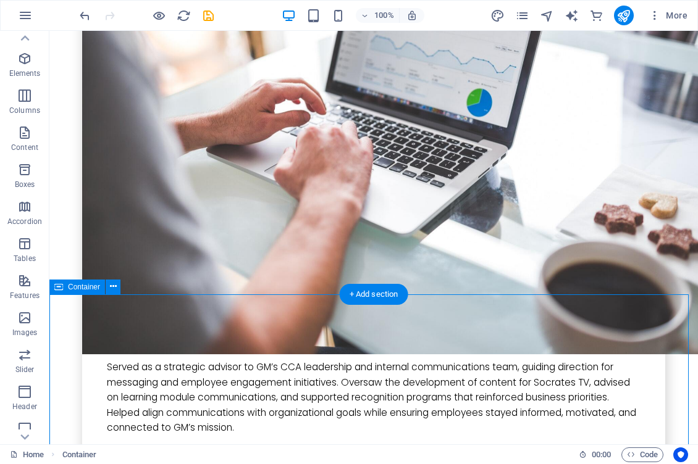
scroll to position [3972, 0]
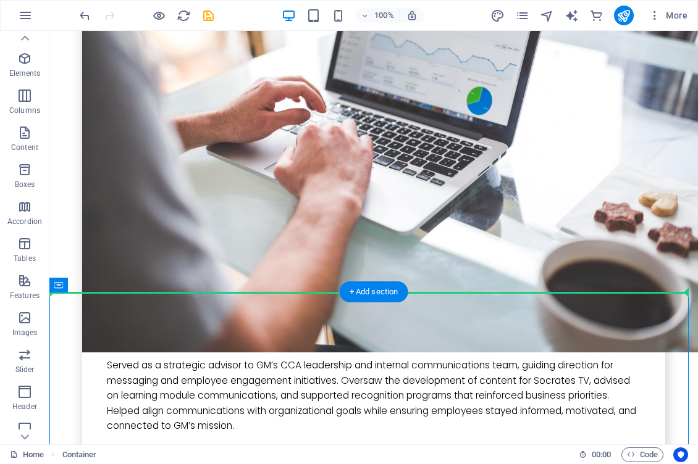
drag, startPoint x: 131, startPoint y: 316, endPoint x: 417, endPoint y: 170, distance: 320.9
drag, startPoint x: 133, startPoint y: 320, endPoint x: 424, endPoint y: 165, distance: 329.8
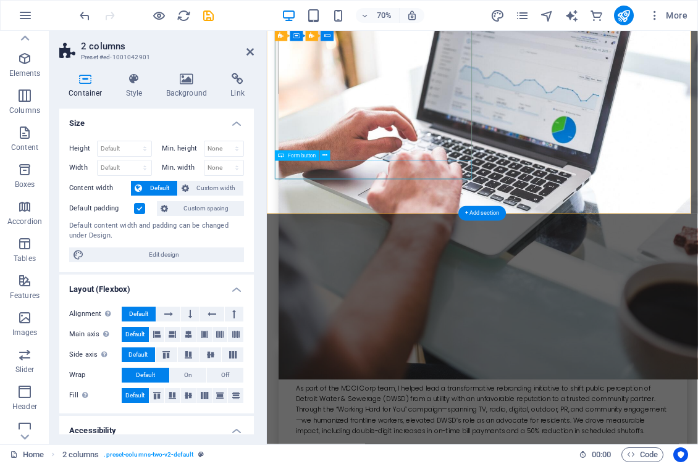
scroll to position [4082, 0]
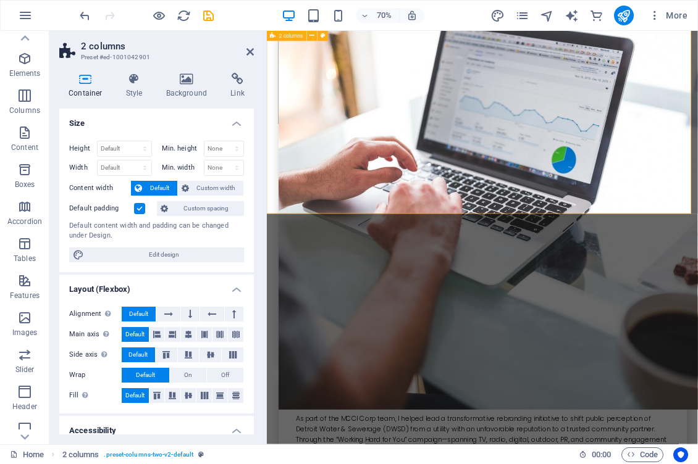
click at [251, 50] on icon at bounding box center [249, 52] width 7 height 10
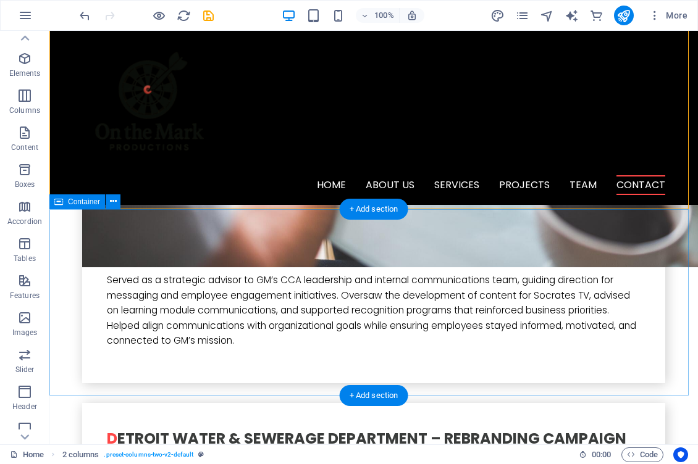
scroll to position [4032, 0]
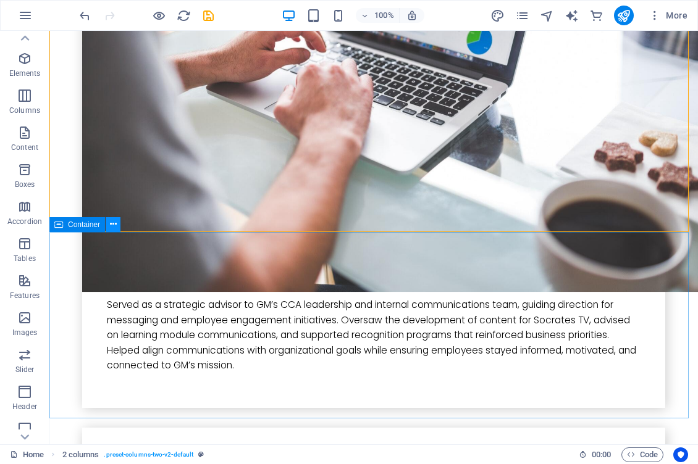
click at [115, 227] on icon at bounding box center [113, 224] width 7 height 13
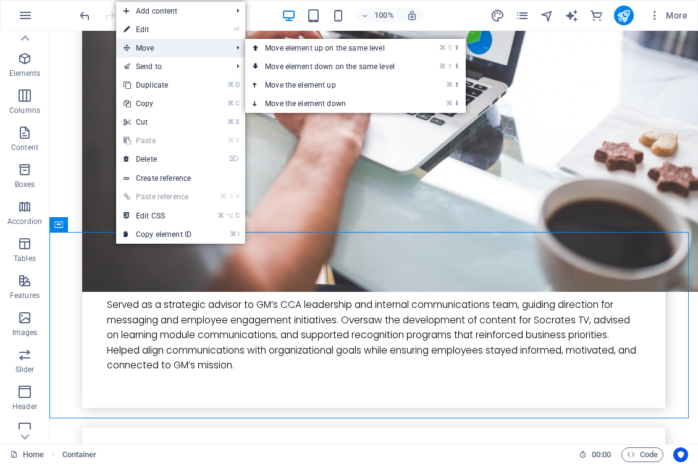
click at [140, 49] on span "Move" at bounding box center [171, 48] width 111 height 19
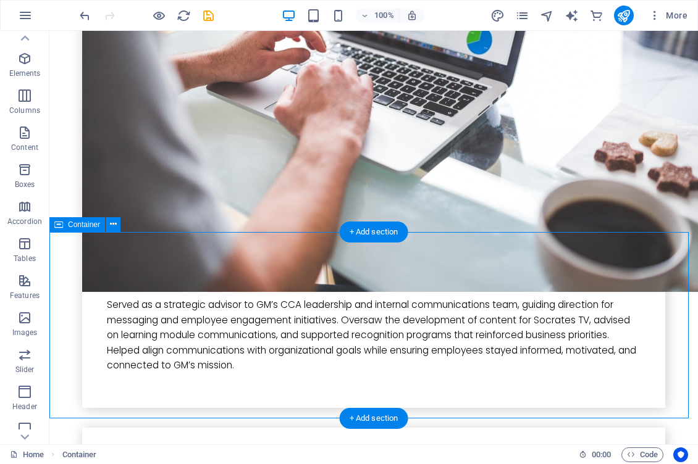
click at [113, 225] on icon at bounding box center [113, 224] width 7 height 13
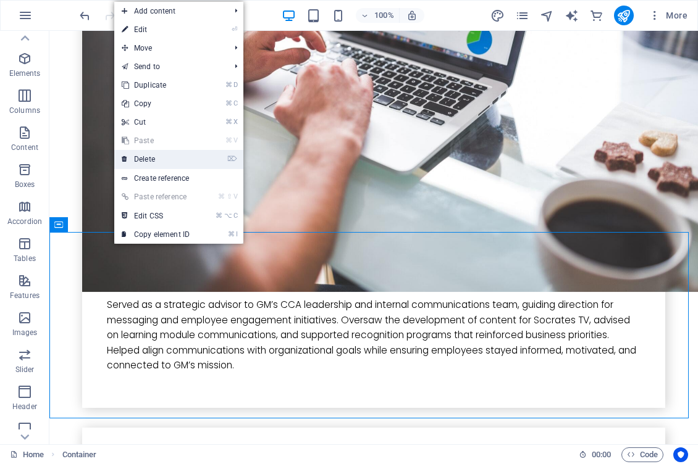
click at [146, 157] on link "⌦ Delete" at bounding box center [155, 159] width 83 height 19
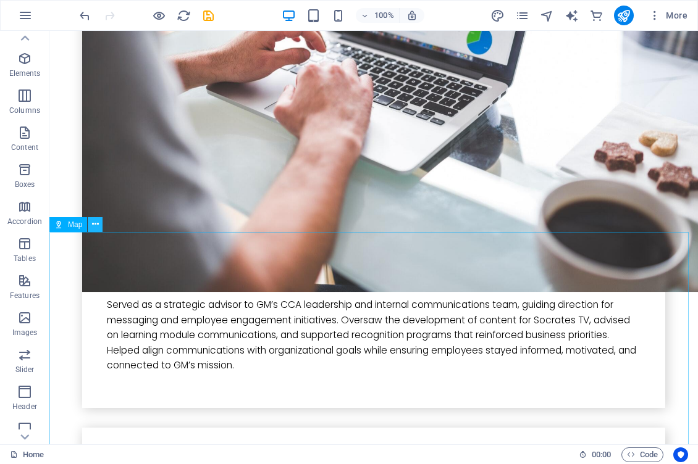
click at [94, 226] on icon at bounding box center [95, 224] width 7 height 13
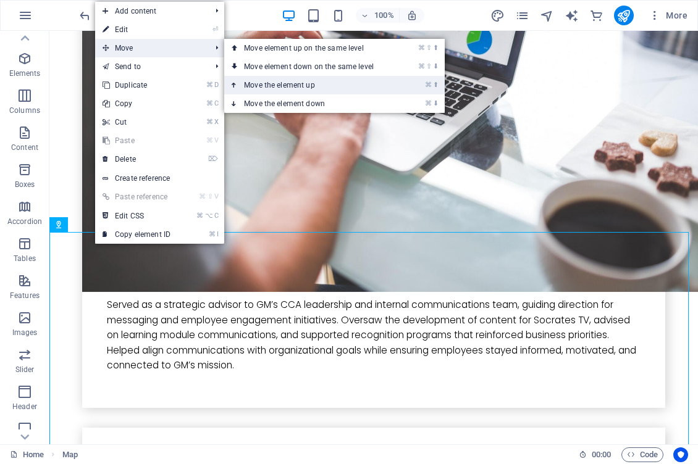
click at [299, 84] on link "⌘ ⬆ Move the element up" at bounding box center [311, 85] width 174 height 19
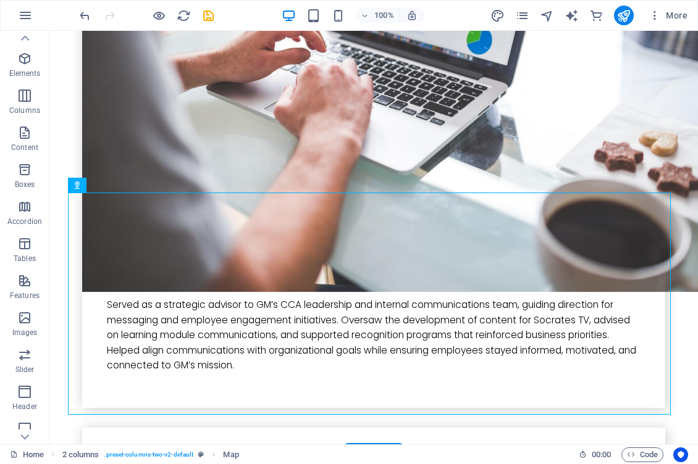
drag, startPoint x: 136, startPoint y: 217, endPoint x: 424, endPoint y: 161, distance: 293.2
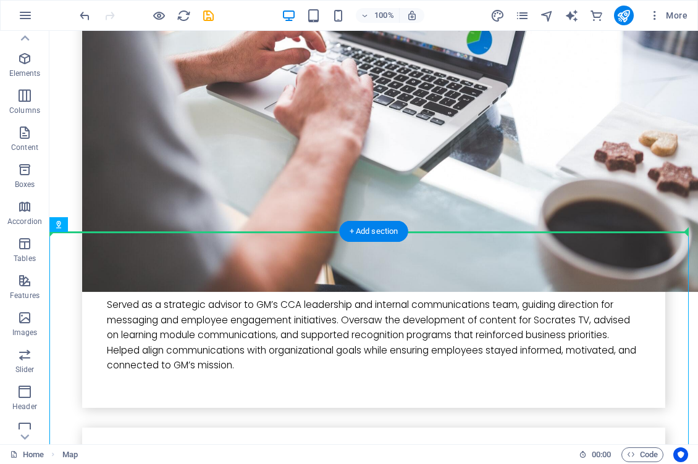
drag, startPoint x: 122, startPoint y: 256, endPoint x: 426, endPoint y: 167, distance: 316.7
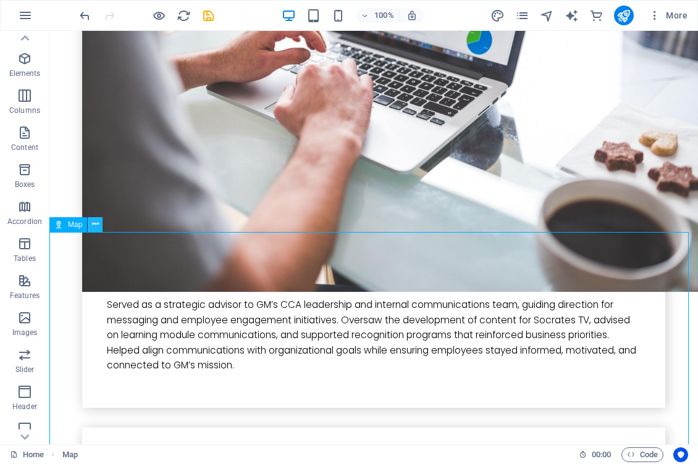
click at [94, 227] on icon at bounding box center [95, 224] width 7 height 13
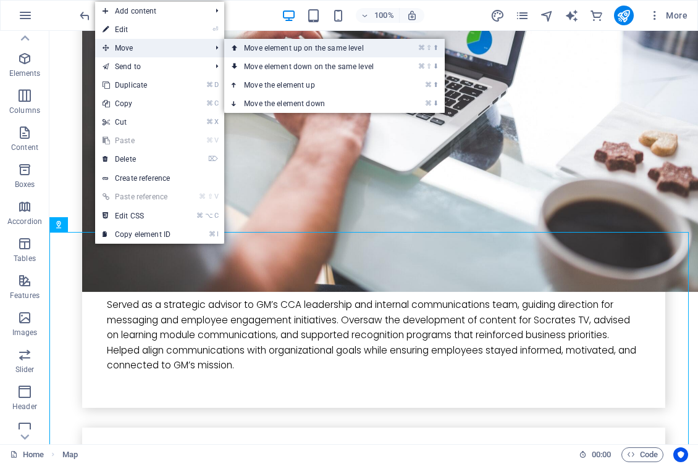
click at [242, 47] on link "⌘ ⇧ ⬆ Move element up on the same level" at bounding box center [311, 48] width 174 height 19
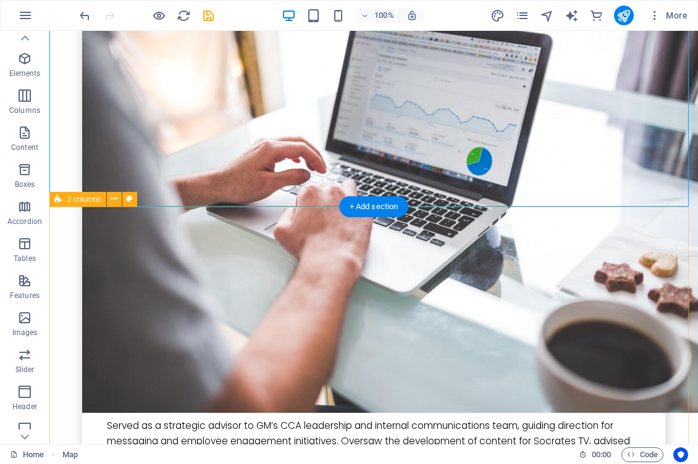
scroll to position [3913, 0]
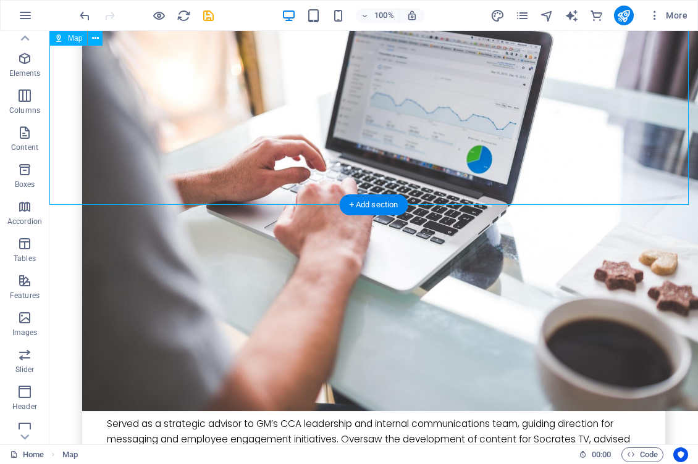
drag, startPoint x: 125, startPoint y: 203, endPoint x: 180, endPoint y: 203, distance: 55.0
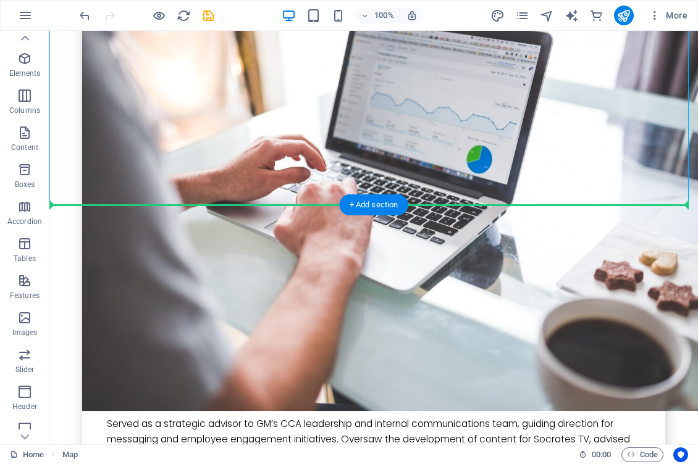
drag, startPoint x: 180, startPoint y: 192, endPoint x: 178, endPoint y: 208, distance: 16.2
drag, startPoint x: 162, startPoint y: 190, endPoint x: 434, endPoint y: 288, distance: 288.9
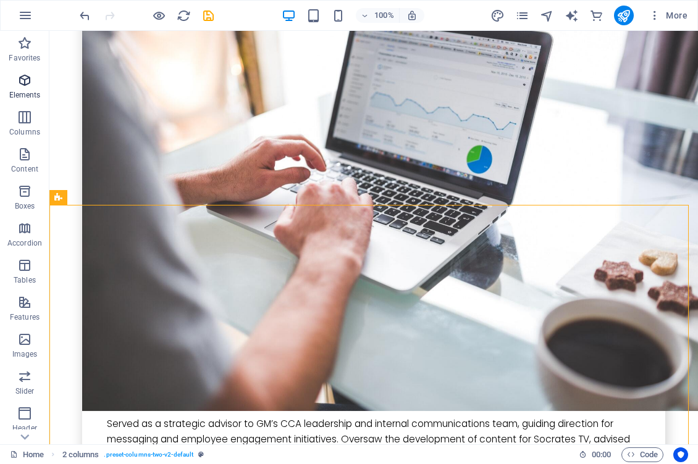
click at [25, 80] on icon "button" at bounding box center [24, 80] width 15 height 15
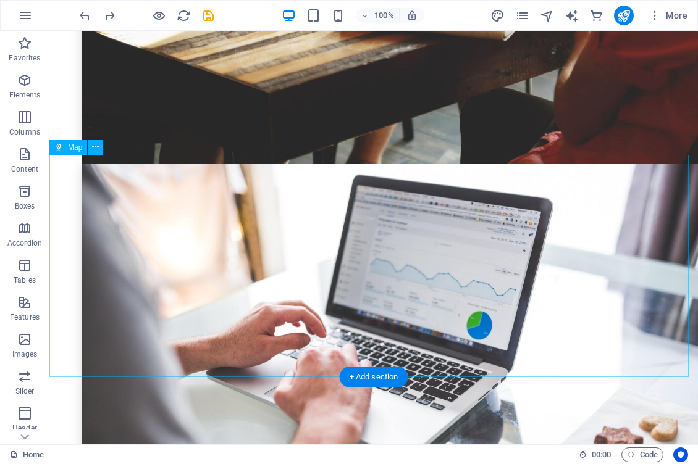
scroll to position [3748, 0]
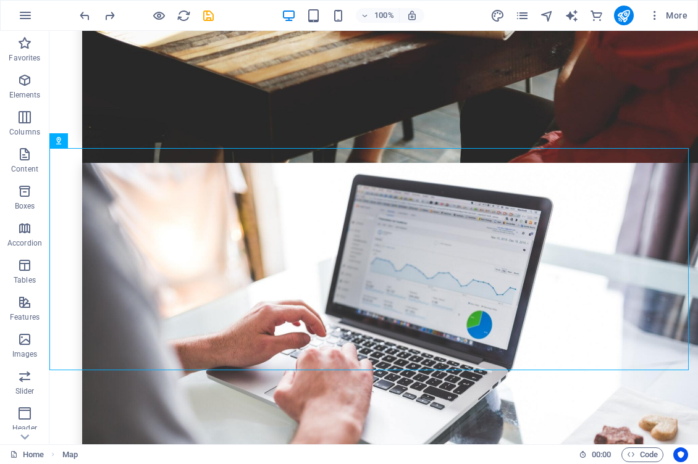
drag, startPoint x: 111, startPoint y: 173, endPoint x: 164, endPoint y: 230, distance: 76.9
click at [91, 366] on span "2 columns" at bounding box center [84, 362] width 34 height 7
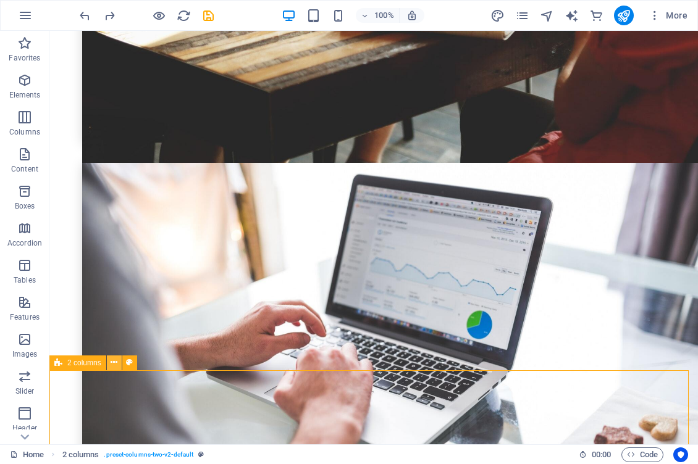
click at [113, 363] on icon at bounding box center [114, 362] width 7 height 13
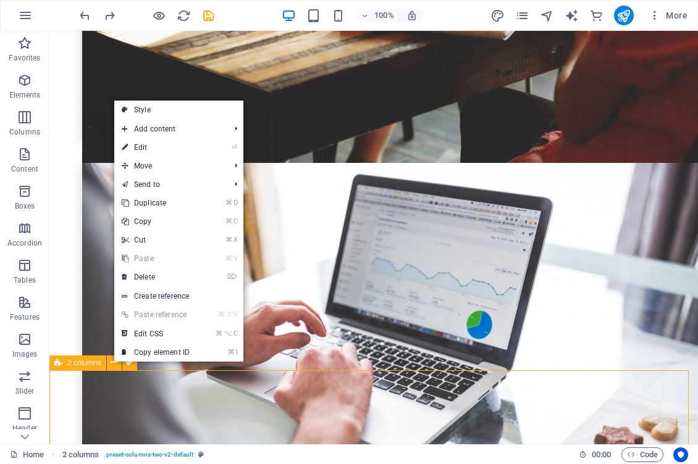
click at [63, 365] on div "2 columns" at bounding box center [77, 363] width 57 height 15
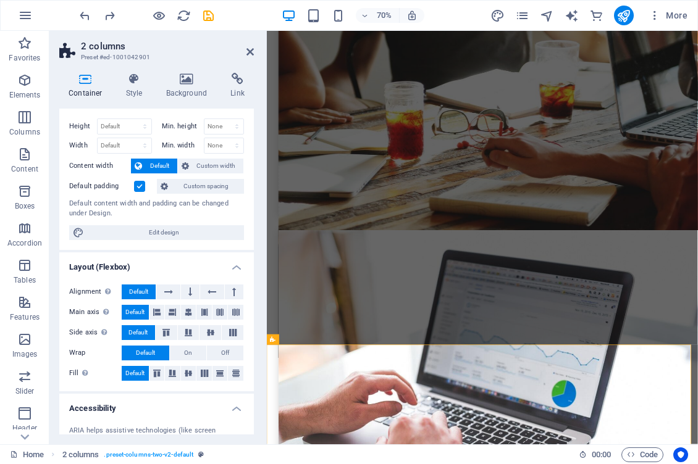
scroll to position [21, 0]
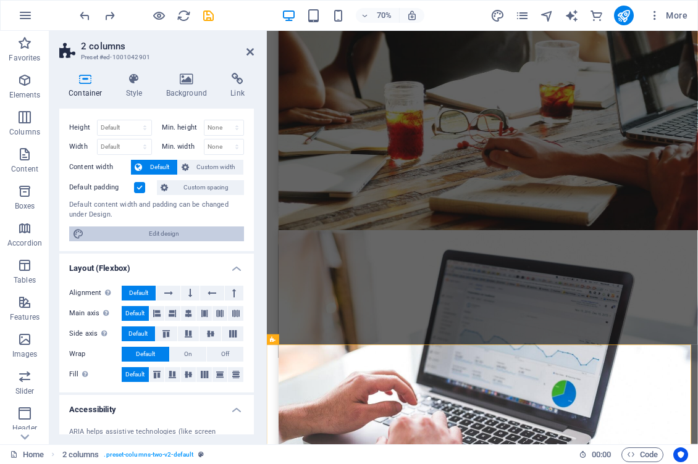
click at [164, 235] on span "Edit design" at bounding box center [164, 234] width 153 height 15
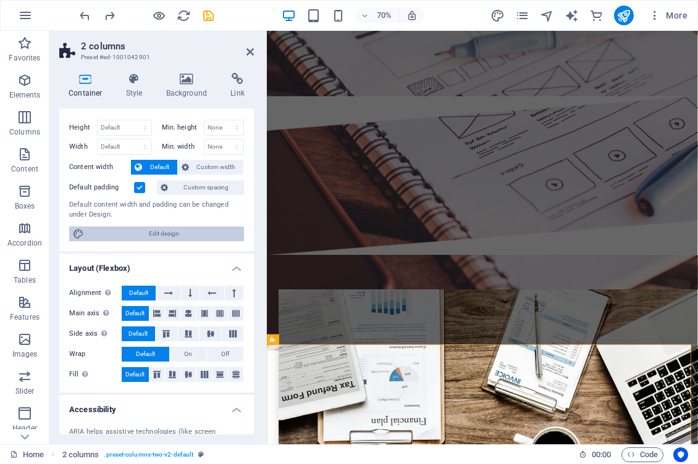
select select "rem"
select select "300"
select select "px"
select select "rem"
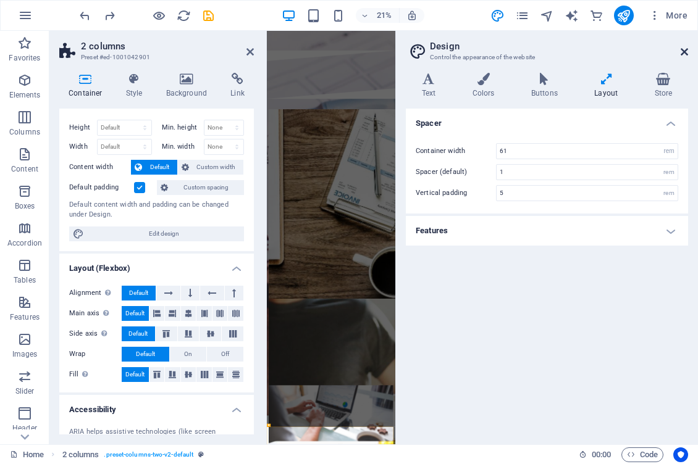
click at [684, 53] on icon at bounding box center [683, 52] width 7 height 10
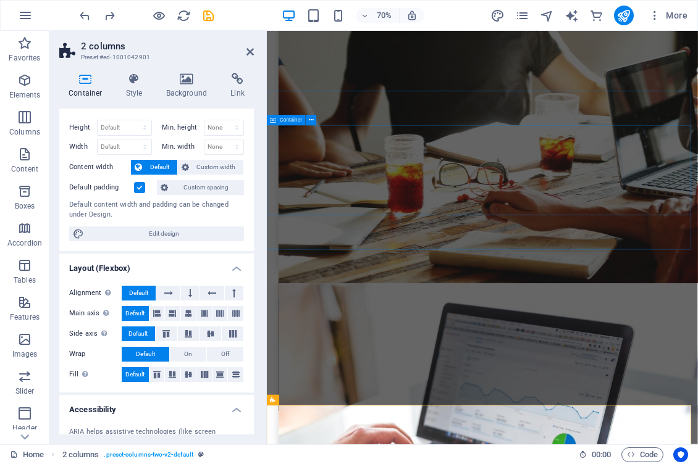
scroll to position [3684, 0]
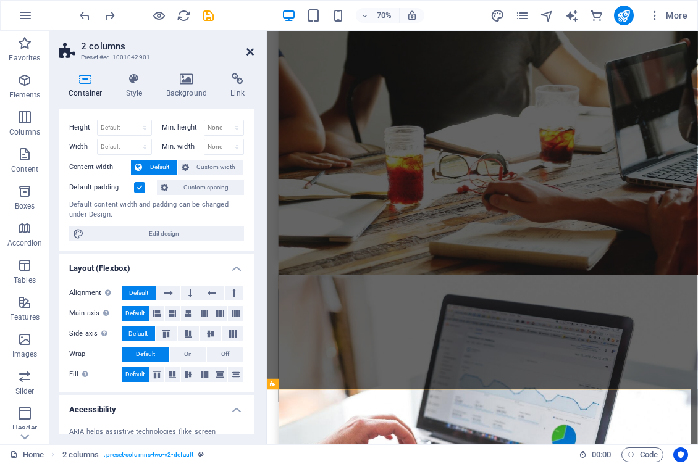
click at [249, 50] on icon at bounding box center [249, 52] width 7 height 10
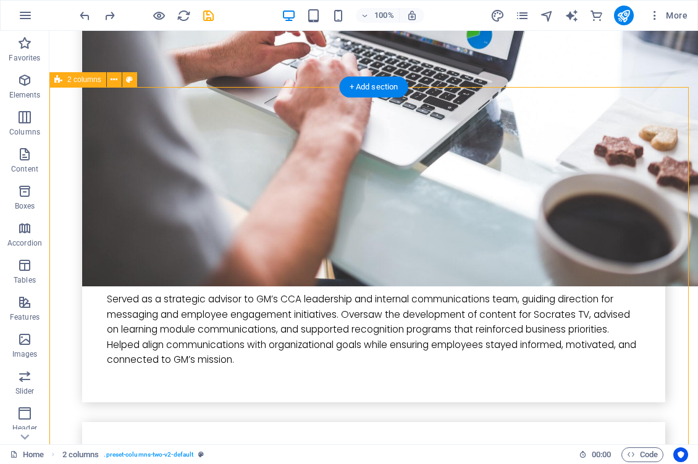
scroll to position [4053, 0]
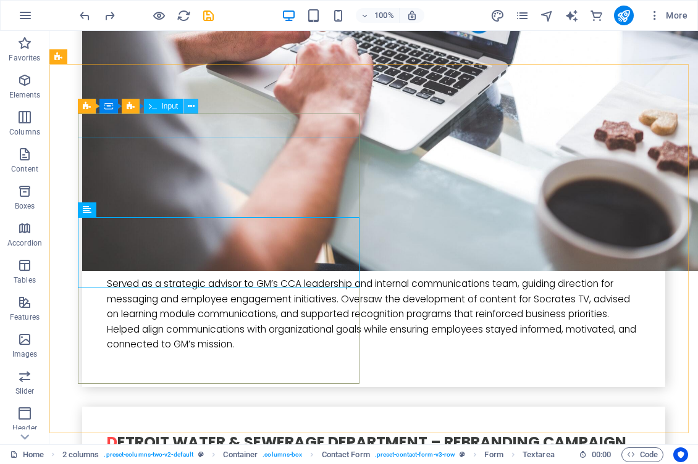
click at [189, 102] on icon at bounding box center [191, 106] width 7 height 13
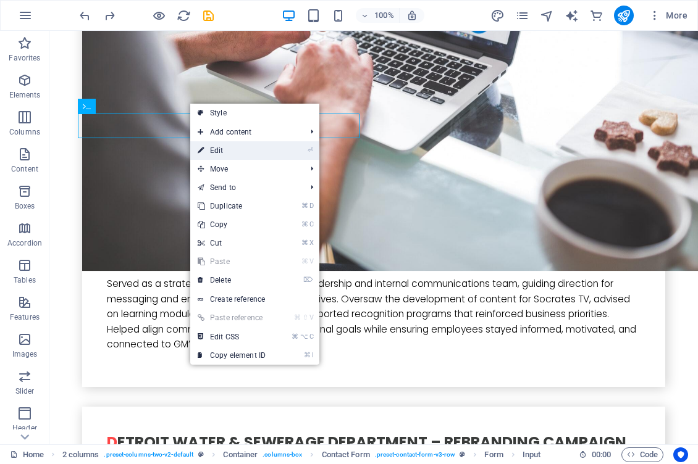
click at [217, 151] on link "⏎ Edit" at bounding box center [231, 150] width 83 height 19
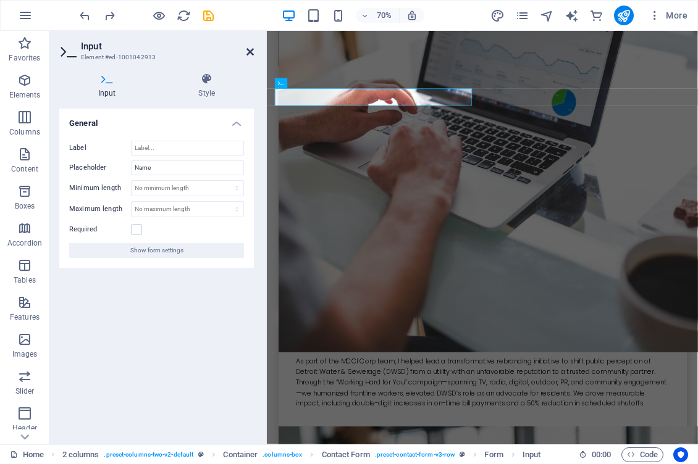
click at [251, 47] on icon at bounding box center [249, 52] width 7 height 10
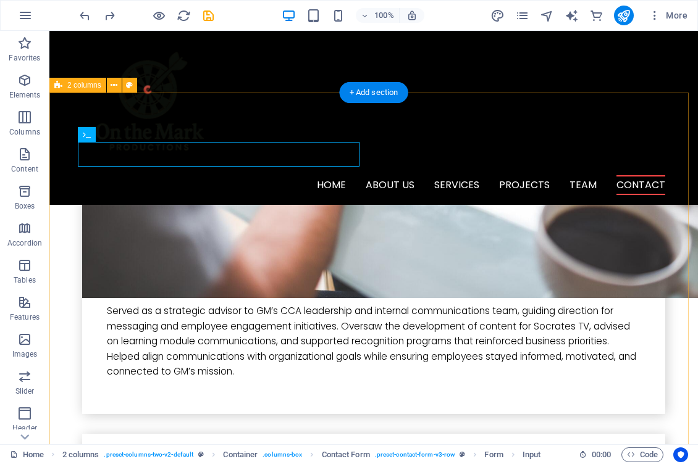
scroll to position [3996, 0]
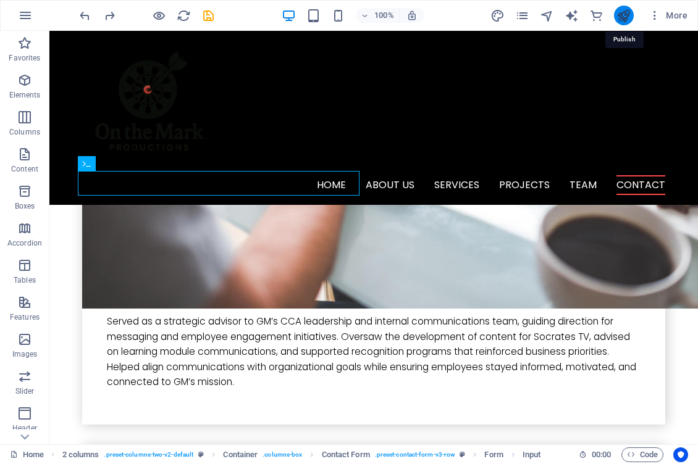
click at [622, 14] on icon "publish" at bounding box center [623, 16] width 14 height 14
checkbox input "false"
